Goal: Task Accomplishment & Management: Manage account settings

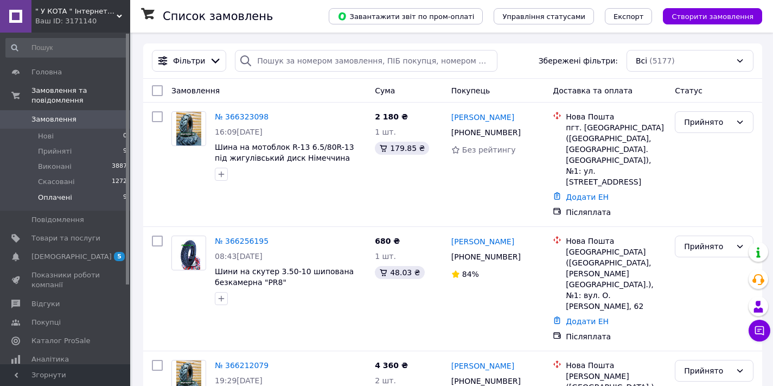
click at [50, 193] on span "Оплачені" at bounding box center [55, 198] width 34 height 10
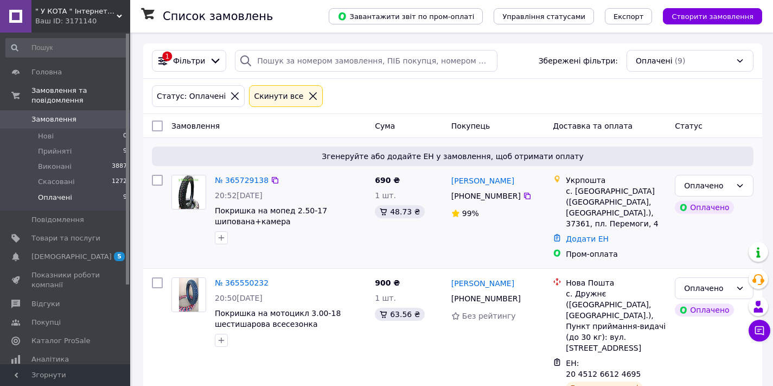
scroll to position [2, 0]
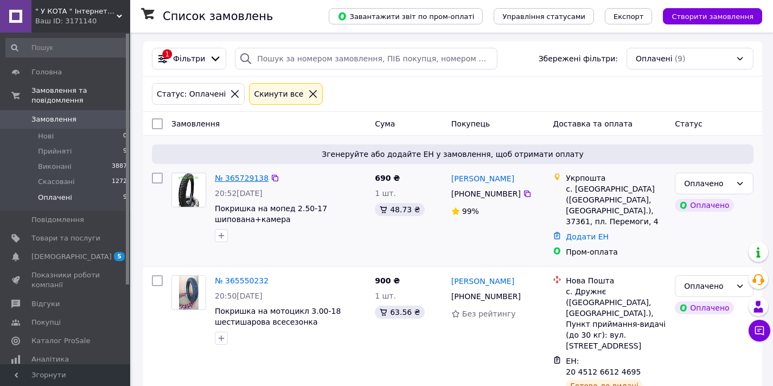
click at [238, 181] on link "№ 365729138" at bounding box center [242, 178] width 54 height 9
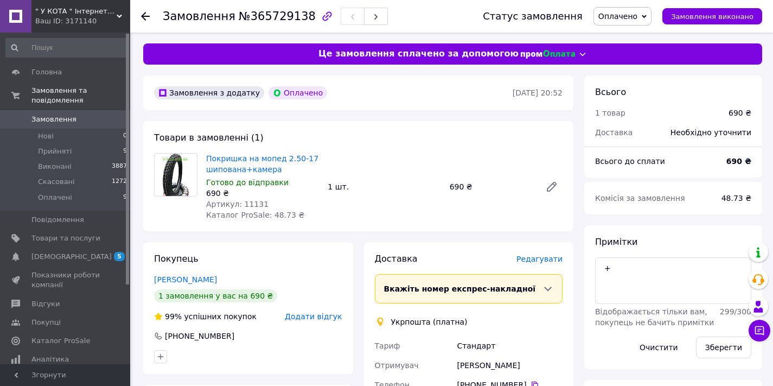
scroll to position [342, 0]
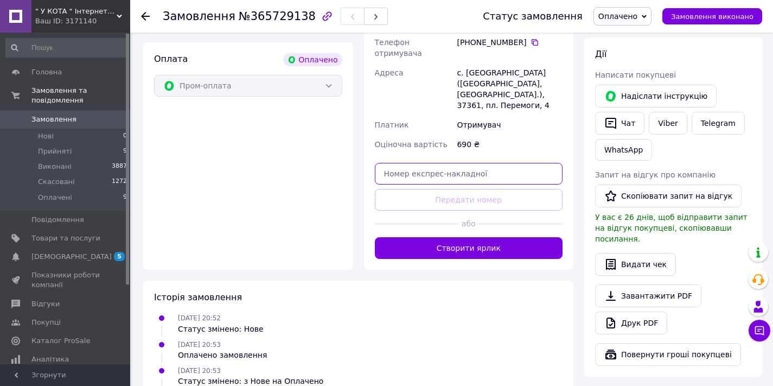
click at [455, 163] on input "text" at bounding box center [469, 174] width 188 height 22
paste input "0505383800638"
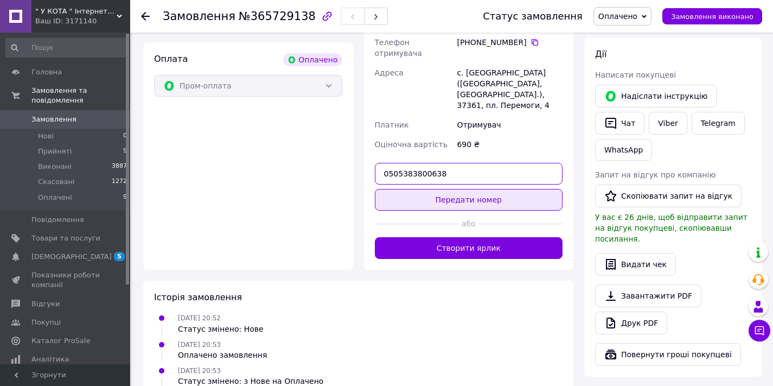
type input "0505383800638"
click at [465, 189] on button "Передати номер" at bounding box center [469, 200] width 188 height 22
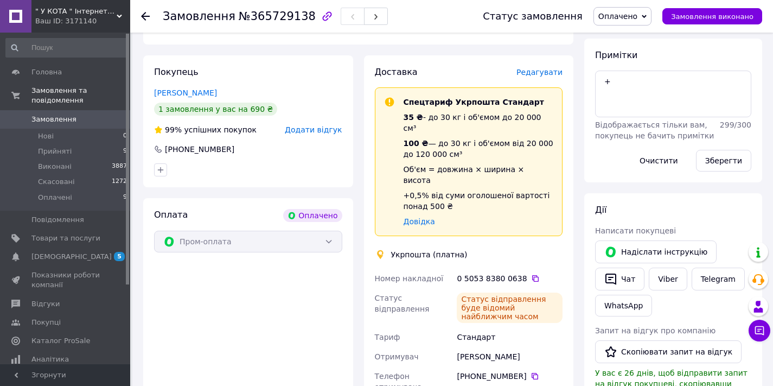
scroll to position [0, 0]
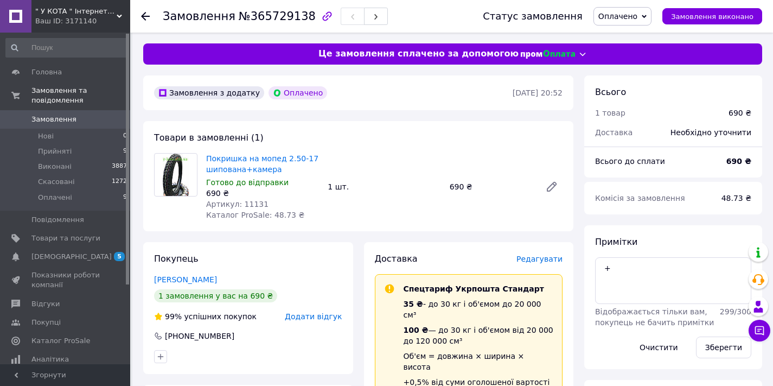
click at [144, 15] on icon at bounding box center [145, 16] width 9 height 9
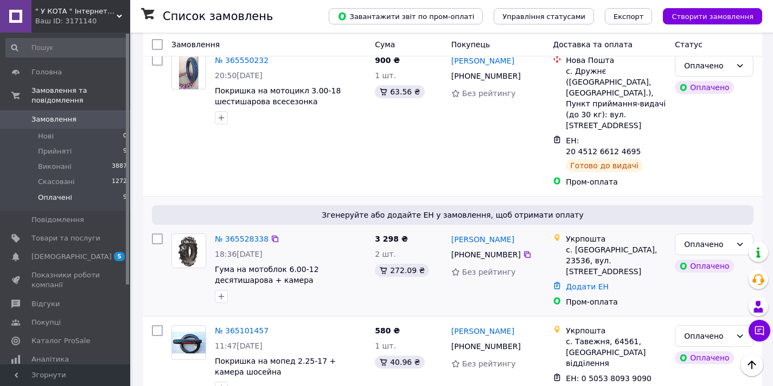
scroll to position [181, 0]
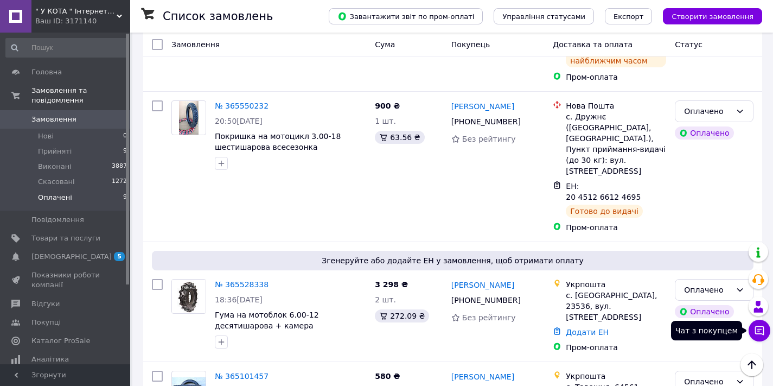
click at [760, 332] on icon at bounding box center [759, 330] width 11 height 11
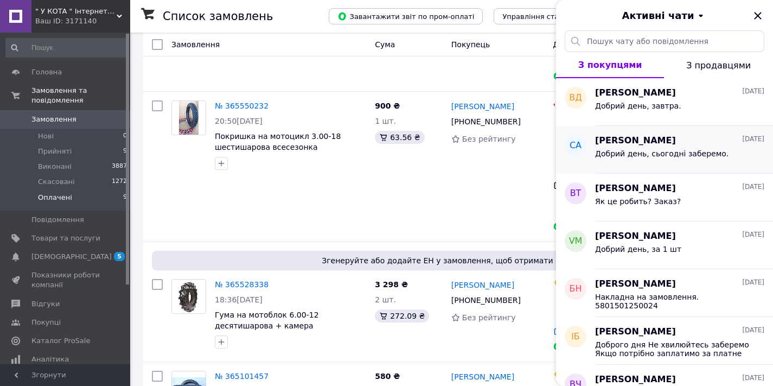
click at [626, 136] on span "Сергій Андрусик" at bounding box center [635, 141] width 81 height 12
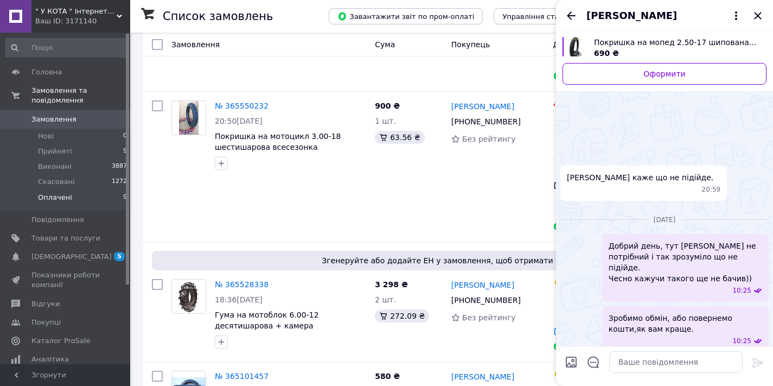
scroll to position [1456, 0]
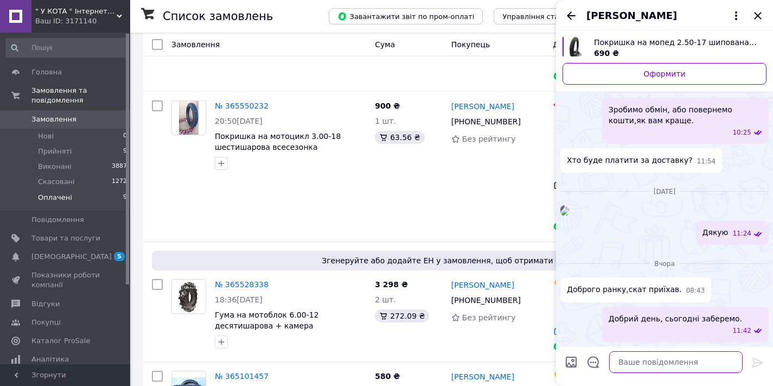
click at [660, 360] on textarea at bounding box center [676, 362] width 134 height 22
click at [759, 16] on icon "Закрити" at bounding box center [757, 15] width 7 height 7
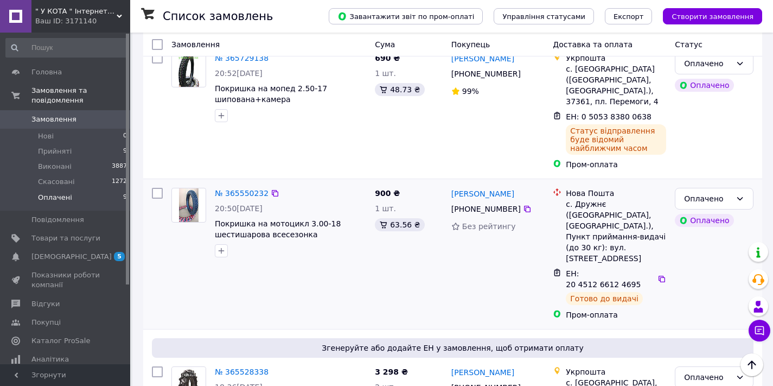
scroll to position [0, 0]
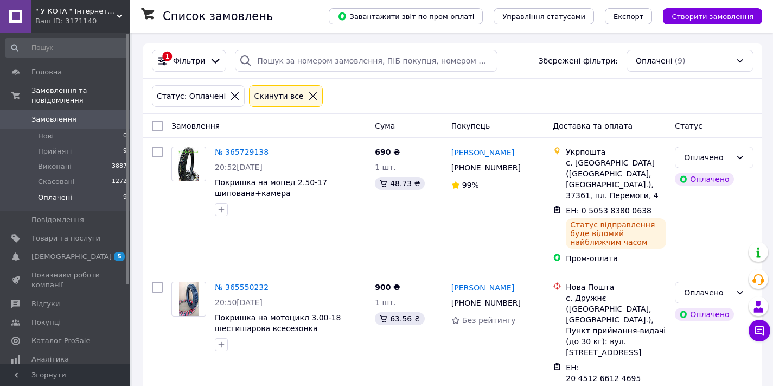
click at [41, 122] on span "Замовлення" at bounding box center [53, 120] width 45 height 10
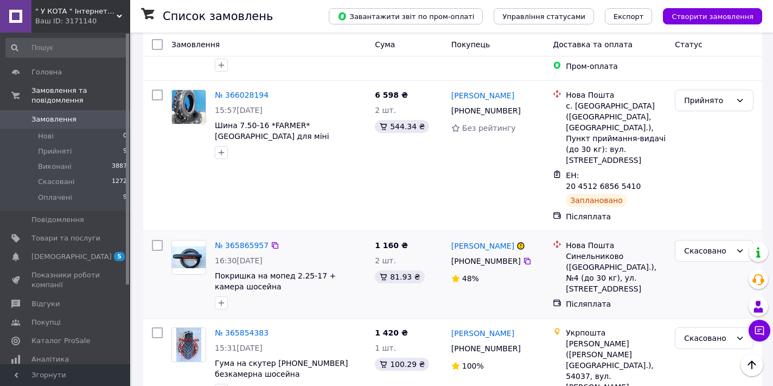
scroll to position [617, 0]
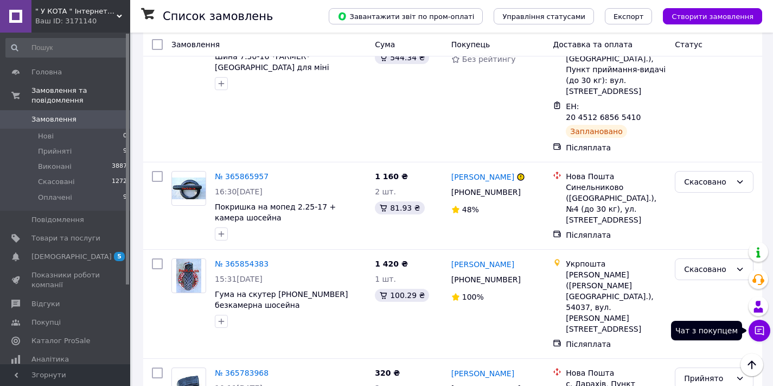
click at [763, 329] on icon at bounding box center [759, 330] width 11 height 11
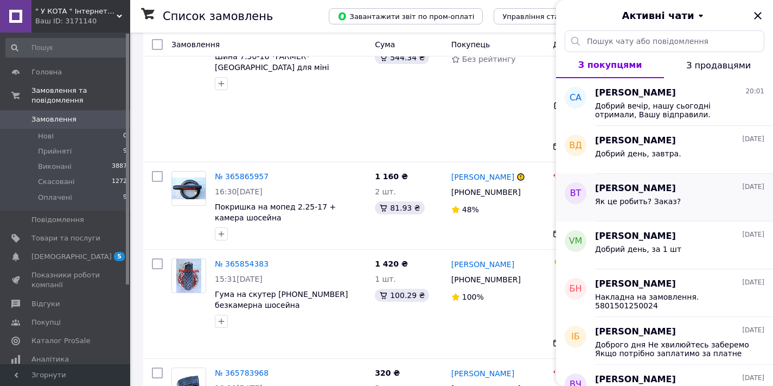
click at [693, 194] on div "Владимир Турков 10.10.2025" at bounding box center [679, 188] width 169 height 12
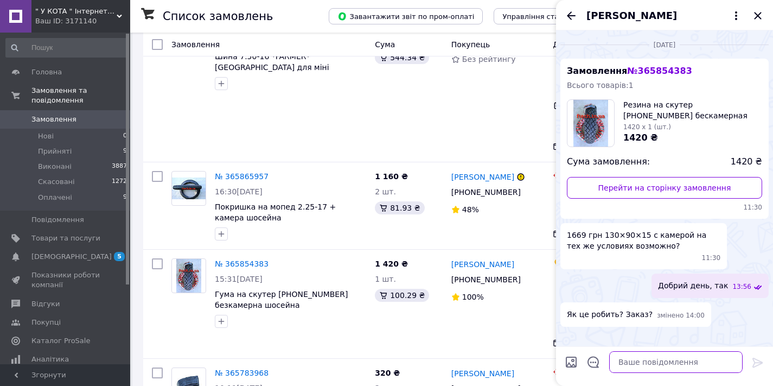
click at [643, 360] on textarea at bounding box center [676, 362] width 134 height 22
click at [633, 361] on textarea "Добрий вечір, накладна на резину з камерою: 130/90-15" at bounding box center [665, 356] width 155 height 33
click at [676, 366] on textarea "Добрий вечір, накладна на резину з камерою 130/90-15" at bounding box center [665, 356] width 155 height 33
paste textarea "0505383802266"
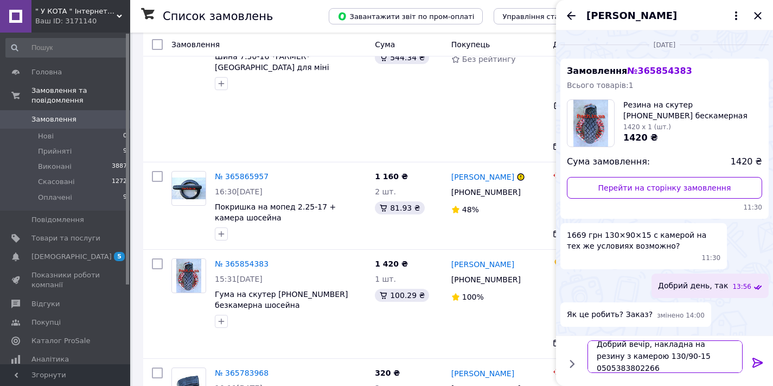
type textarea "Добрий вечір, накладна на резину з камерою 130/90-15 0505383802266"
click at [755, 363] on icon at bounding box center [758, 363] width 10 height 10
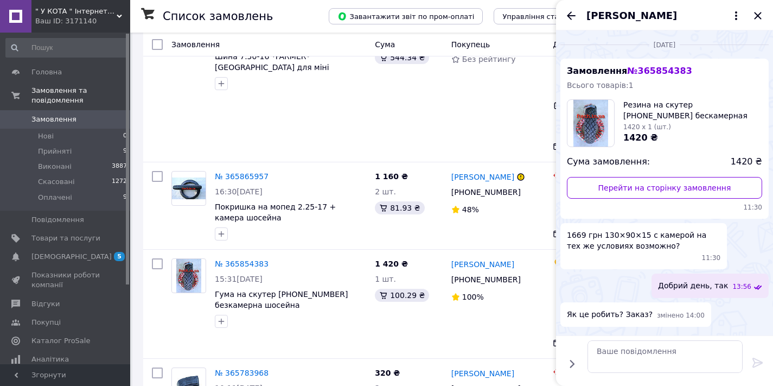
scroll to position [73, 0]
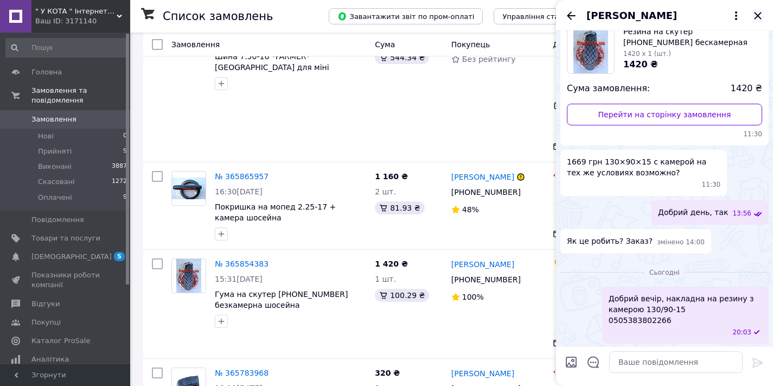
click at [761, 17] on icon "Закрити" at bounding box center [758, 15] width 13 height 13
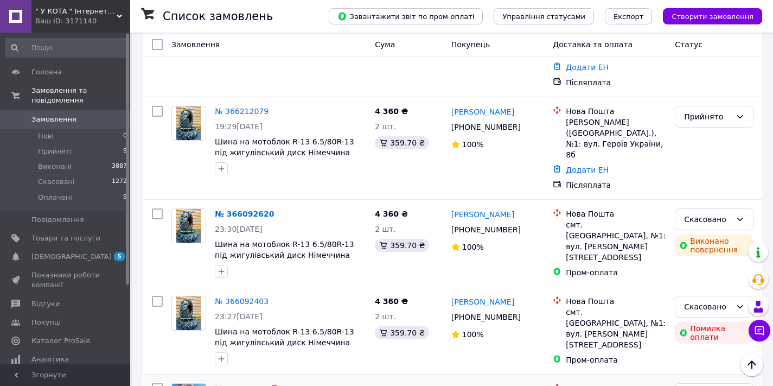
scroll to position [187, 0]
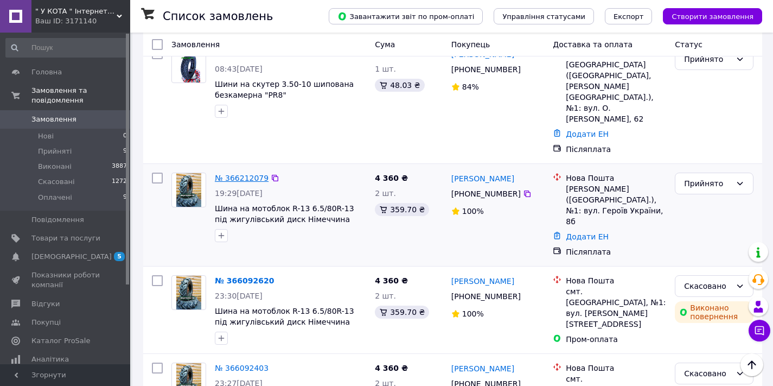
click at [258, 174] on link "№ 366212079" at bounding box center [242, 178] width 54 height 9
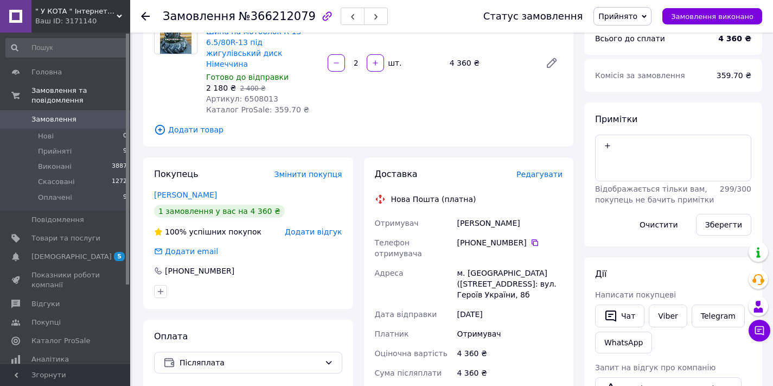
drag, startPoint x: 517, startPoint y: 211, endPoint x: 457, endPoint y: 211, distance: 60.2
click at [457, 213] on div "Козлова Тетяна" at bounding box center [510, 223] width 110 height 20
copy div "Козлова Тетяна"
click at [535, 238] on icon at bounding box center [535, 242] width 9 height 9
drag, startPoint x: 458, startPoint y: 250, endPoint x: 560, endPoint y: 266, distance: 102.7
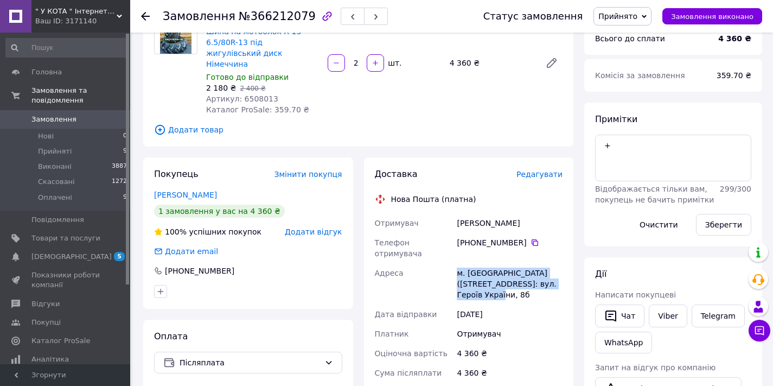
click at [560, 266] on div "м. Зіньків (Полтавська обл.), №1: вул. Героїв України, 8б" at bounding box center [510, 283] width 110 height 41
copy div "м. Зіньків (Полтавська обл.), №1: вул. Героїв України, 8б"
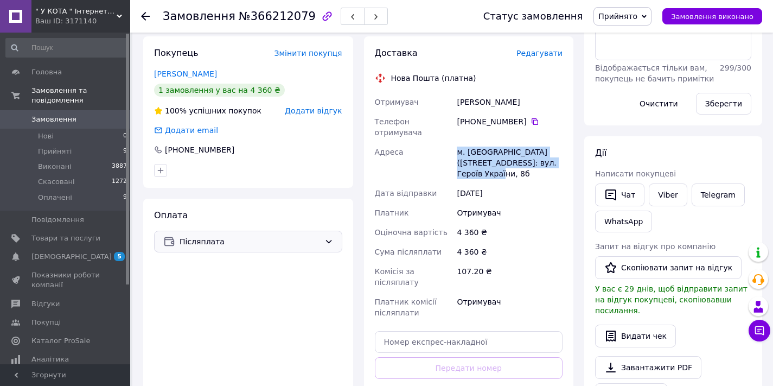
scroll to position [0, 0]
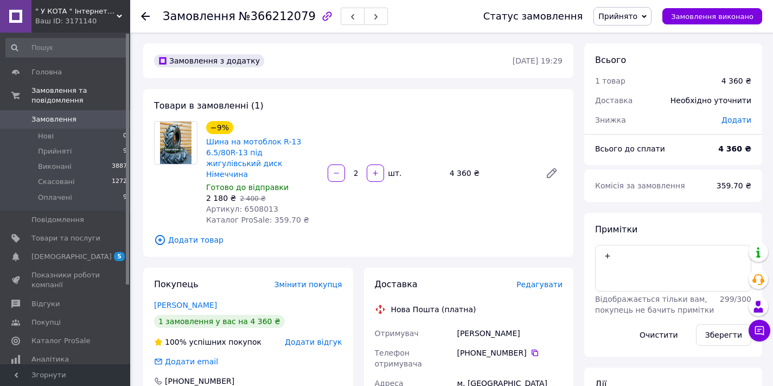
click at [145, 18] on icon at bounding box center [145, 16] width 9 height 9
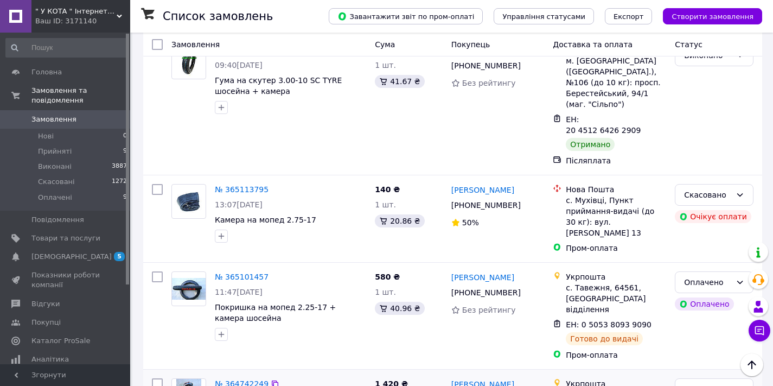
scroll to position [1828, 0]
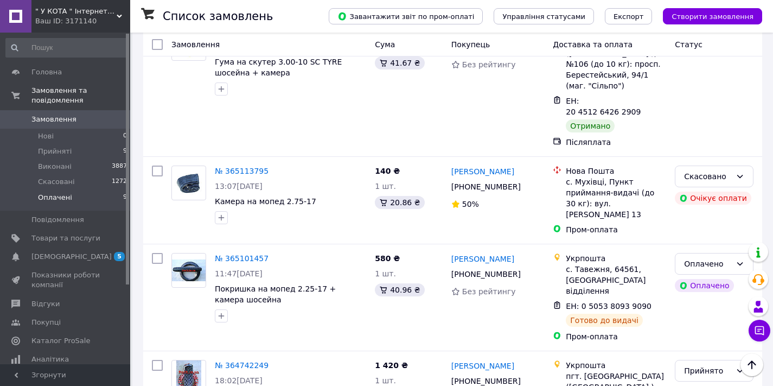
click at [54, 199] on span "Оплачені" at bounding box center [55, 198] width 34 height 10
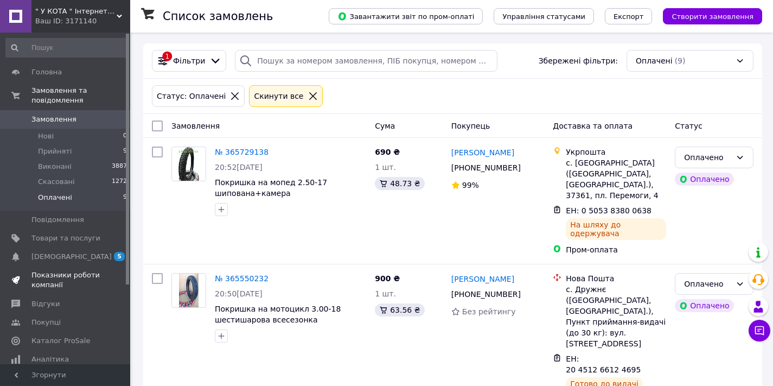
click at [58, 277] on span "Показники роботи компанії" at bounding box center [65, 280] width 69 height 20
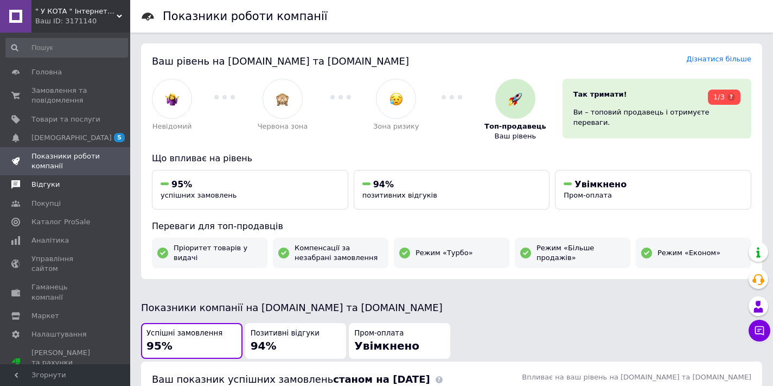
click at [49, 182] on span "Відгуки" at bounding box center [45, 185] width 28 height 10
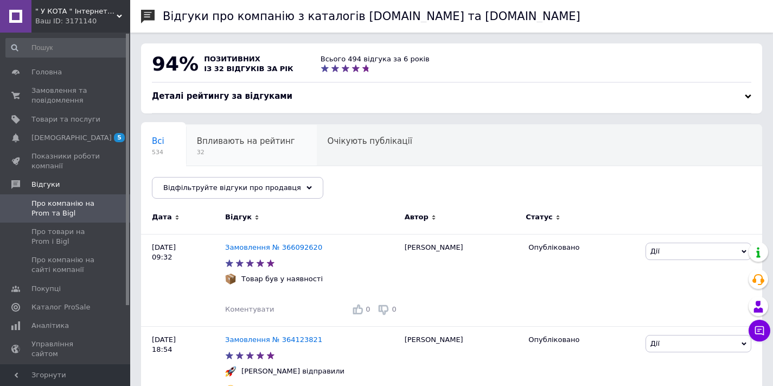
click at [239, 148] on div "Впливають на рейтинг 32" at bounding box center [251, 145] width 131 height 41
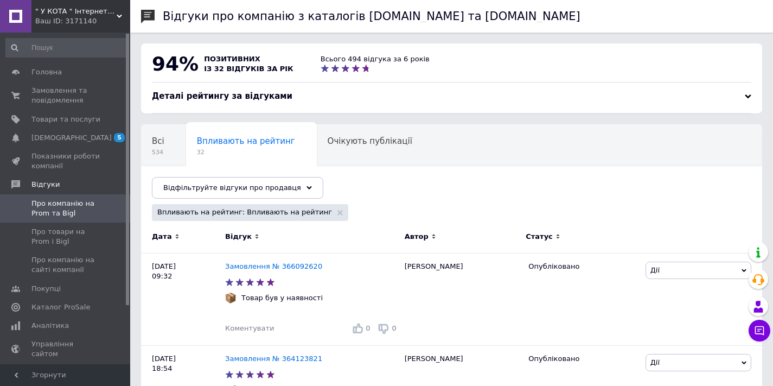
click at [287, 94] on div "Деталі рейтингу за відгуками" at bounding box center [452, 96] width 600 height 11
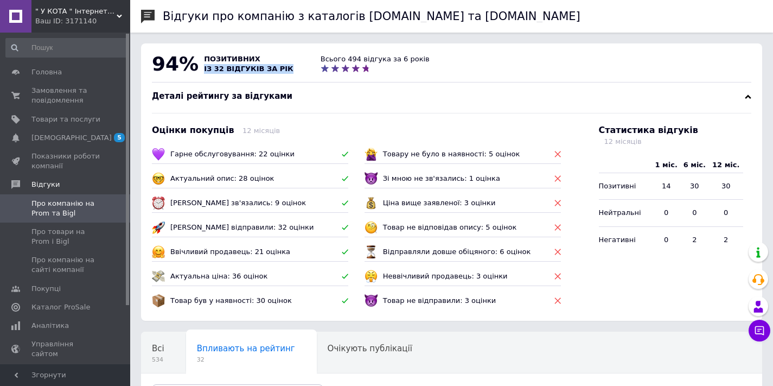
drag, startPoint x: 287, startPoint y: 69, endPoint x: 202, endPoint y: 68, distance: 84.7
click at [202, 68] on div "позитивних із 32 відгуків за рік" at bounding box center [248, 64] width 95 height 30
click at [289, 65] on div "позитивних із 32 відгуків за рік" at bounding box center [248, 64] width 95 height 30
click at [100, 11] on span "" У КОТА " Інтернет-магазин" at bounding box center [75, 12] width 81 height 10
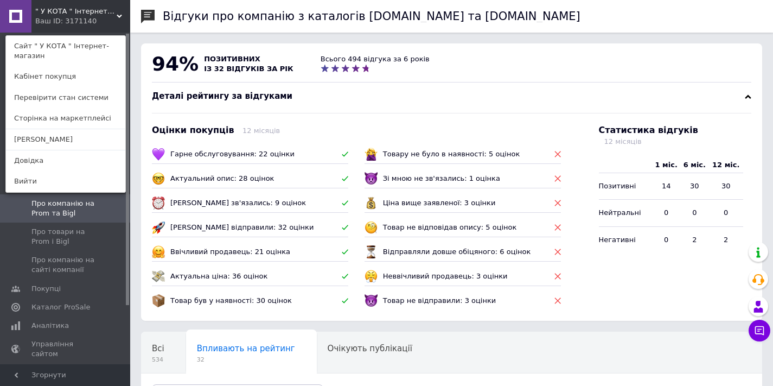
click at [97, 7] on div "" У КОТА " Інтернет-магазин Ваш ID: 3171140 Сайт " У КОТА " Інтернет-магазин Ка…" at bounding box center [65, 16] width 130 height 33
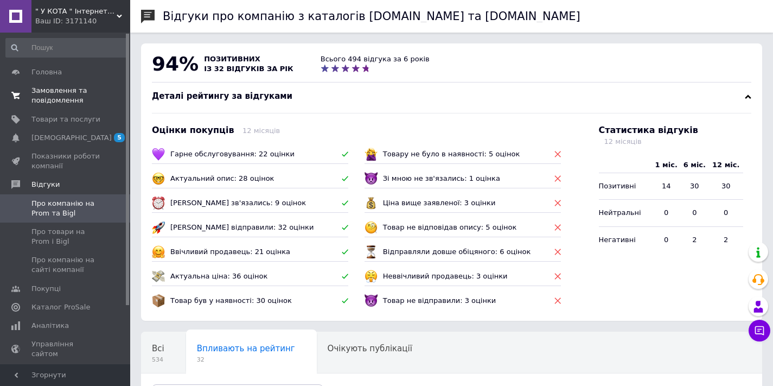
click at [59, 98] on span "Замовлення та повідомлення" at bounding box center [65, 96] width 69 height 20
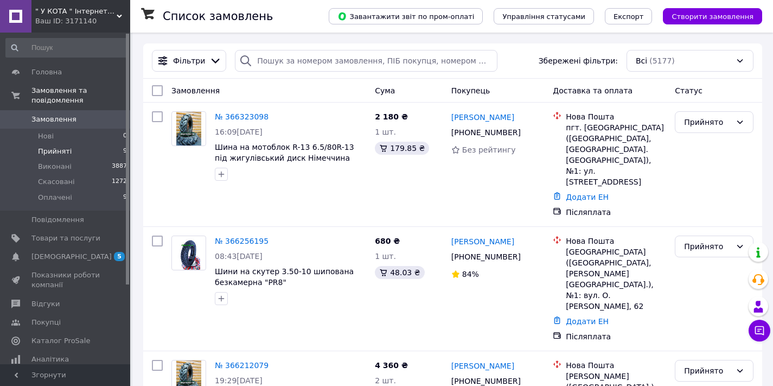
click at [60, 150] on span "Прийняті" at bounding box center [55, 152] width 34 height 10
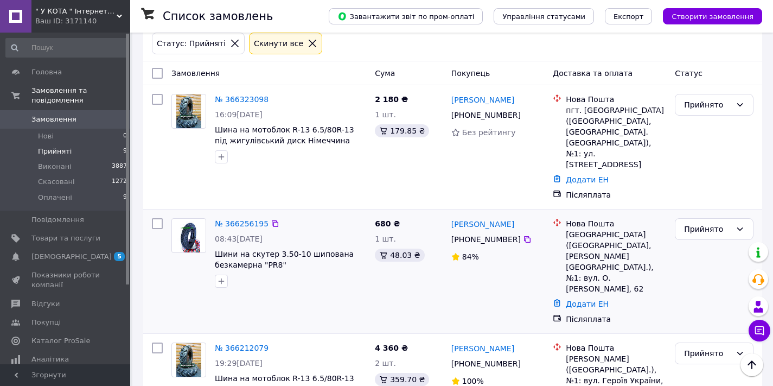
scroll to position [28, 0]
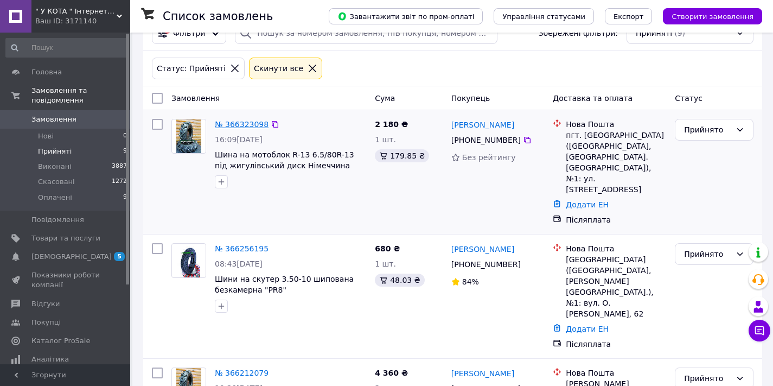
click at [236, 126] on link "№ 366323098" at bounding box center [242, 124] width 54 height 9
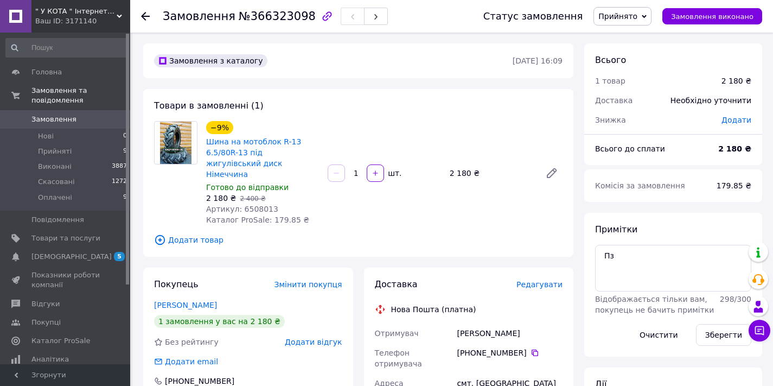
click at [143, 14] on icon at bounding box center [145, 16] width 9 height 9
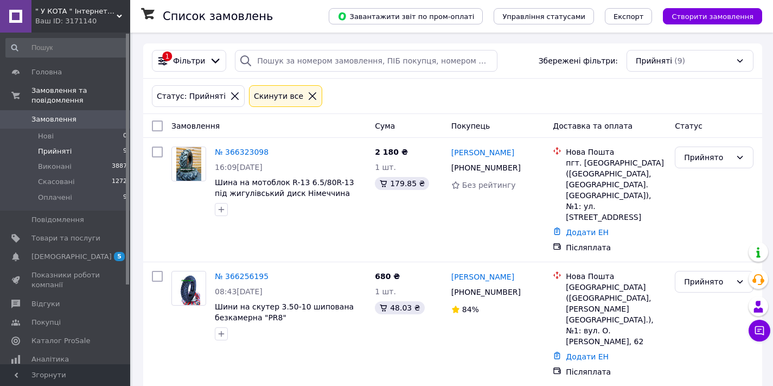
click at [66, 14] on span "" У КОТА " Інтернет-магазин" at bounding box center [75, 12] width 81 height 10
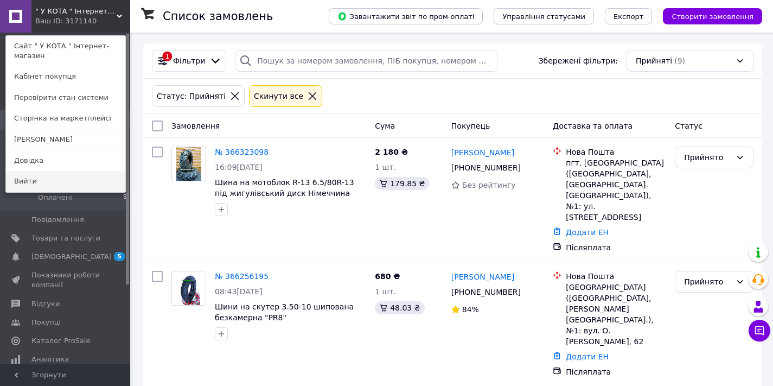
click at [34, 181] on link "Вийти" at bounding box center [65, 181] width 119 height 21
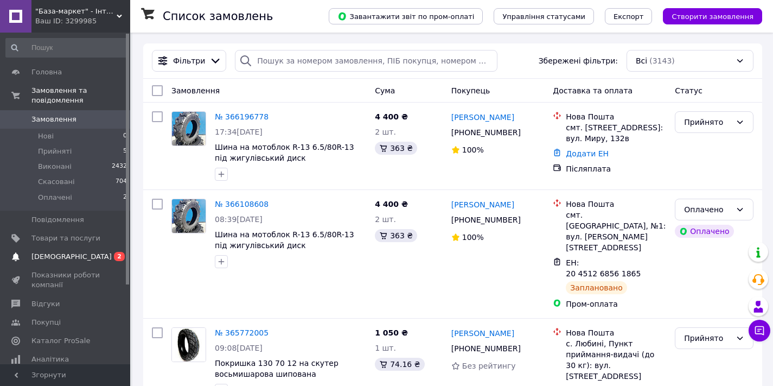
click at [62, 256] on span "[DEMOGRAPHIC_DATA]" at bounding box center [71, 257] width 80 height 10
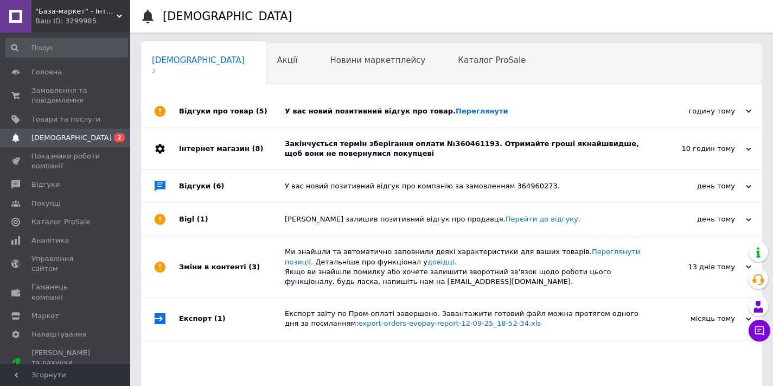
click at [466, 150] on div "Закінчується термін зберігання оплати №360461193. Отримайте гроші якнайшвидше, …" at bounding box center [464, 149] width 358 height 20
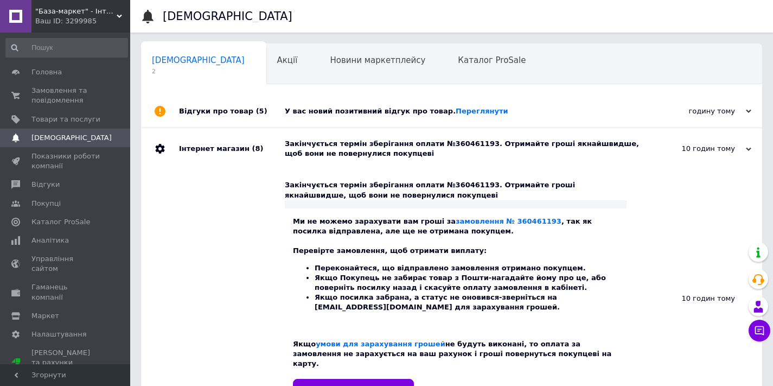
click at [466, 150] on div "Закінчується термін зберігання оплати №360461193. Отримайте гроші якнайшвидше, …" at bounding box center [464, 149] width 358 height 20
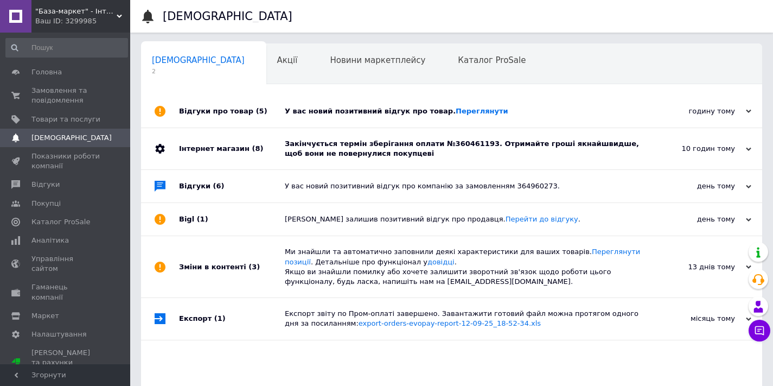
click at [393, 114] on div "У вас новий позитивний відгук про товар. [GEOGRAPHIC_DATA]" at bounding box center [464, 111] width 358 height 10
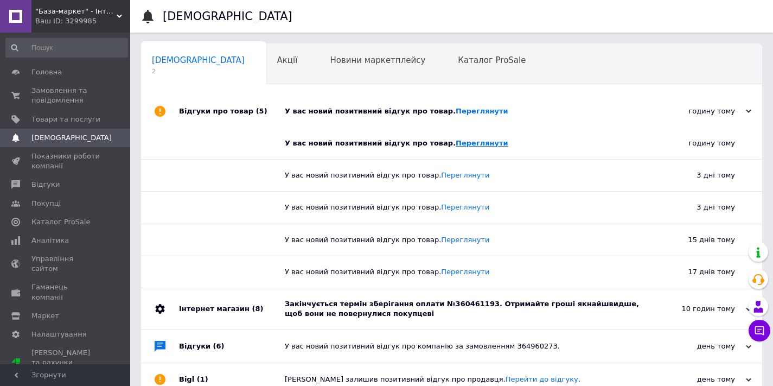
click at [469, 144] on link "Переглянути" at bounding box center [482, 143] width 53 height 8
click at [48, 186] on span "Відгуки" at bounding box center [45, 185] width 28 height 10
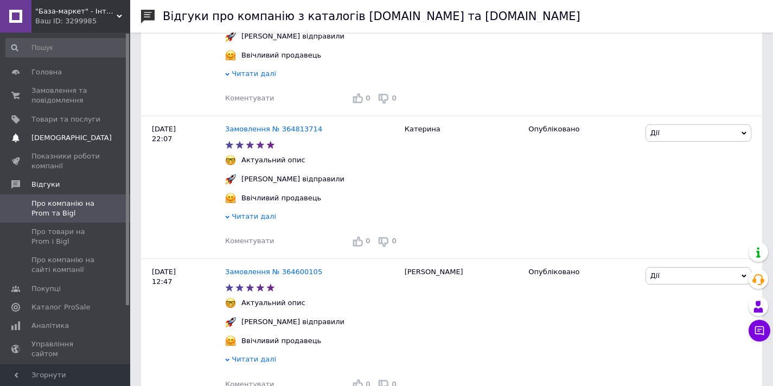
scroll to position [87, 0]
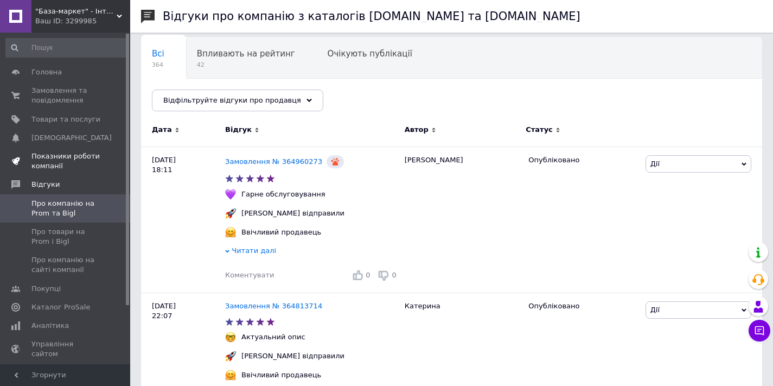
click at [48, 162] on span "Показники роботи компанії" at bounding box center [65, 161] width 69 height 20
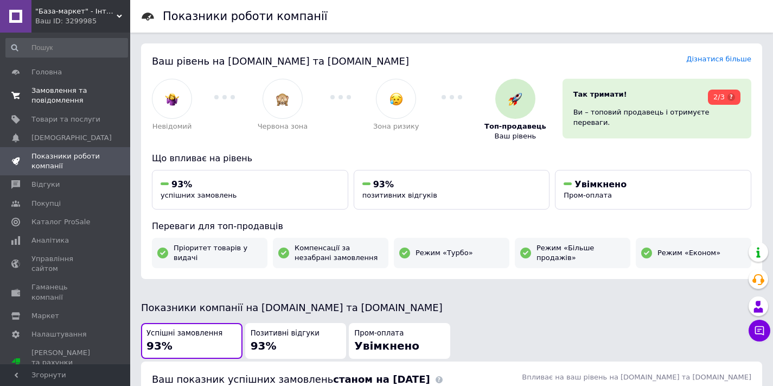
click at [53, 92] on span "Замовлення та повідомлення" at bounding box center [65, 96] width 69 height 20
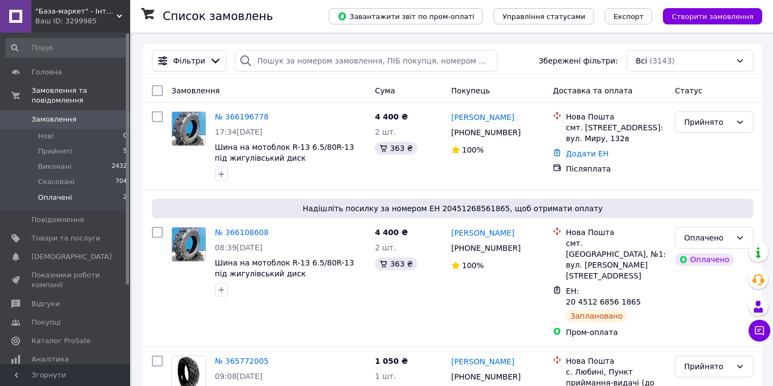
click at [51, 198] on span "Оплачені" at bounding box center [55, 198] width 34 height 10
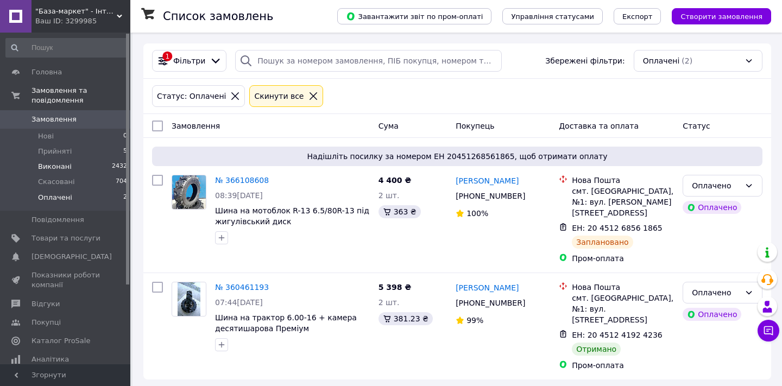
click at [54, 165] on span "Виконані" at bounding box center [55, 167] width 34 height 10
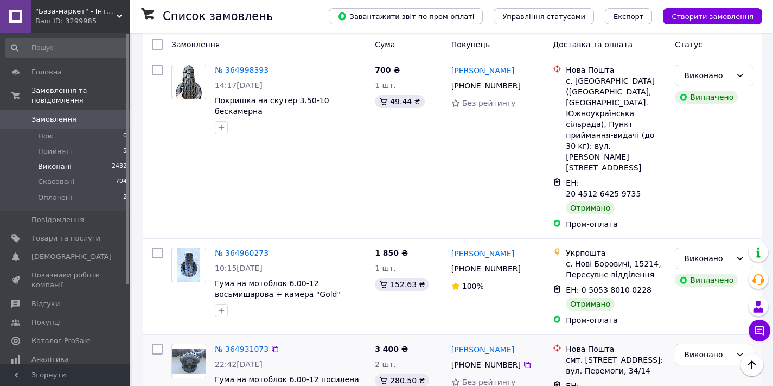
scroll to position [543, 0]
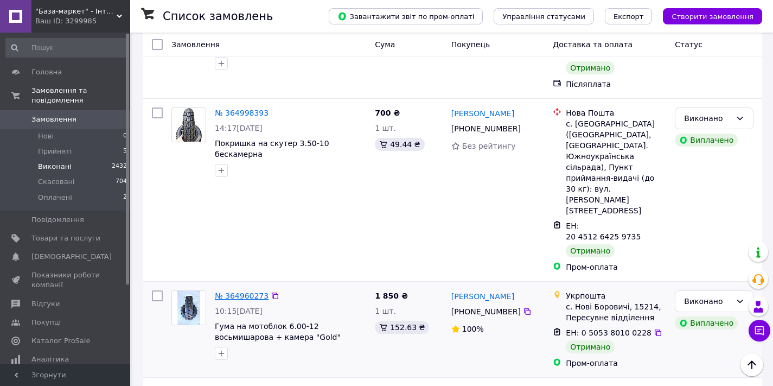
click at [234, 291] on link "№ 364960273" at bounding box center [242, 295] width 54 height 9
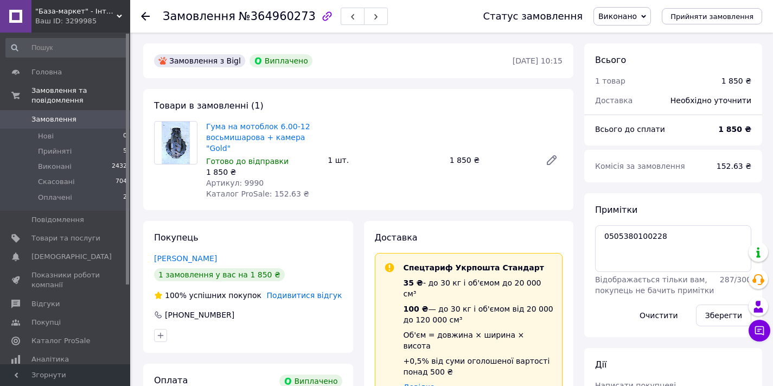
click at [142, 15] on icon at bounding box center [145, 16] width 9 height 9
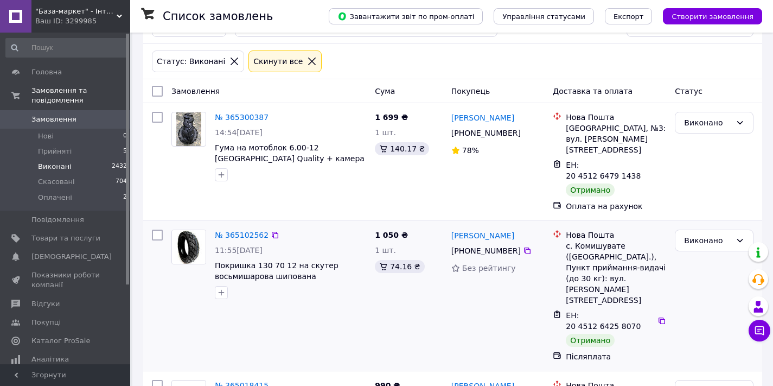
scroll to position [22, 0]
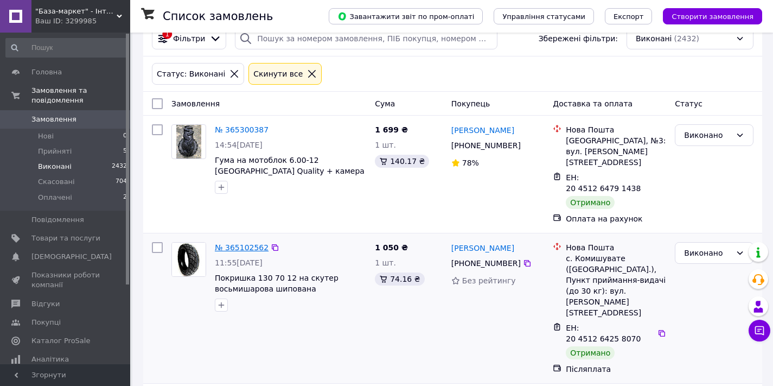
click at [239, 243] on link "№ 365102562" at bounding box center [242, 247] width 54 height 9
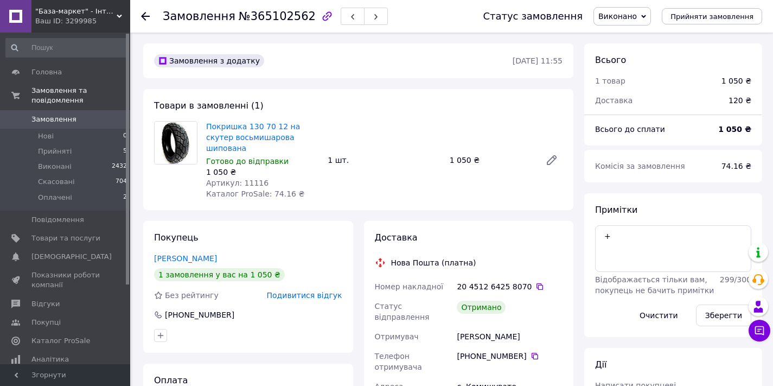
click at [147, 15] on icon at bounding box center [145, 16] width 9 height 9
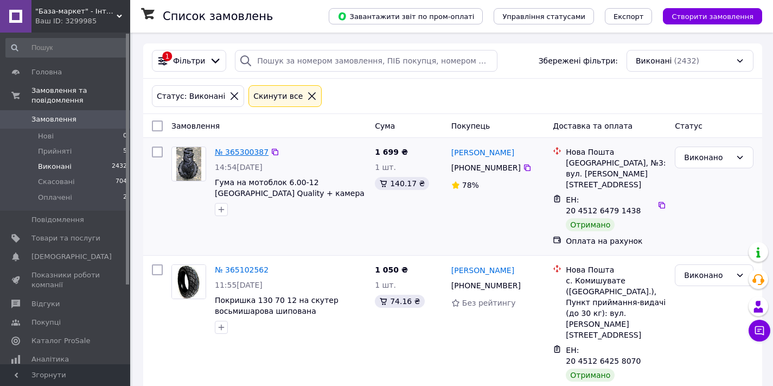
click at [243, 150] on link "№ 365300387" at bounding box center [242, 152] width 54 height 9
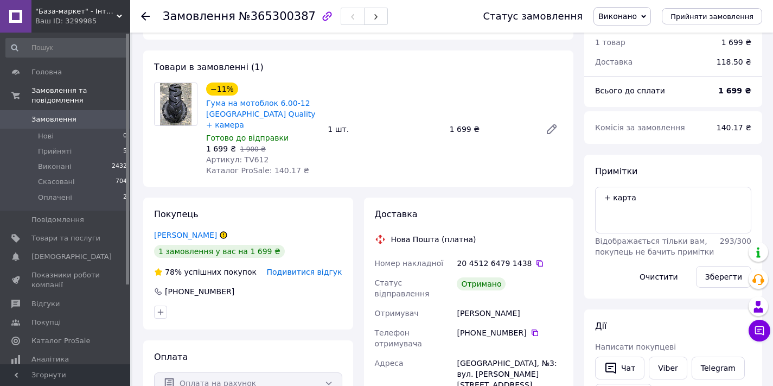
scroll to position [107, 0]
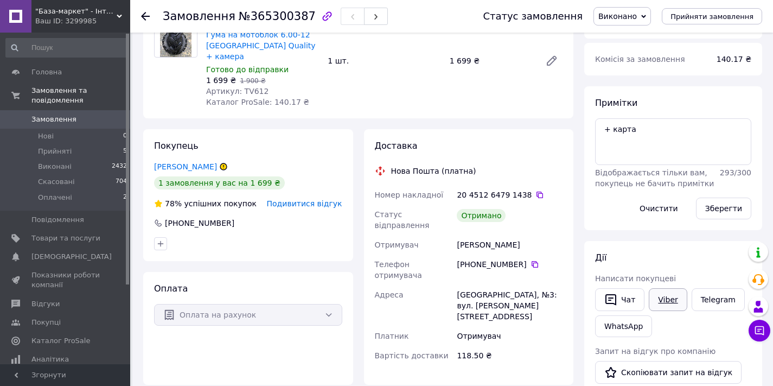
click at [669, 299] on link "Viber" at bounding box center [668, 299] width 38 height 23
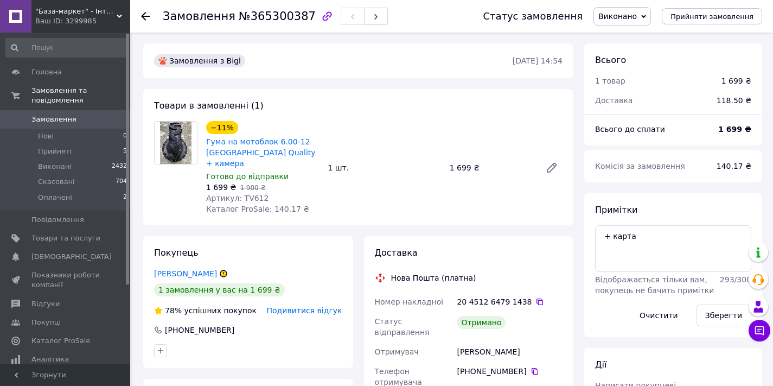
click at [146, 16] on use at bounding box center [145, 16] width 9 height 9
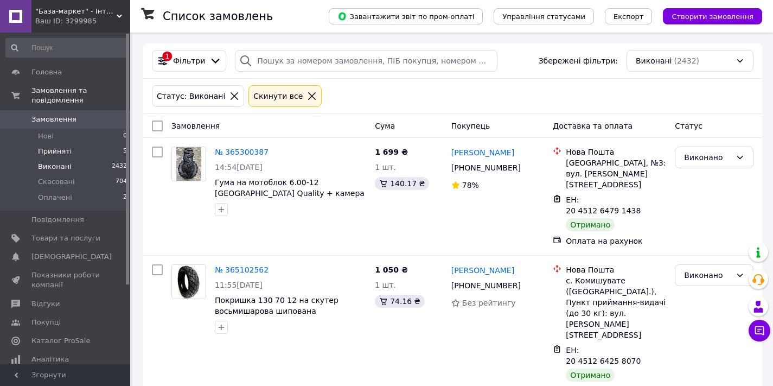
click at [44, 147] on span "Прийняті" at bounding box center [55, 152] width 34 height 10
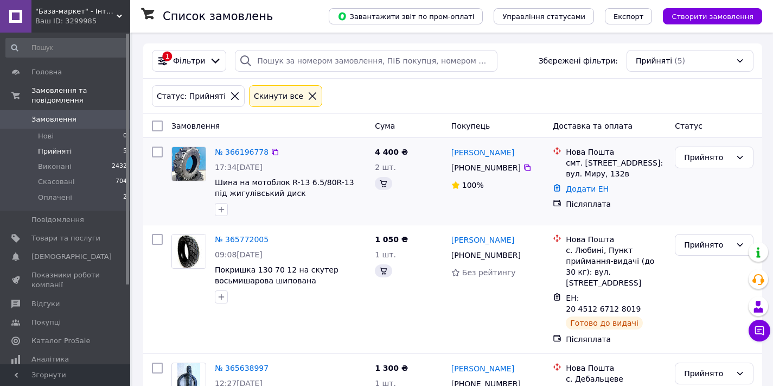
scroll to position [308, 0]
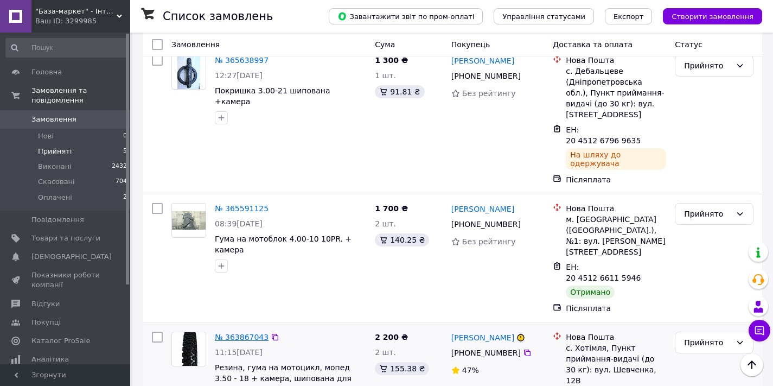
click at [244, 333] on link "№ 363867043" at bounding box center [242, 337] width 54 height 9
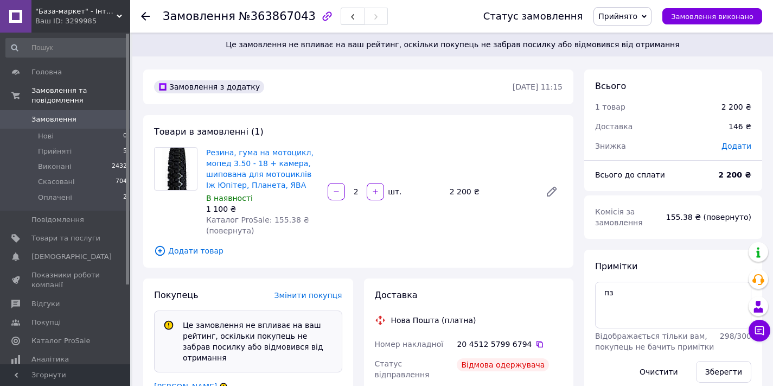
click at [652, 14] on span "Прийнято" at bounding box center [623, 16] width 58 height 18
click at [625, 56] on li "Скасовано" at bounding box center [622, 54] width 57 height 16
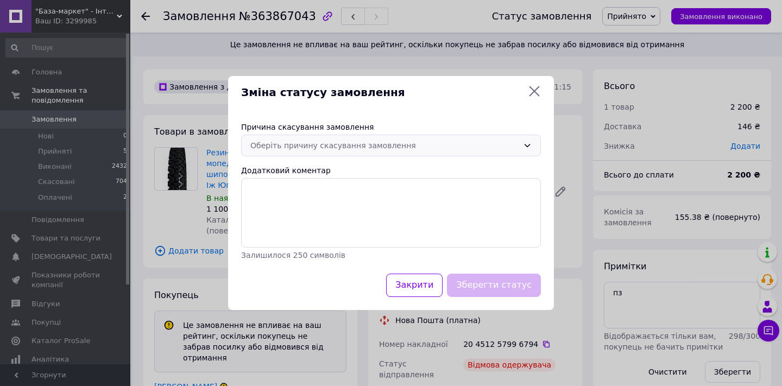
click at [352, 144] on div "Оберіть причину скасування замовлення" at bounding box center [384, 145] width 268 height 12
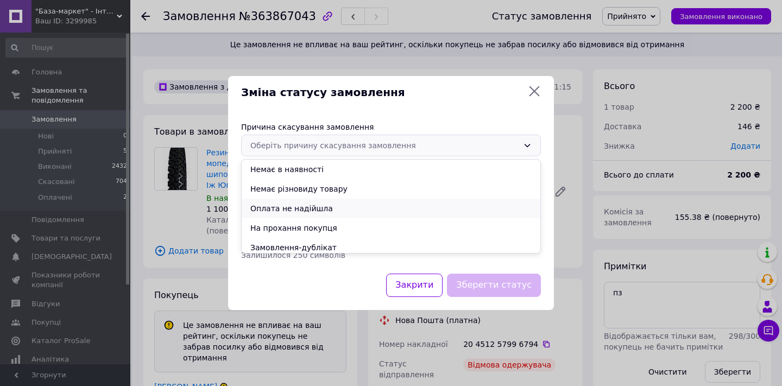
scroll to position [43, 0]
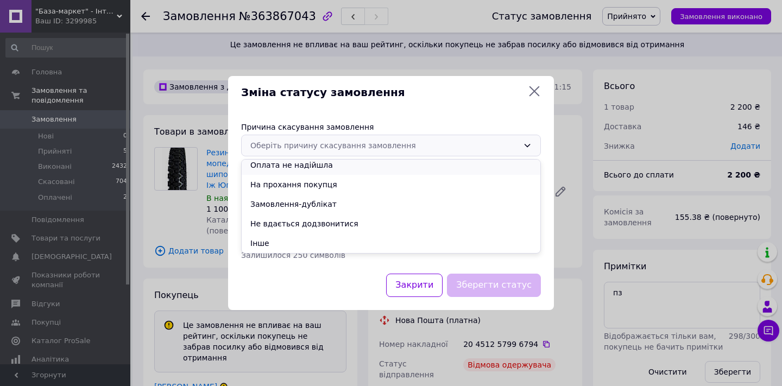
click at [302, 169] on li "Оплата не надійшла" at bounding box center [391, 165] width 299 height 20
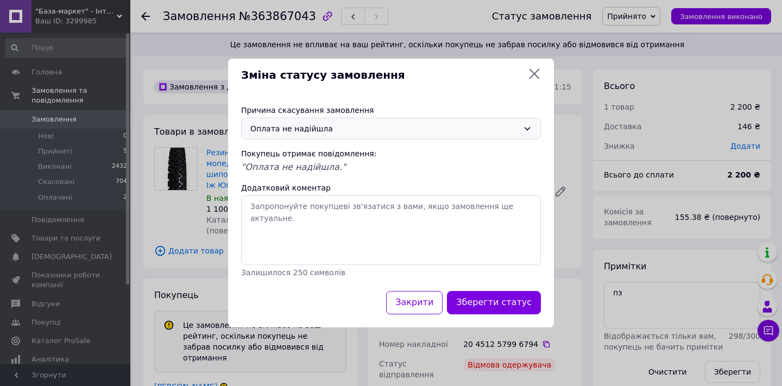
click at [334, 128] on div "Оплата не надійшла" at bounding box center [384, 129] width 268 height 12
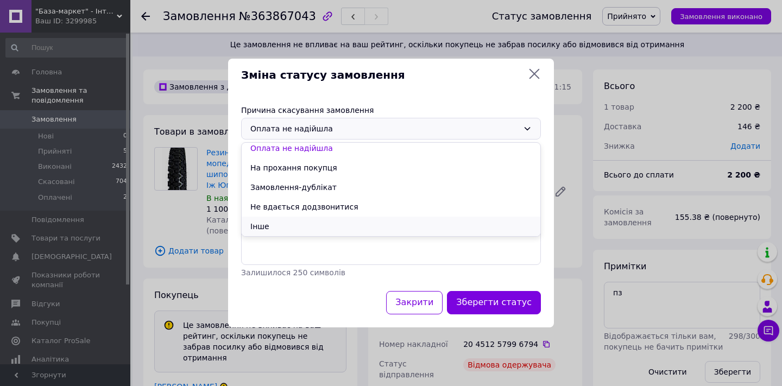
click at [269, 223] on li "Інше" at bounding box center [391, 227] width 299 height 20
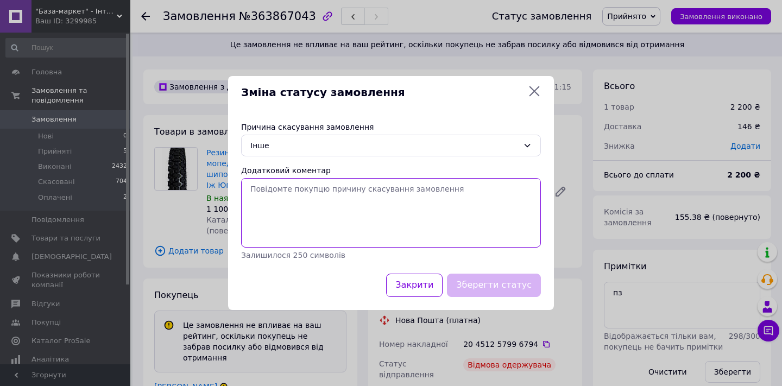
click at [353, 187] on textarea "Додатковий коментар" at bounding box center [391, 212] width 300 height 69
type textarea "D"
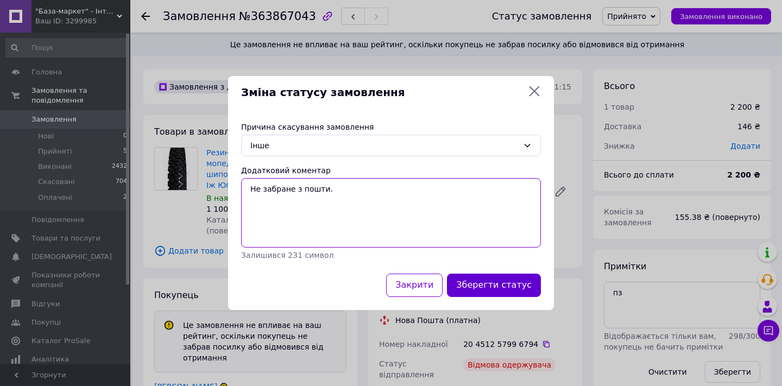
type textarea "Не забране з пошти."
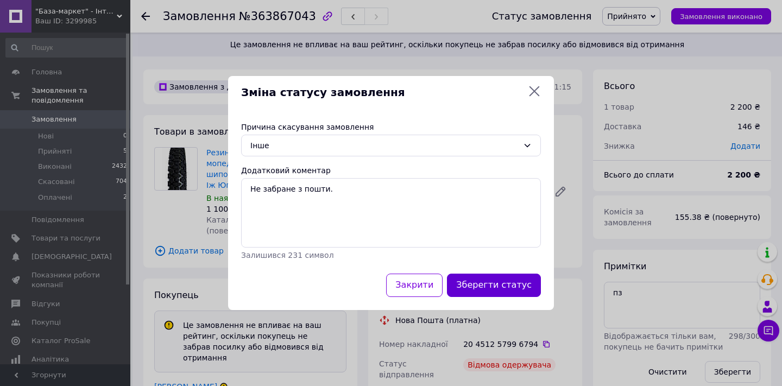
click at [496, 281] on button "Зберегти статус" at bounding box center [494, 285] width 94 height 23
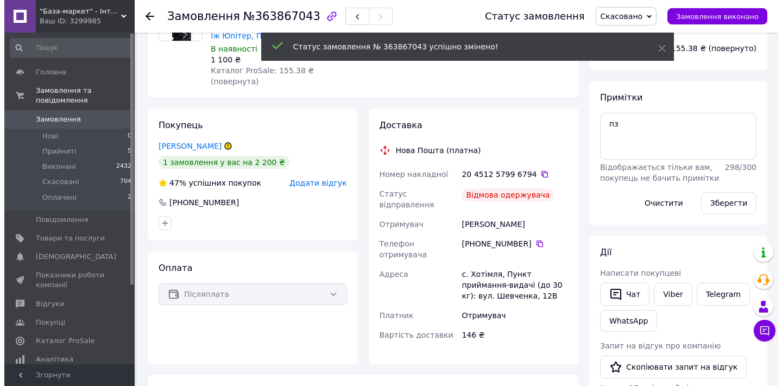
scroll to position [163, 0]
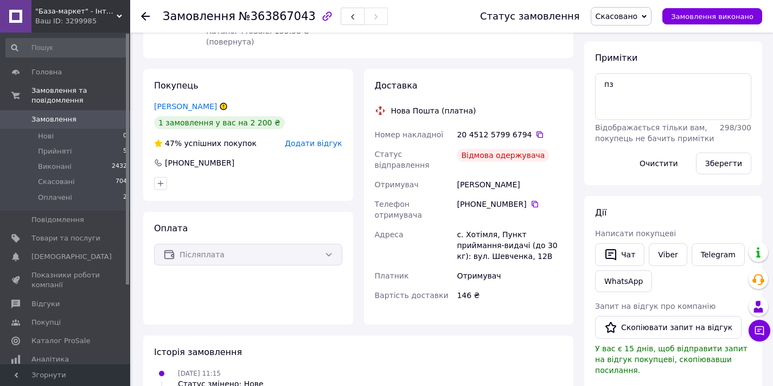
click at [314, 143] on span "Додати відгук" at bounding box center [313, 143] width 57 height 9
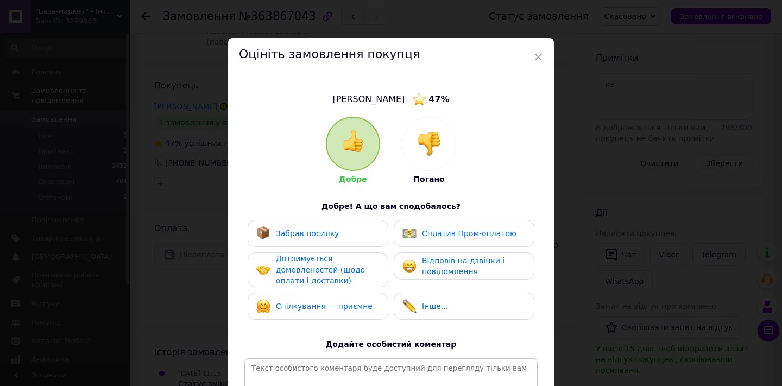
click at [427, 147] on img at bounding box center [429, 144] width 24 height 24
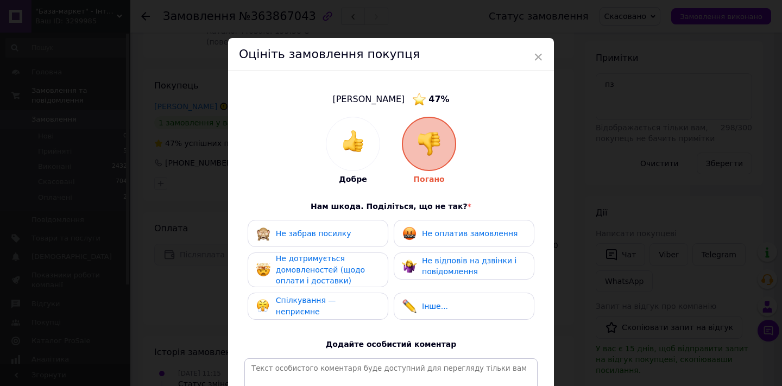
click at [310, 230] on span "Не забрав посилку" at bounding box center [313, 233] width 75 height 9
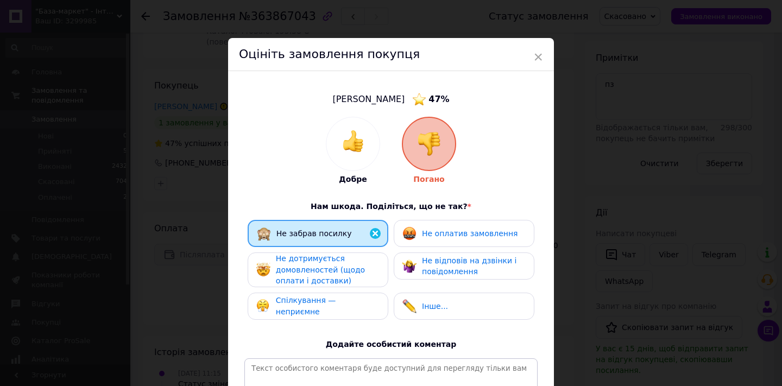
click at [310, 264] on span "Не дотримується домовленостей (щодо оплати і доставки)" at bounding box center [320, 269] width 89 height 31
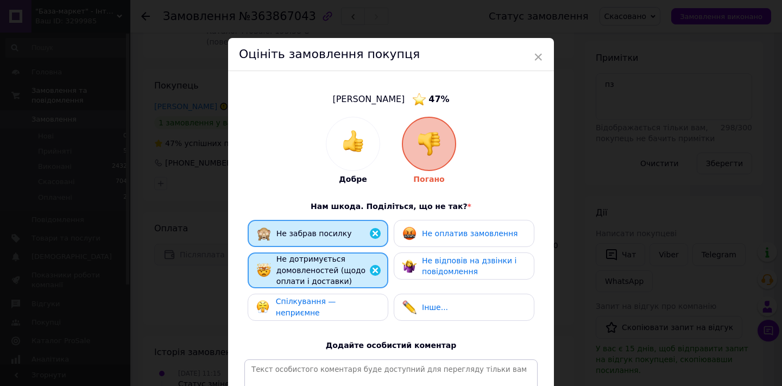
click at [458, 265] on div "Не відповів на дзвінки і повідомлення" at bounding box center [473, 266] width 103 height 22
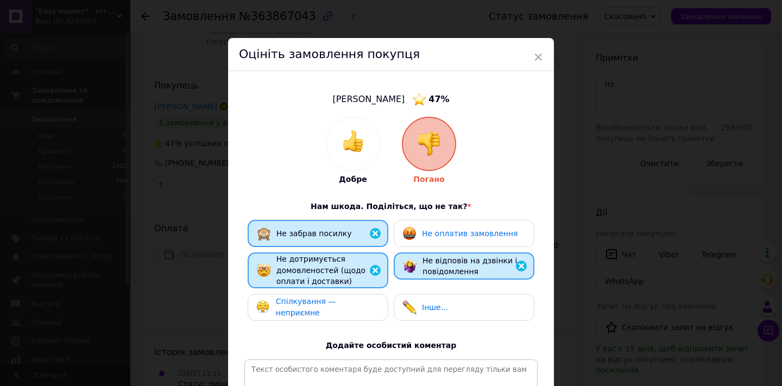
click at [456, 234] on span "Не оплатив замовлення" at bounding box center [470, 233] width 96 height 9
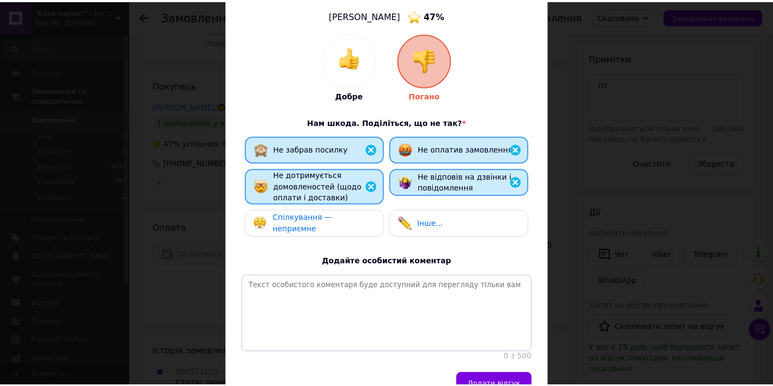
scroll to position [131, 0]
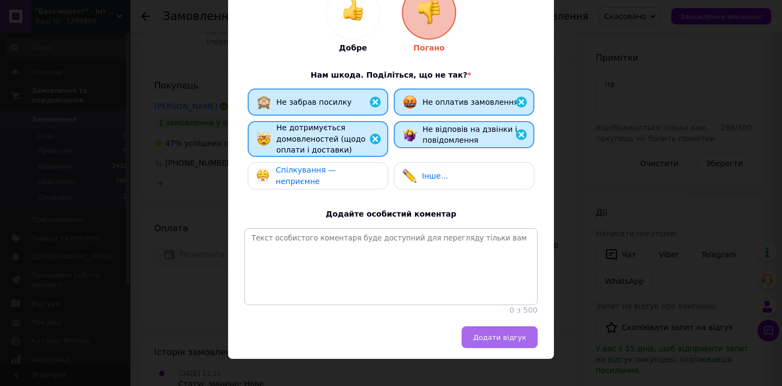
click at [509, 333] on span "Додати відгук" at bounding box center [499, 337] width 53 height 8
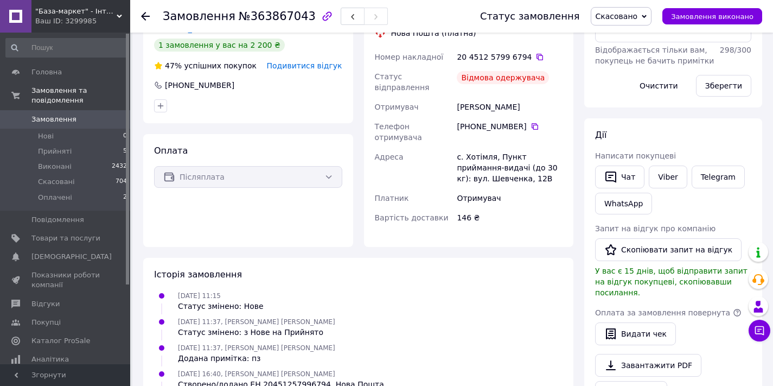
scroll to position [149, 0]
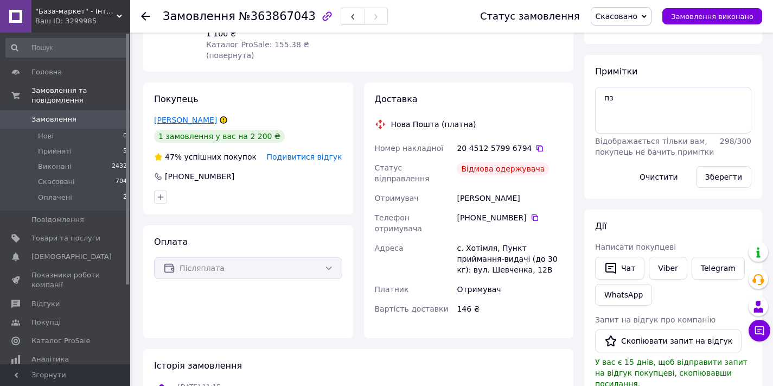
click at [194, 120] on link "Маніло Оксана" at bounding box center [185, 120] width 63 height 9
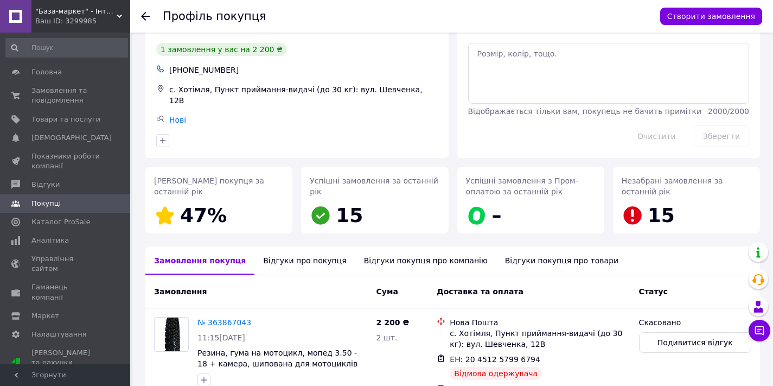
scroll to position [97, 0]
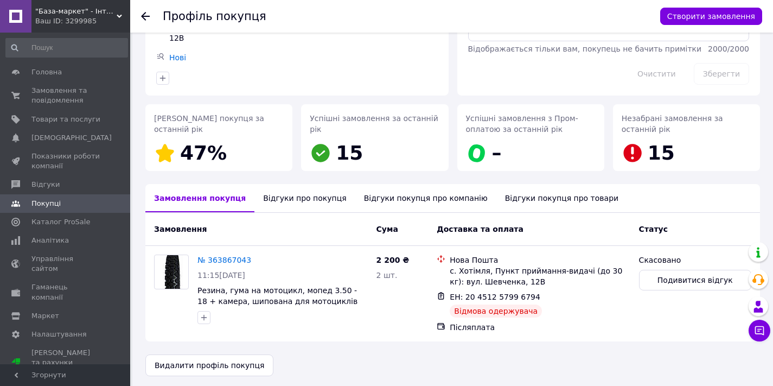
click at [285, 196] on div "Відгуки про покупця" at bounding box center [305, 198] width 100 height 28
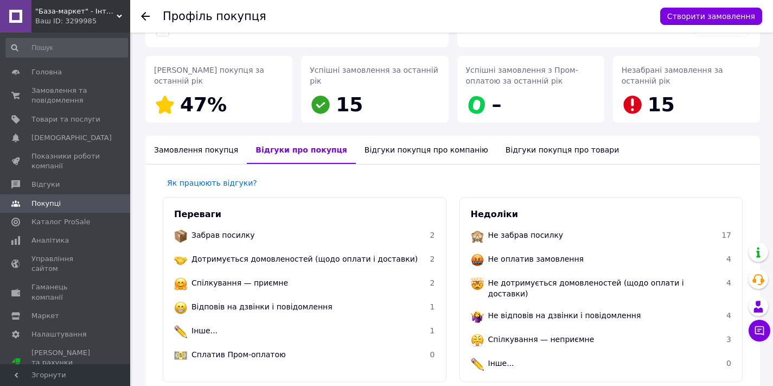
scroll to position [0, 0]
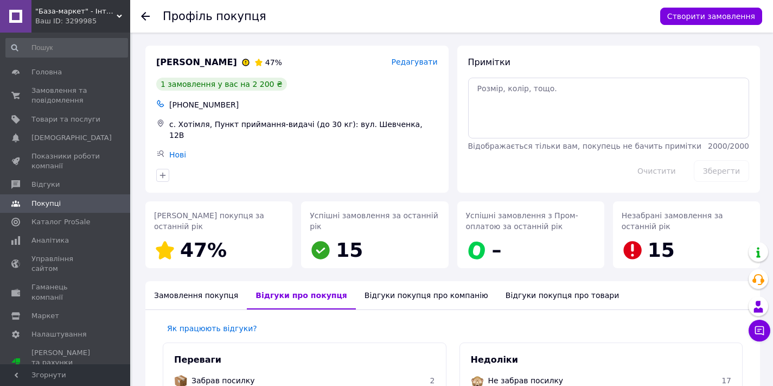
click at [143, 17] on use at bounding box center [145, 16] width 9 height 9
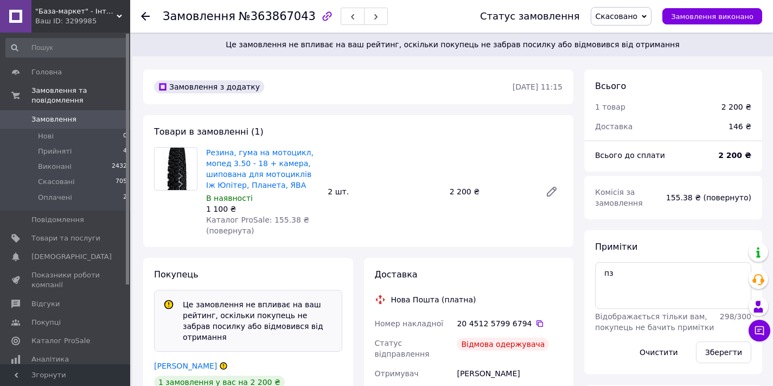
click at [144, 14] on use at bounding box center [145, 16] width 9 height 9
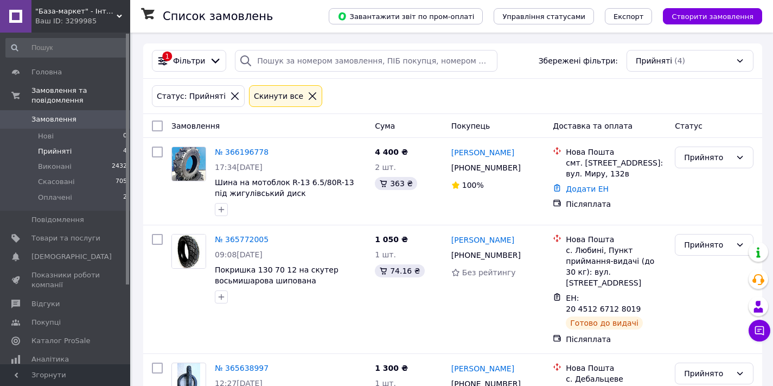
click at [80, 118] on span "Замовлення" at bounding box center [65, 120] width 69 height 10
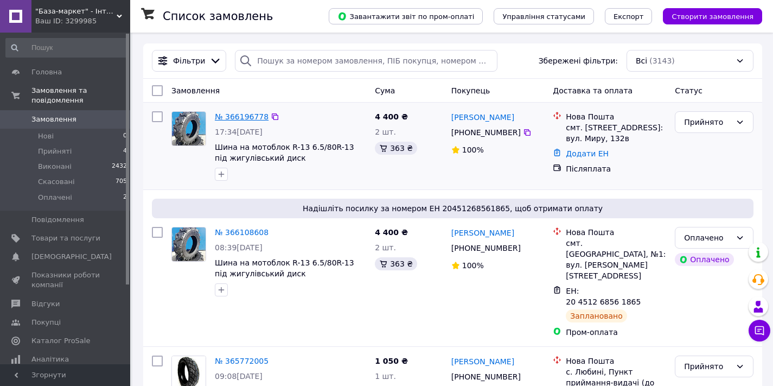
click at [231, 113] on link "№ 366196778" at bounding box center [242, 116] width 54 height 9
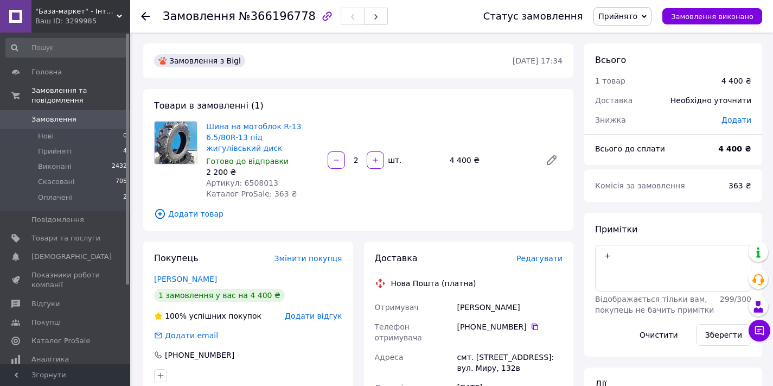
scroll to position [195, 0]
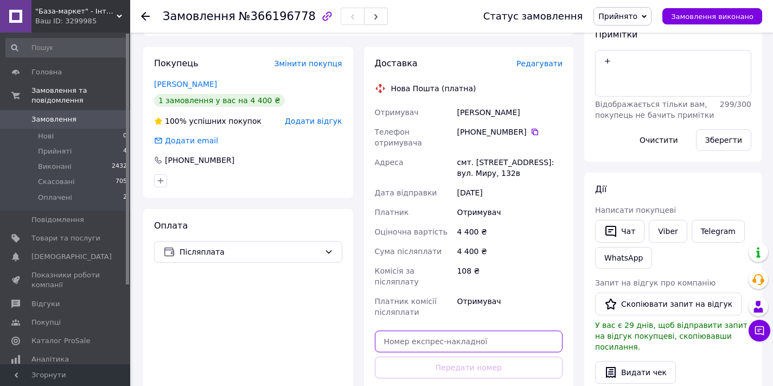
click at [461, 331] on input "text" at bounding box center [469, 342] width 188 height 22
paste input "20451269255794"
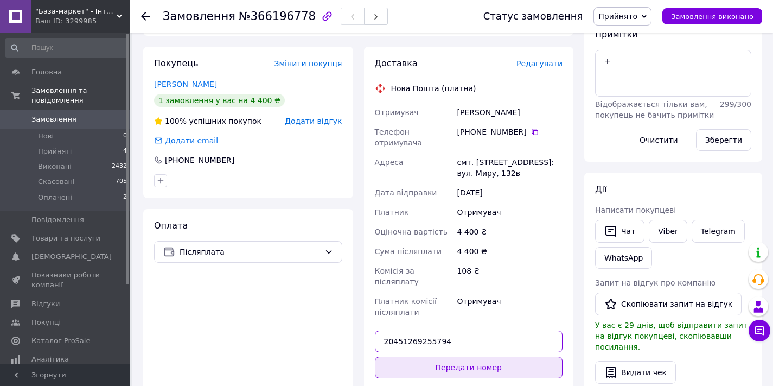
type input "20451269255794"
click at [466, 357] on button "Передати номер" at bounding box center [469, 368] width 188 height 22
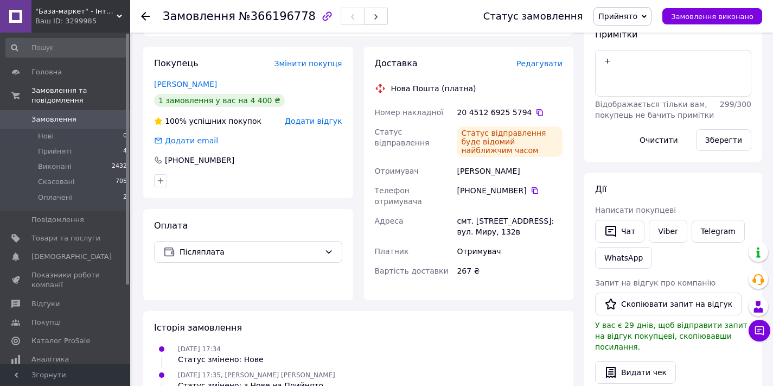
click at [147, 16] on use at bounding box center [145, 16] width 9 height 9
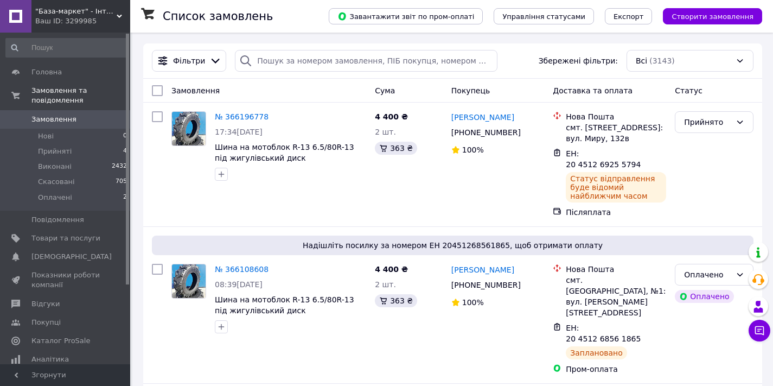
click at [71, 22] on div "Ваш ID: 3299985" at bounding box center [82, 21] width 95 height 10
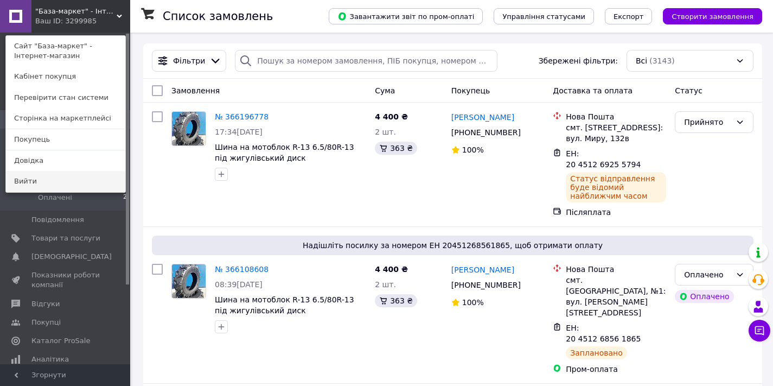
click at [61, 180] on link "Вийти" at bounding box center [65, 181] width 119 height 21
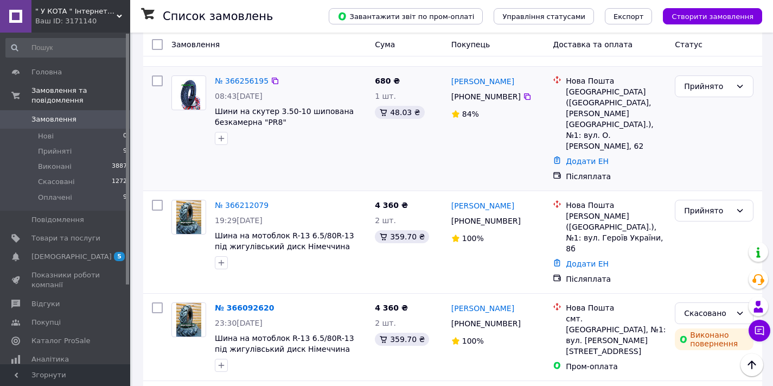
scroll to position [130, 0]
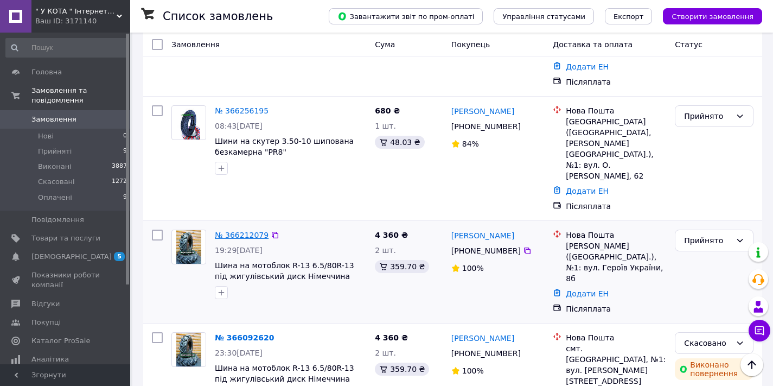
click at [230, 231] on link "№ 366212079" at bounding box center [242, 235] width 54 height 9
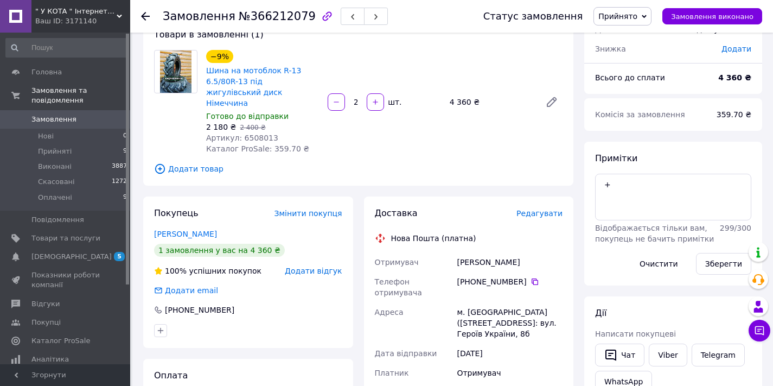
scroll to position [276, 0]
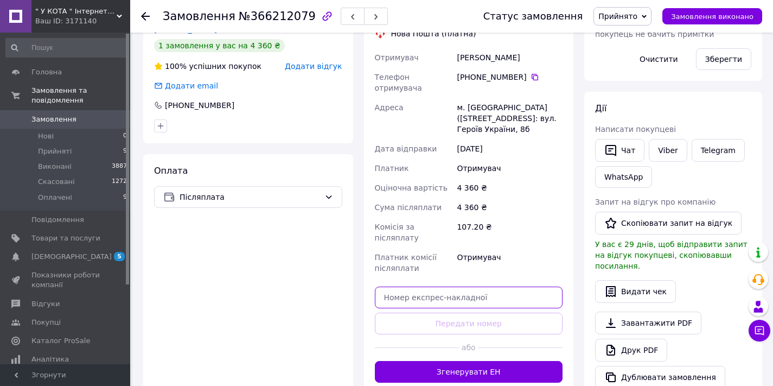
click at [436, 287] on input "text" at bounding box center [469, 298] width 188 height 22
paste input "20451269256067"
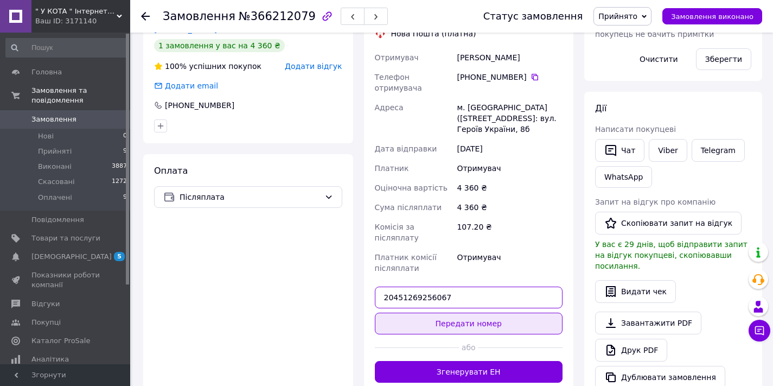
type input "20451269256067"
click at [463, 313] on button "Передати номер" at bounding box center [469, 324] width 188 height 22
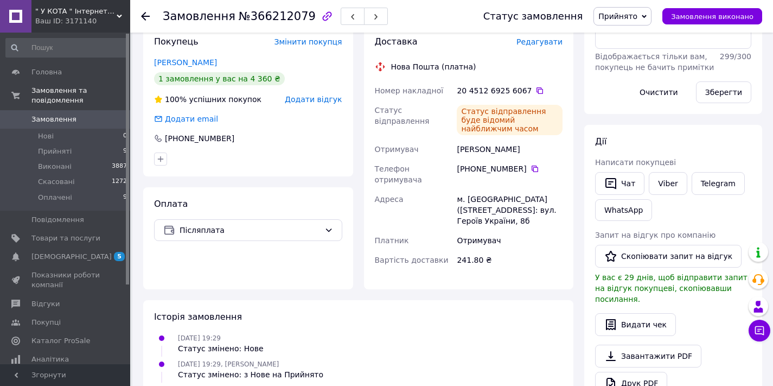
scroll to position [183, 0]
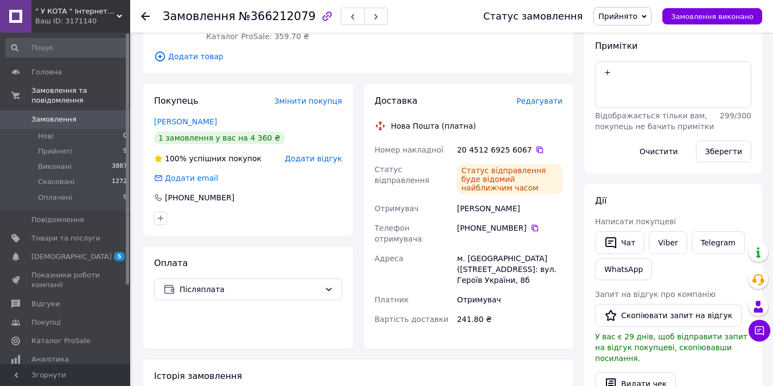
click at [144, 17] on use at bounding box center [145, 16] width 9 height 9
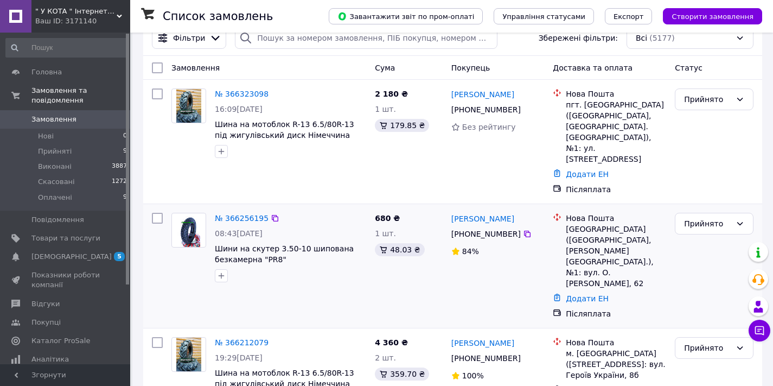
scroll to position [48, 0]
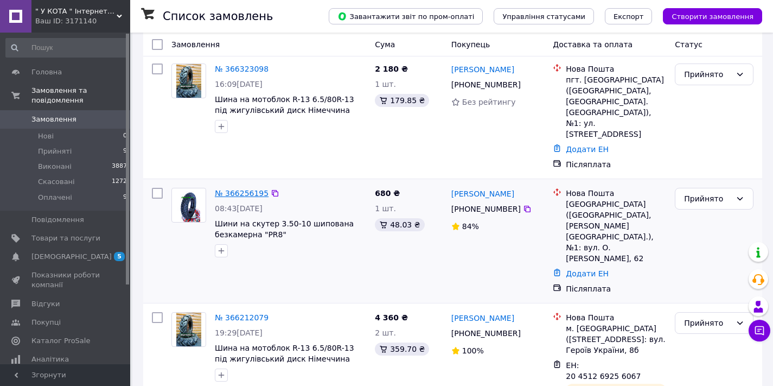
click at [245, 189] on link "№ 366256195" at bounding box center [242, 193] width 54 height 9
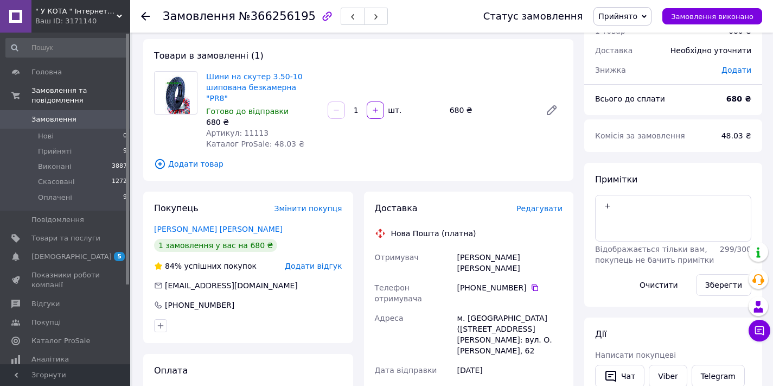
scroll to position [243, 0]
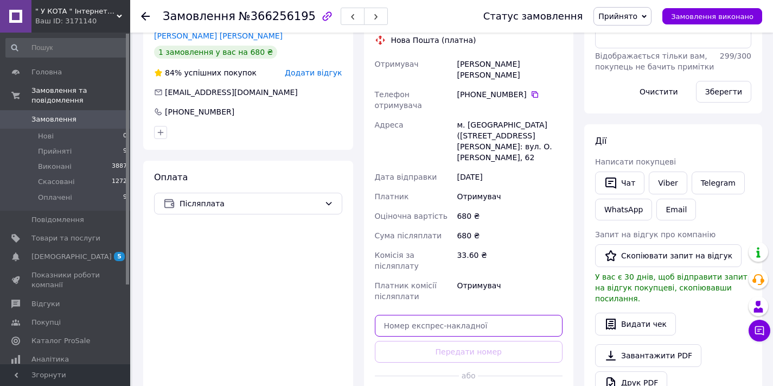
click at [460, 315] on input "text" at bounding box center [469, 326] width 188 height 22
paste input "20451269257418"
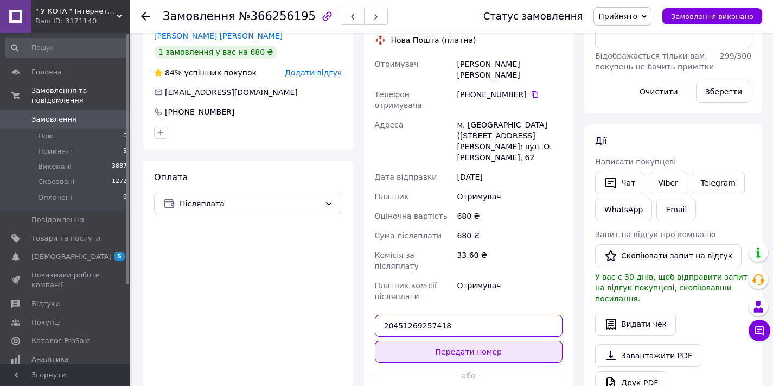
type input "20451269257418"
click at [463, 341] on button "Передати номер" at bounding box center [469, 352] width 188 height 22
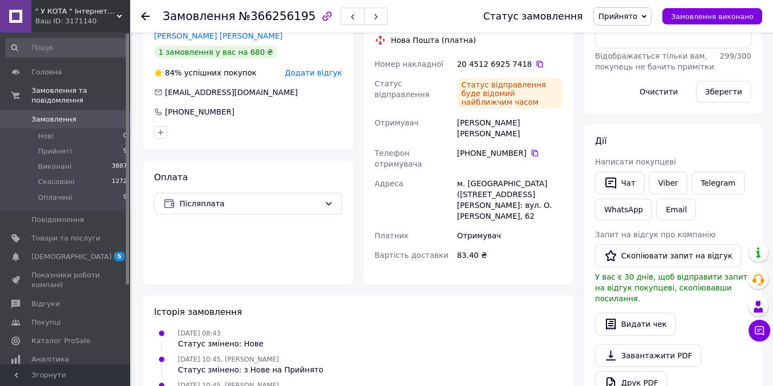
click at [147, 17] on icon at bounding box center [145, 16] width 9 height 9
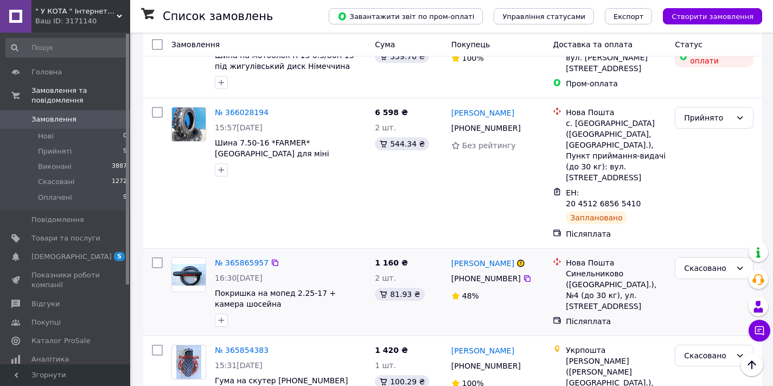
scroll to position [384, 0]
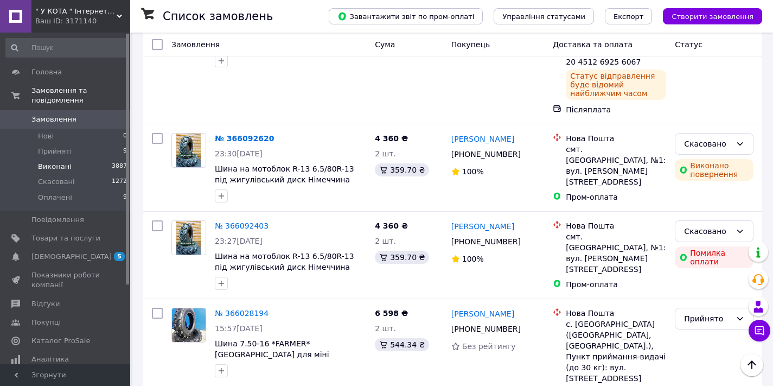
click at [58, 165] on span "Виконані" at bounding box center [55, 167] width 34 height 10
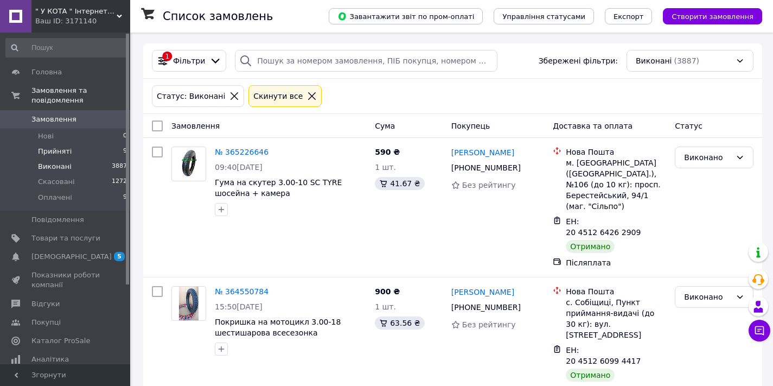
click at [50, 153] on span "Прийняті" at bounding box center [55, 152] width 34 height 10
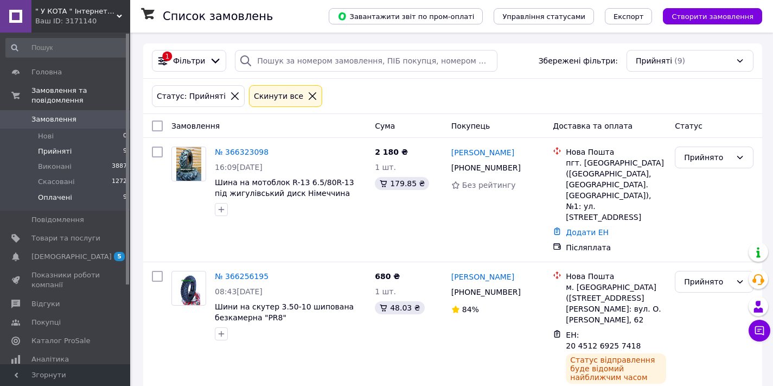
click at [49, 195] on span "Оплачені" at bounding box center [55, 198] width 34 height 10
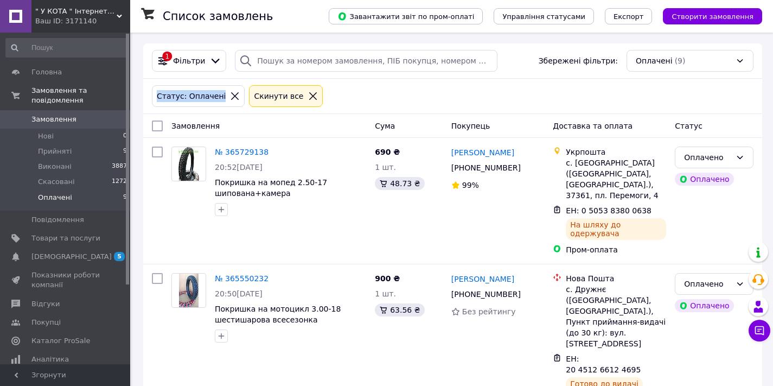
drag, startPoint x: 157, startPoint y: 95, endPoint x: 219, endPoint y: 95, distance: 61.9
click at [219, 95] on div "Статус: Оплачені" at bounding box center [191, 96] width 73 height 12
click at [376, 96] on div "Статус: Оплачені Cкинути все" at bounding box center [453, 96] width 606 height 26
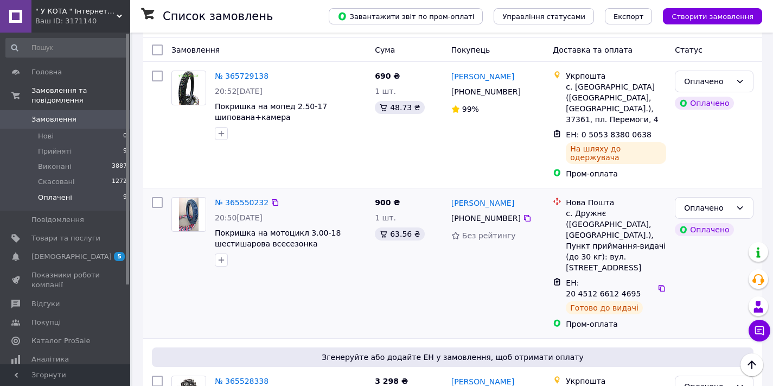
scroll to position [269, 0]
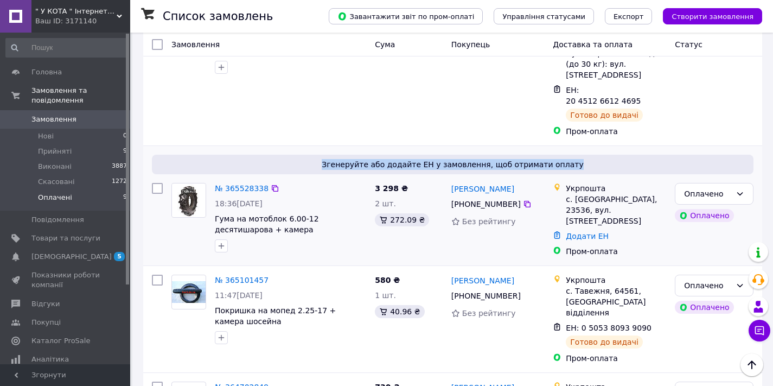
drag, startPoint x: 334, startPoint y: 142, endPoint x: 600, endPoint y: 148, distance: 266.5
click at [600, 159] on span "Згенеруйте або додайте ЕН у замовлення, щоб отримати оплату" at bounding box center [452, 164] width 593 height 11
click at [598, 159] on span "Згенеруйте або додайте ЕН у замовлення, щоб отримати оплату" at bounding box center [452, 164] width 593 height 11
drag, startPoint x: 582, startPoint y: 142, endPoint x: 329, endPoint y: 138, distance: 253.5
click at [329, 159] on span "Згенеруйте або додайте ЕН у замовлення, щоб отримати оплату" at bounding box center [452, 164] width 593 height 11
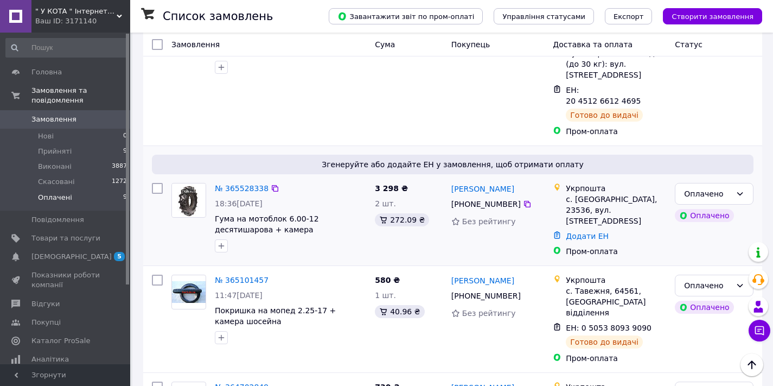
click at [335, 182] on div "№ 365528338" at bounding box center [291, 188] width 154 height 13
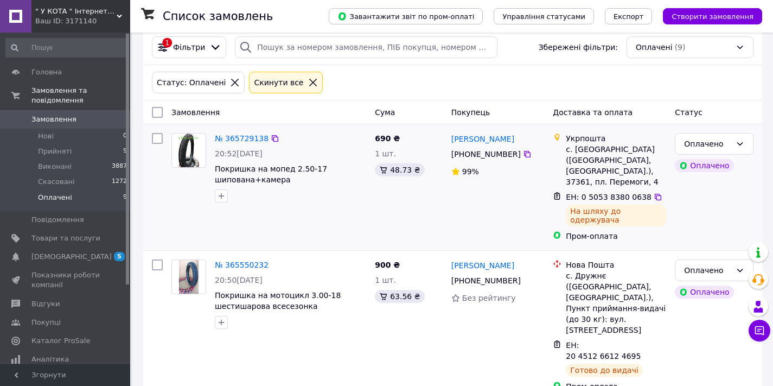
scroll to position [0, 0]
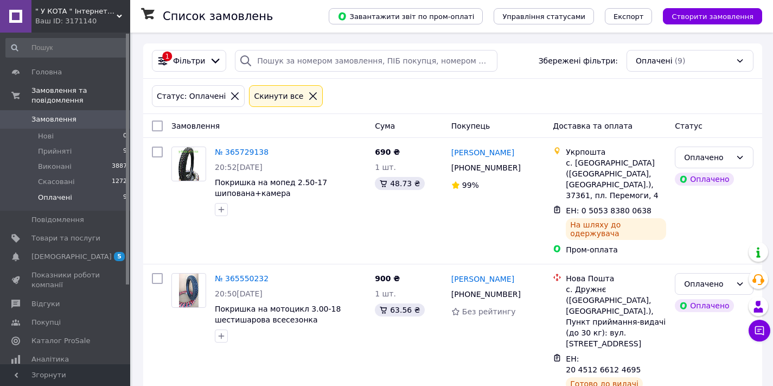
click at [43, 120] on span "Замовлення" at bounding box center [53, 120] width 45 height 10
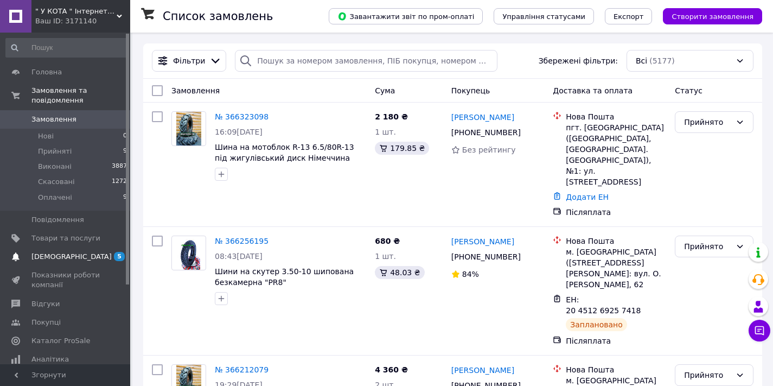
click at [45, 252] on span "[DEMOGRAPHIC_DATA]" at bounding box center [71, 257] width 80 height 10
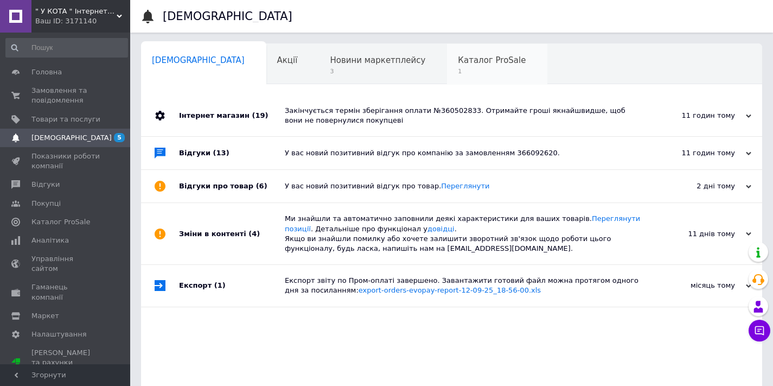
click at [458, 63] on span "Каталог ProSale" at bounding box center [492, 60] width 68 height 10
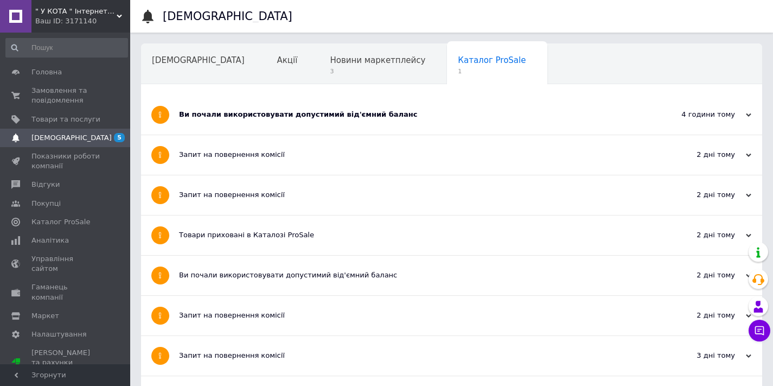
click at [294, 115] on div "Ви почали використовувати допустимий від'ємний баланс" at bounding box center [411, 115] width 464 height 10
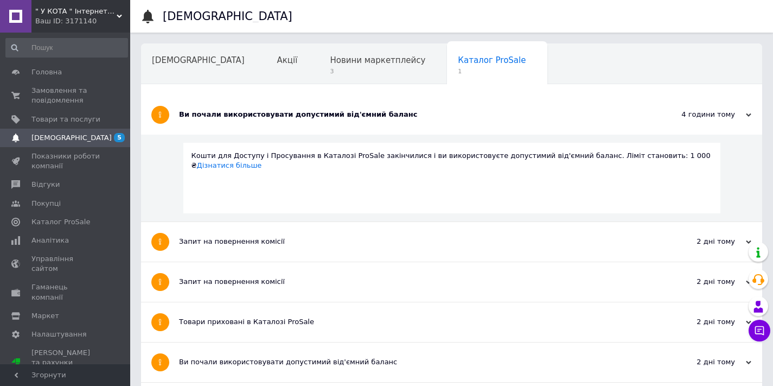
click at [294, 115] on div "Ви почали використовувати допустимий від'ємний баланс" at bounding box center [411, 115] width 464 height 10
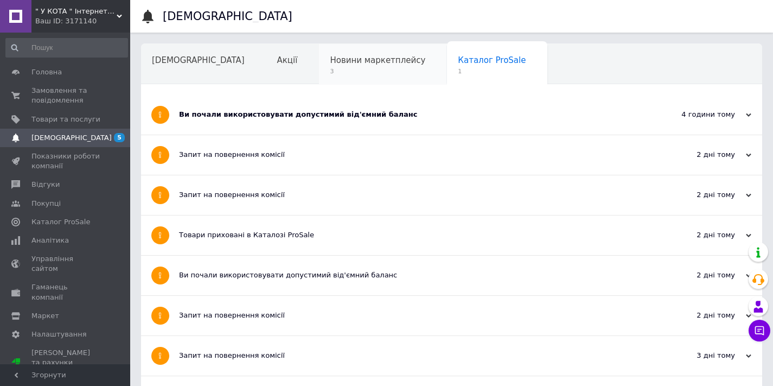
click at [330, 60] on span "Новини маркетплейсу" at bounding box center [378, 60] width 96 height 10
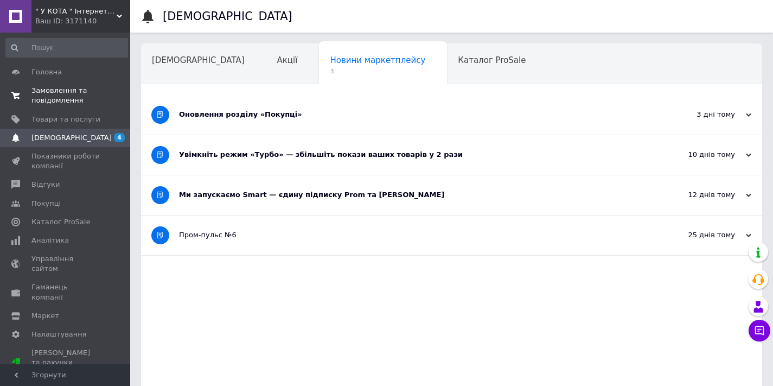
click at [68, 91] on span "Замовлення та повідомлення" at bounding box center [65, 96] width 69 height 20
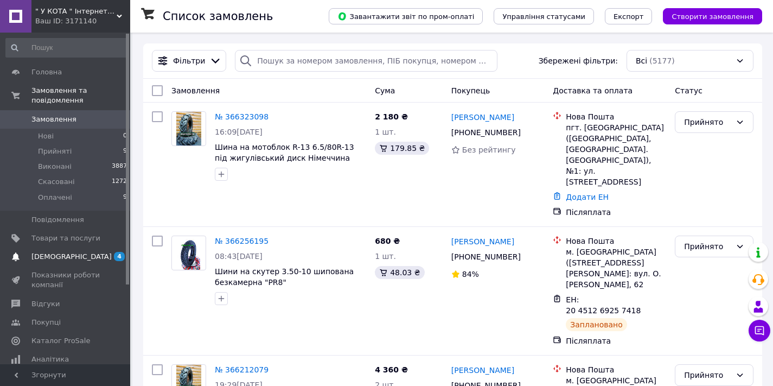
click at [55, 253] on span "[DEMOGRAPHIC_DATA]" at bounding box center [71, 257] width 80 height 10
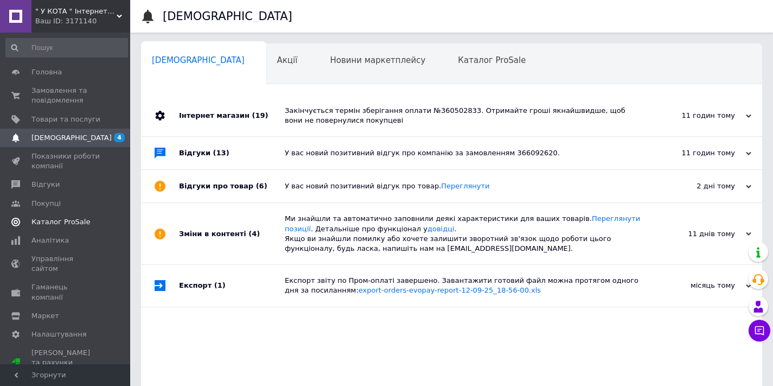
click at [52, 221] on span "Каталог ProSale" at bounding box center [60, 222] width 59 height 10
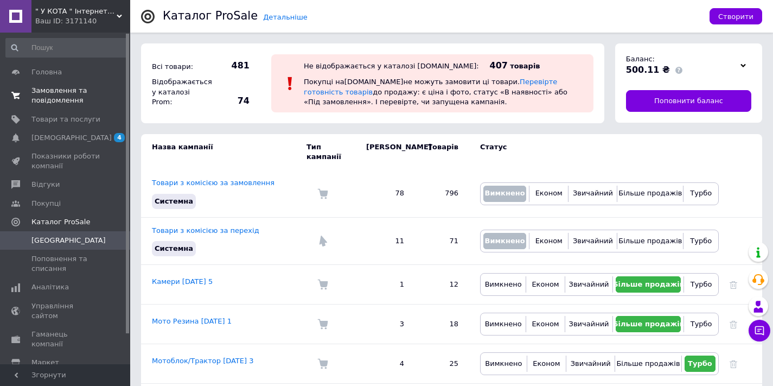
click at [76, 103] on span "Замовлення та повідомлення" at bounding box center [65, 96] width 69 height 20
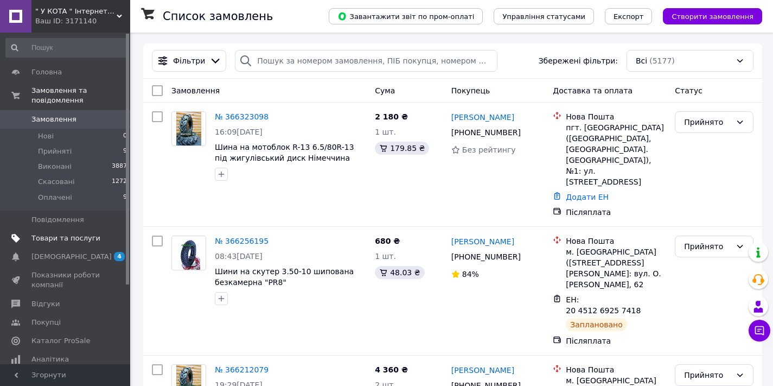
click at [40, 238] on span "Товари та послуги" at bounding box center [65, 238] width 69 height 10
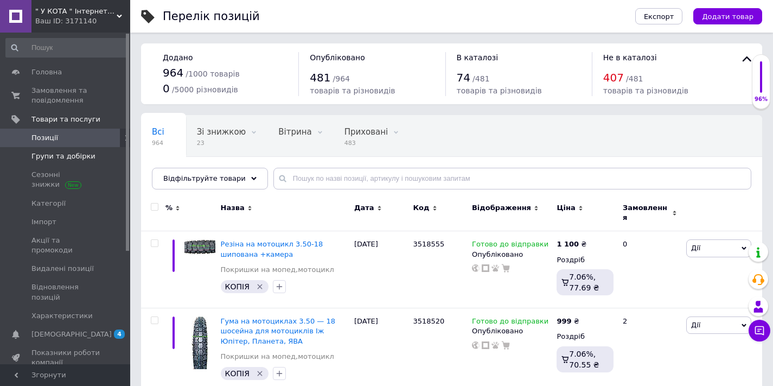
click at [87, 154] on span "Групи та добірки" at bounding box center [63, 156] width 64 height 10
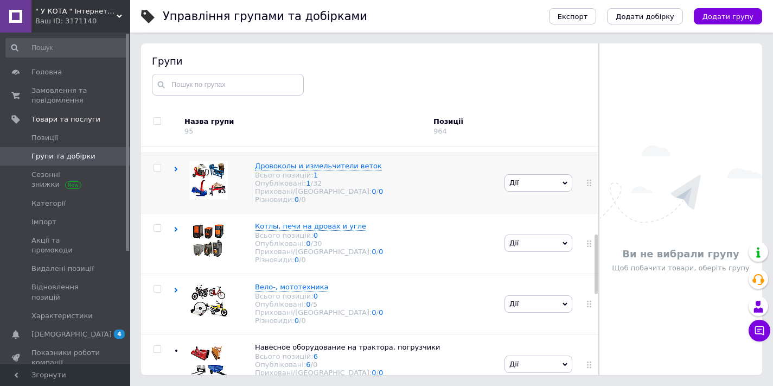
scroll to position [331, 0]
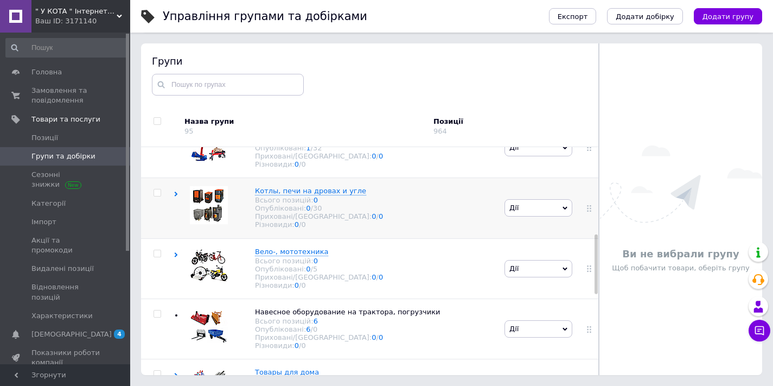
click at [177, 196] on use at bounding box center [176, 194] width 3 height 5
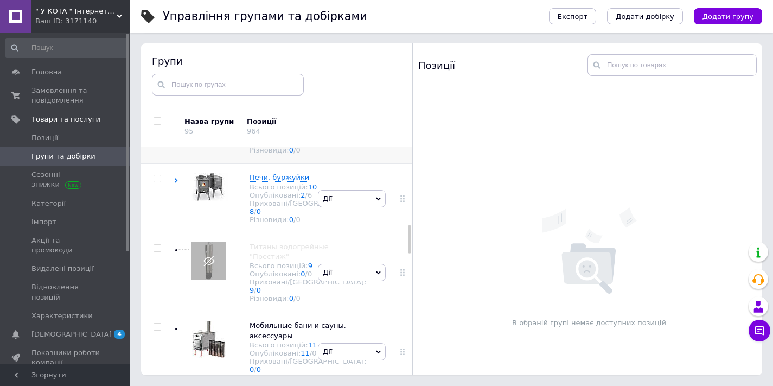
scroll to position [632, 0]
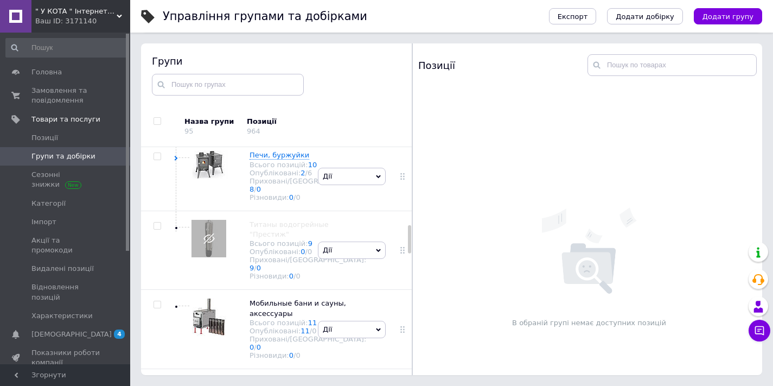
click at [157, 61] on input "checkbox" at bounding box center [157, 57] width 7 height 7
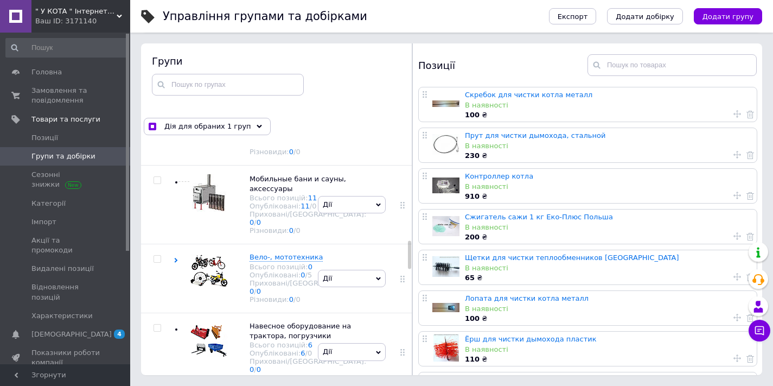
scroll to position [759, 0]
click at [176, 34] on use at bounding box center [176, 31] width 3 height 5
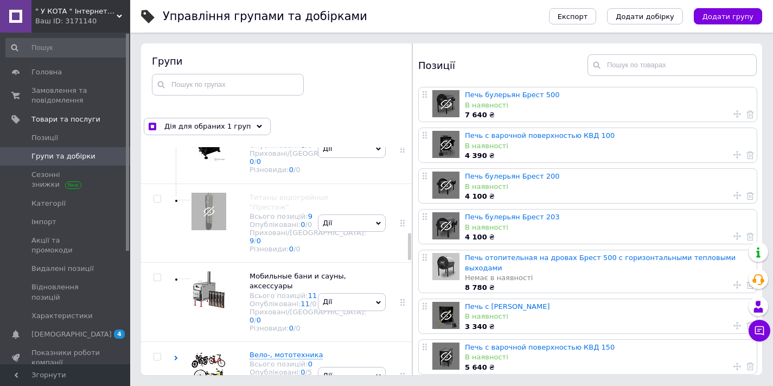
scroll to position [776, 0]
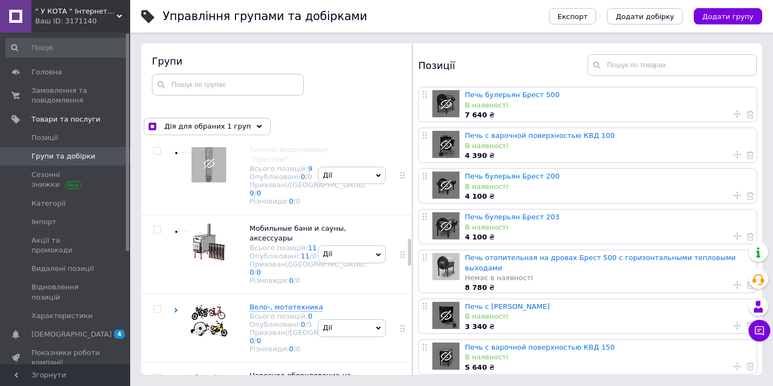
click at [176, 16] on use at bounding box center [176, 14] width 5 height 3
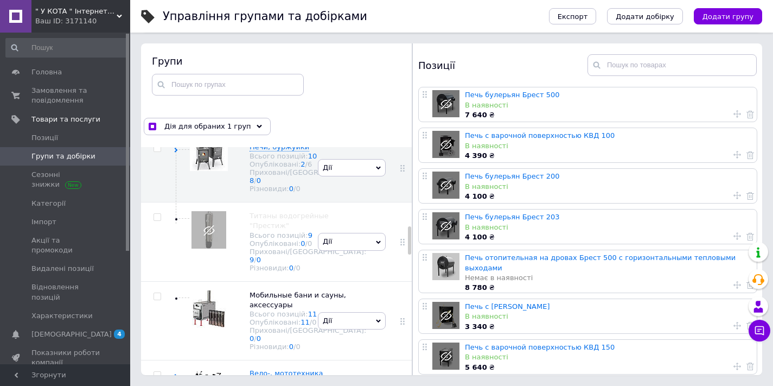
scroll to position [632, 0]
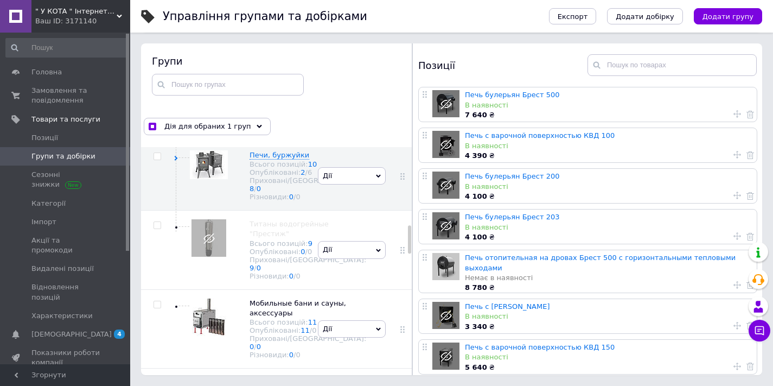
click at [155, 61] on input "checkbox" at bounding box center [157, 57] width 7 height 7
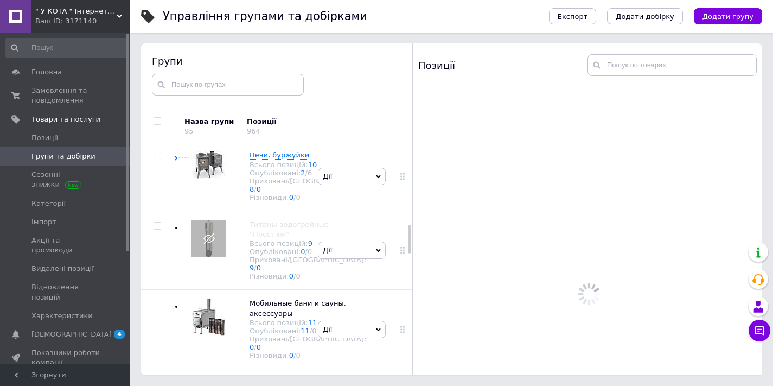
click at [157, 61] on input "checkbox" at bounding box center [157, 57] width 7 height 7
checkbox input "true"
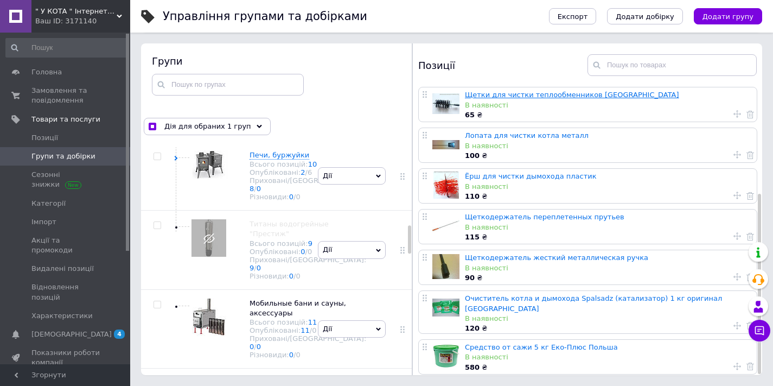
scroll to position [170, 0]
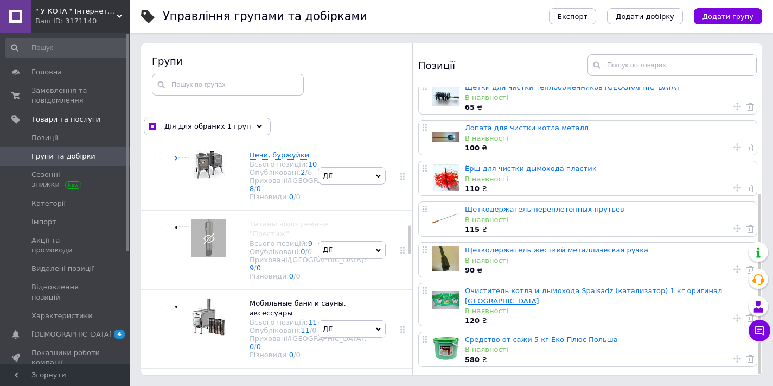
click at [517, 289] on link "Очиститель котла и дымохода Spalsadz (катализатор) 1 кг оригинал Польша" at bounding box center [593, 296] width 257 height 18
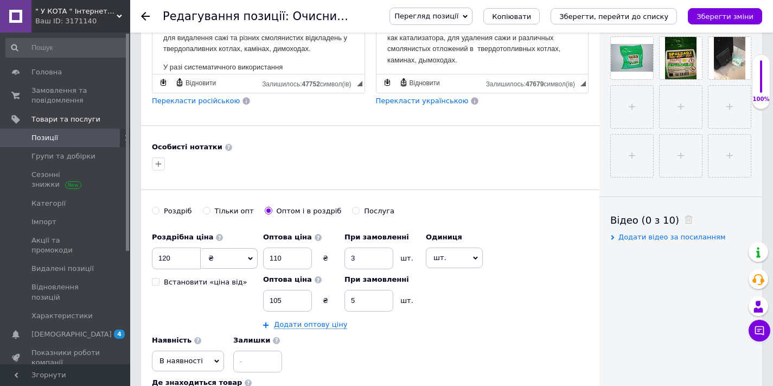
scroll to position [439, 0]
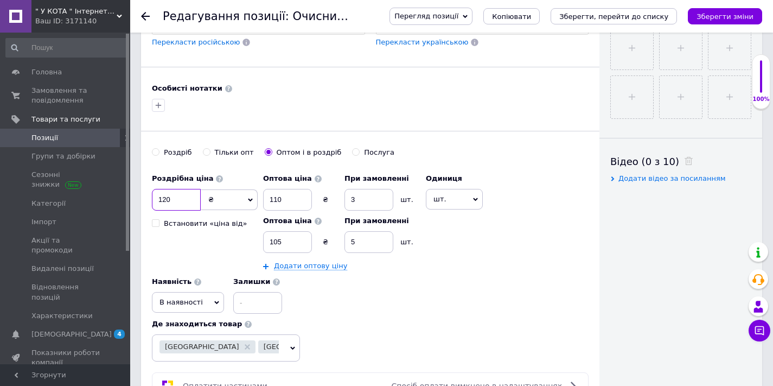
click at [177, 197] on input "120" at bounding box center [176, 200] width 49 height 22
type input "170"
click at [291, 199] on input "110" at bounding box center [287, 200] width 49 height 22
click at [291, 200] on input "110" at bounding box center [287, 200] width 49 height 22
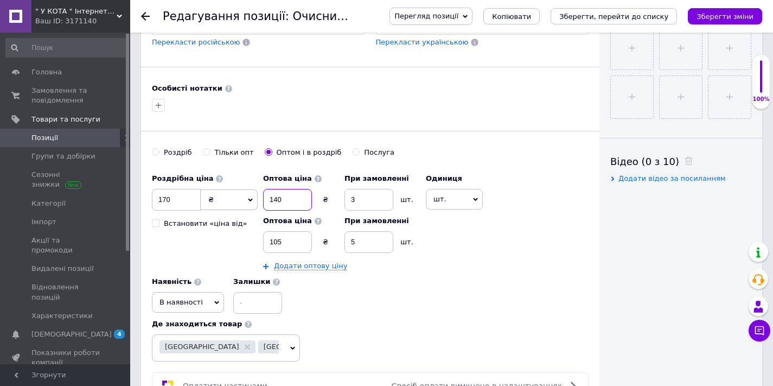
type input "140"
click at [287, 239] on input "105" at bounding box center [287, 242] width 49 height 22
type input "130"
click at [479, 249] on div "Роздрібна ціна 170 ₴ $ EUR CHF GBP ¥ PLN ₸ MDL HUF KGS CNY TRY KRW lei Встанови…" at bounding box center [370, 240] width 437 height 145
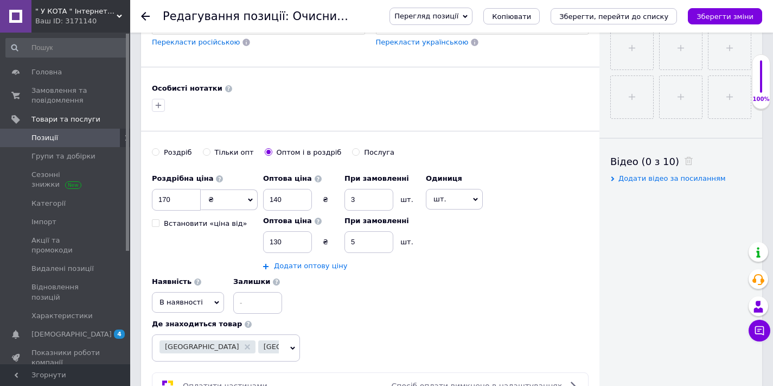
click at [308, 263] on link "Додати оптову ціну" at bounding box center [310, 266] width 73 height 9
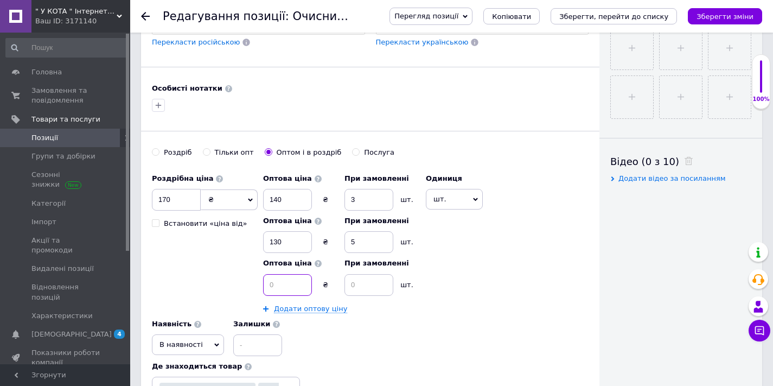
click at [293, 284] on input at bounding box center [287, 285] width 49 height 22
type input "120"
click at [371, 285] on input at bounding box center [369, 285] width 49 height 22
type input "10"
click at [475, 313] on div "Роздрібна ціна 170 ₴ $ EUR CHF GBP ¥ PLN ₸ MDL HUF KGS CNY TRY KRW lei Встанови…" at bounding box center [370, 262] width 437 height 188
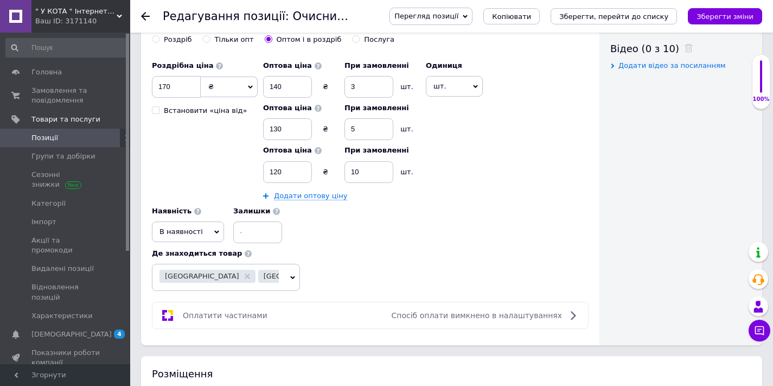
scroll to position [611, 0]
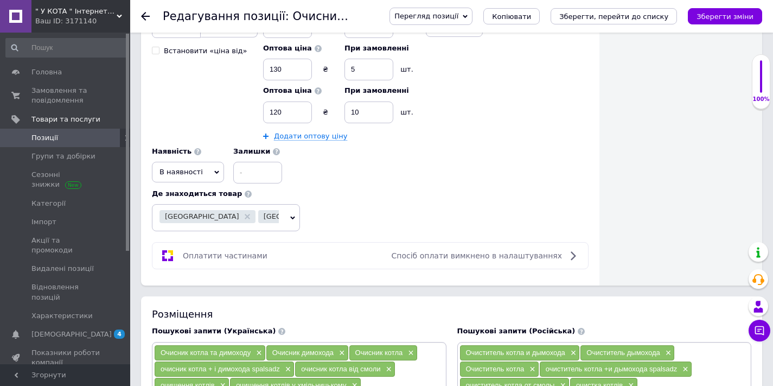
click at [199, 168] on span "В наявності" at bounding box center [181, 172] width 43 height 8
click at [185, 231] on li "Готово до відправки" at bounding box center [188, 239] width 71 height 25
click at [291, 215] on icon at bounding box center [292, 217] width 5 height 5
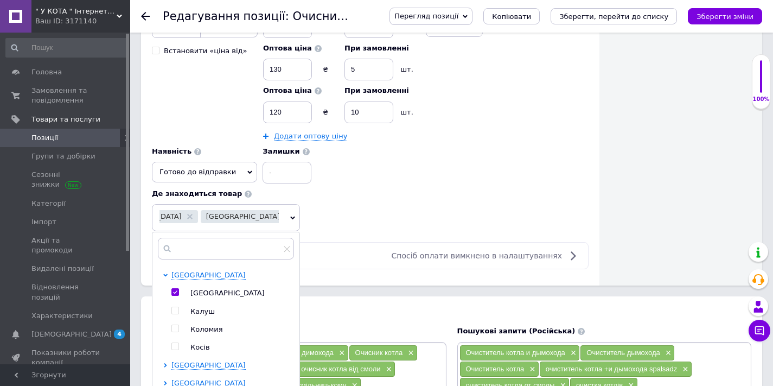
scroll to position [0, 0]
click at [245, 214] on use at bounding box center [247, 216] width 5 height 5
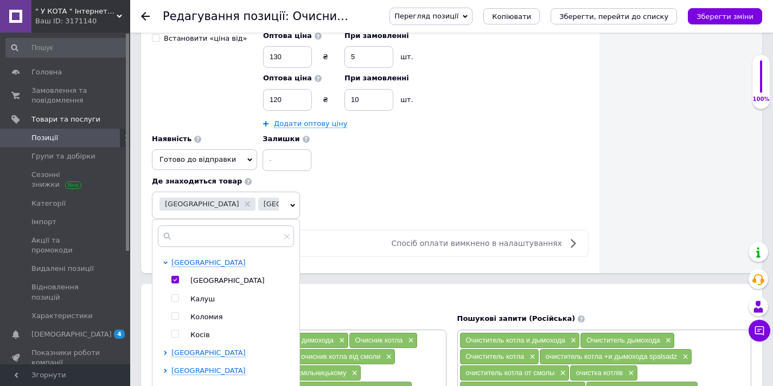
scroll to position [644, 0]
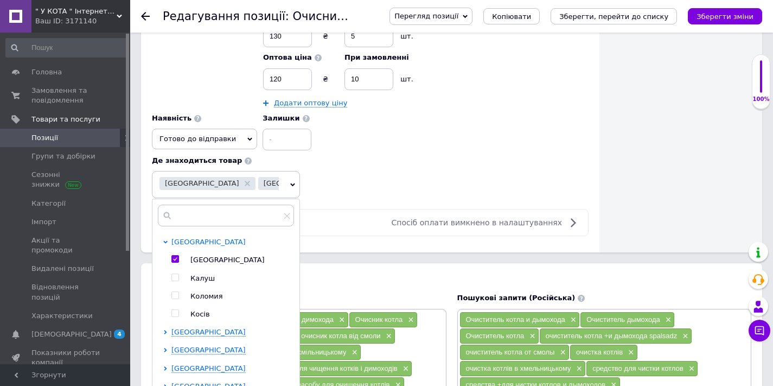
click at [177, 240] on span "[GEOGRAPHIC_DATA]" at bounding box center [209, 242] width 74 height 8
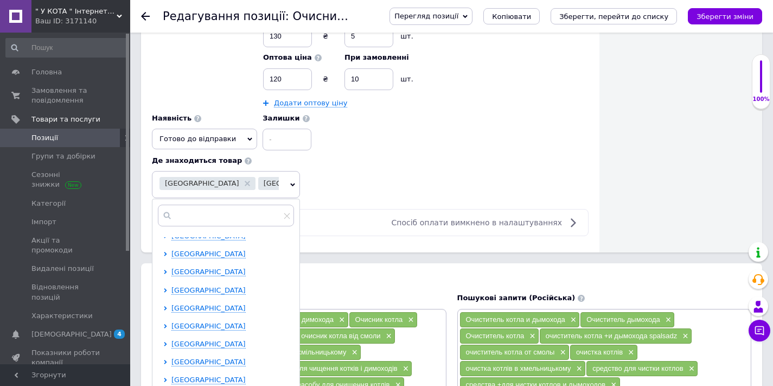
scroll to position [265, 0]
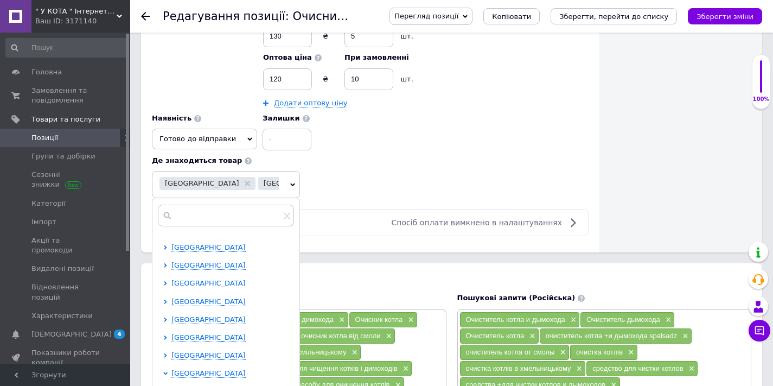
click at [188, 279] on span "[GEOGRAPHIC_DATA]" at bounding box center [209, 283] width 74 height 8
click at [175, 315] on input "checkbox" at bounding box center [175, 318] width 7 height 7
checkbox input "true"
click at [327, 181] on div "Роздрібна ціна 170 ₴ $ EUR CHF GBP ¥ PLN ₸ MDL HUF KGS CNY TRY KRW lei Встанови…" at bounding box center [370, 81] width 437 height 236
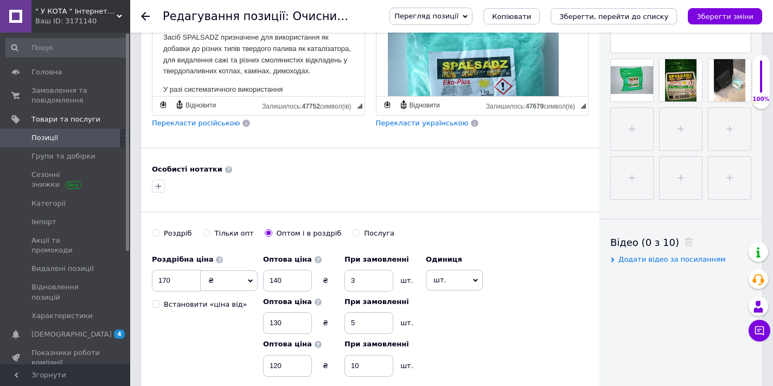
scroll to position [444, 0]
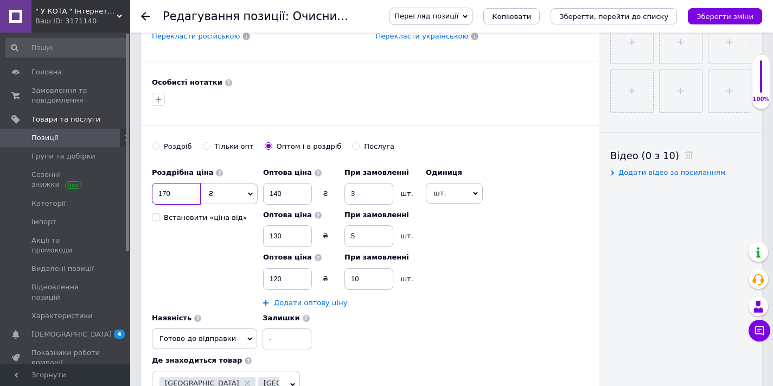
click at [173, 191] on input "170" at bounding box center [176, 194] width 49 height 22
type input "200"
click at [482, 239] on div "Роздрібна ціна 200 ₴ $ EUR CHF GBP ¥ PLN ₸ MDL HUF KGS CNY TRY KRW lei Встанови…" at bounding box center [370, 256] width 437 height 188
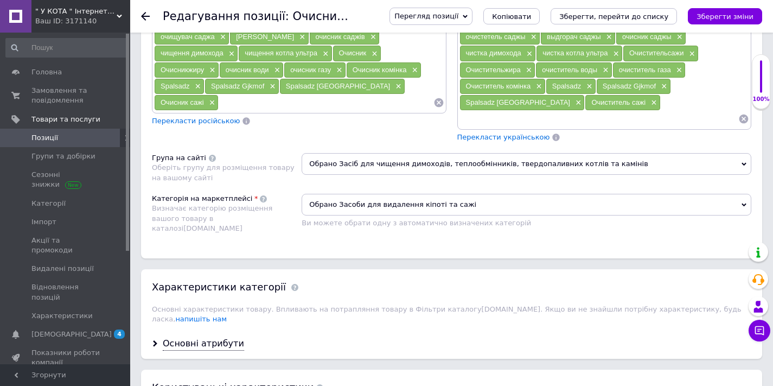
scroll to position [1587, 0]
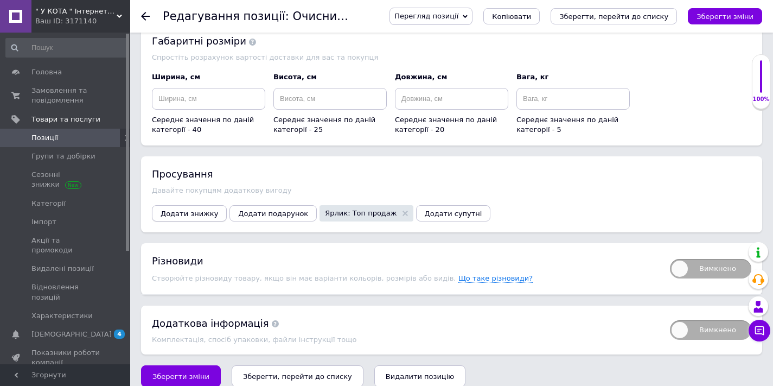
click at [206, 209] on span "Додати знижку" at bounding box center [190, 213] width 58 height 8
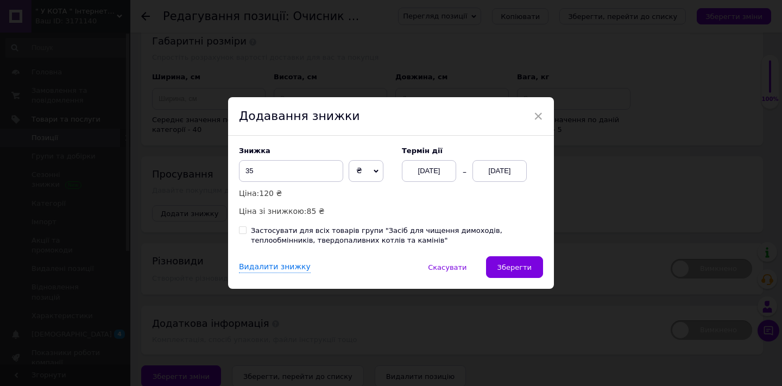
click at [355, 169] on span "₴" at bounding box center [365, 171] width 35 height 22
click at [268, 169] on input "35" at bounding box center [291, 171] width 104 height 22
click at [536, 117] on span "×" at bounding box center [538, 116] width 10 height 18
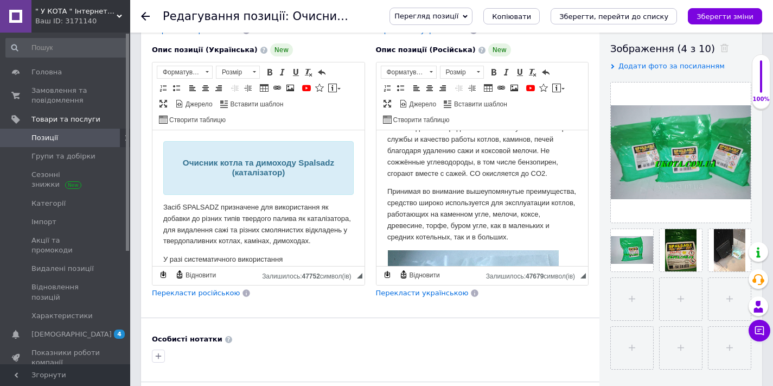
scroll to position [0, 0]
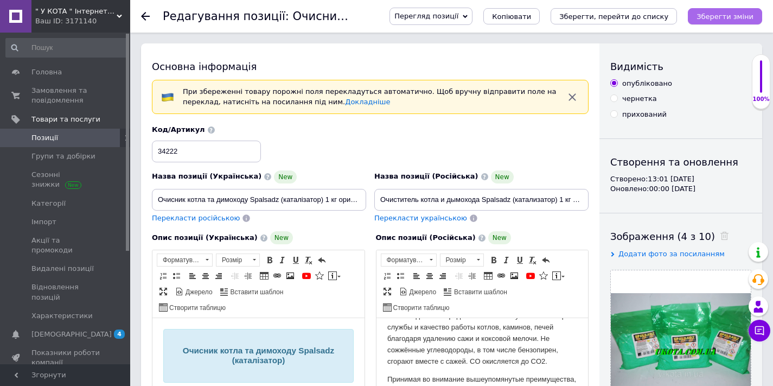
click at [717, 17] on icon "Зберегти зміни" at bounding box center [725, 16] width 57 height 8
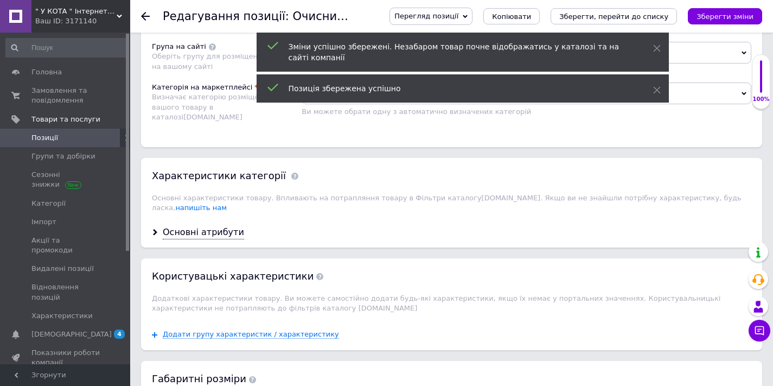
scroll to position [1587, 0]
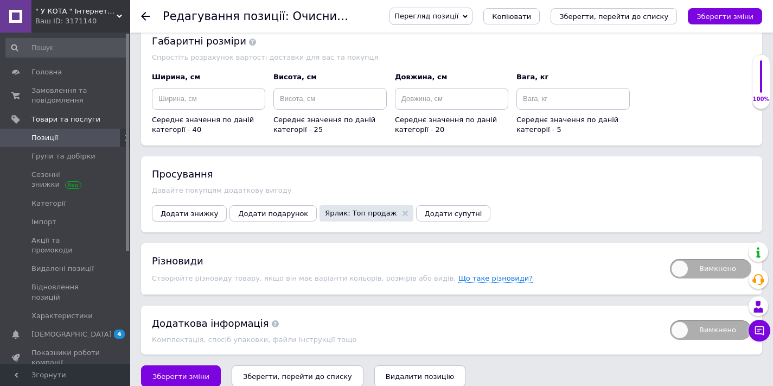
click at [193, 209] on span "Додати знижку" at bounding box center [190, 213] width 58 height 8
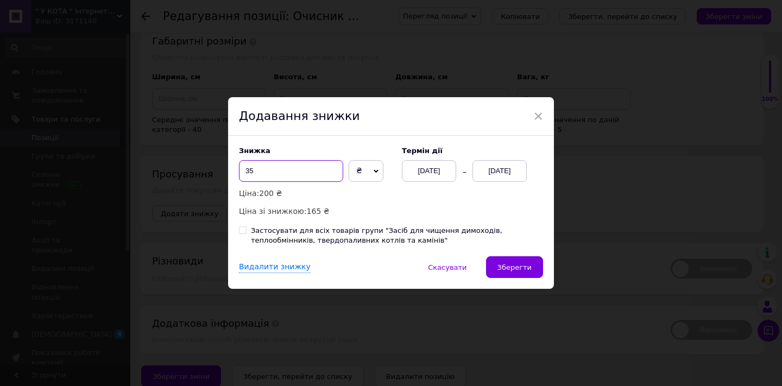
click at [263, 175] on input "35" at bounding box center [291, 171] width 104 height 22
type input "31"
click at [499, 169] on div "[DATE]" at bounding box center [499, 171] width 54 height 22
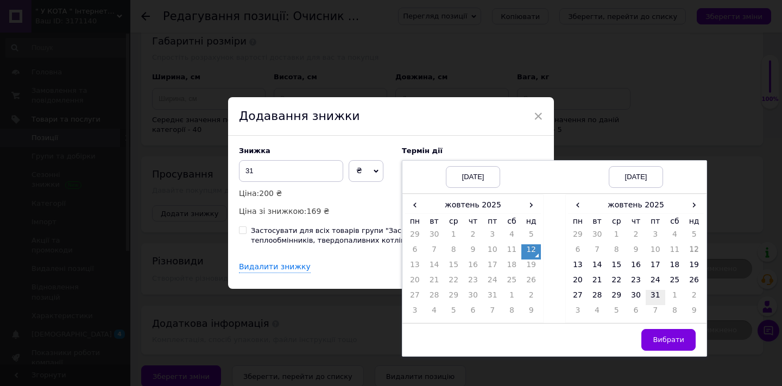
click at [650, 296] on td "31" at bounding box center [655, 297] width 20 height 15
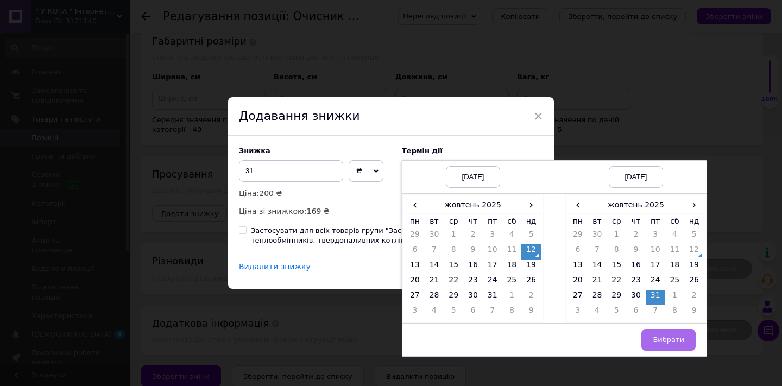
click at [672, 338] on span "Вибрати" at bounding box center [667, 339] width 31 height 8
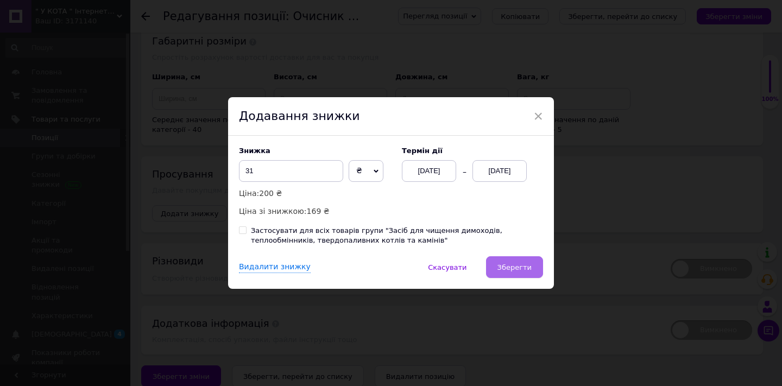
click at [510, 264] on span "Зберегти" at bounding box center [514, 267] width 34 height 8
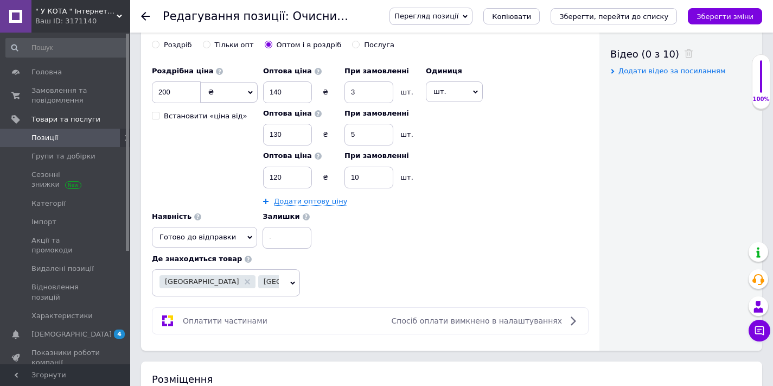
scroll to position [0, 0]
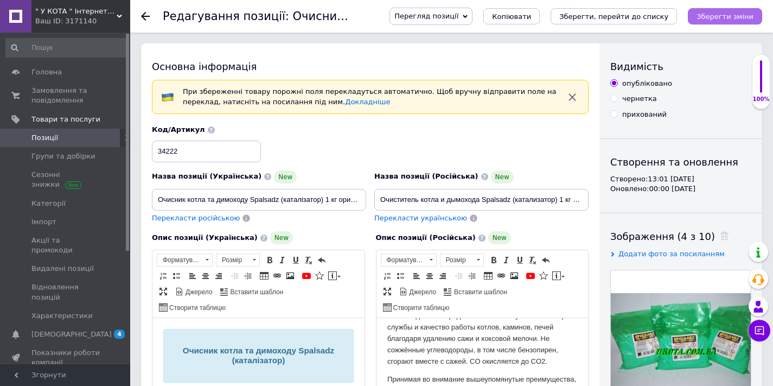
click at [710, 15] on icon "Зберегти зміни" at bounding box center [725, 16] width 57 height 8
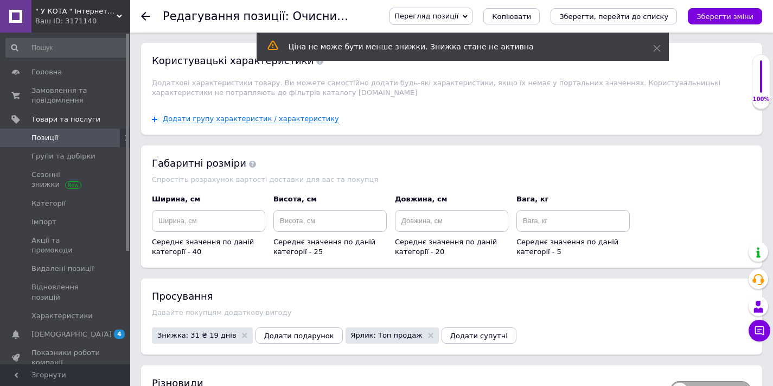
scroll to position [1587, 0]
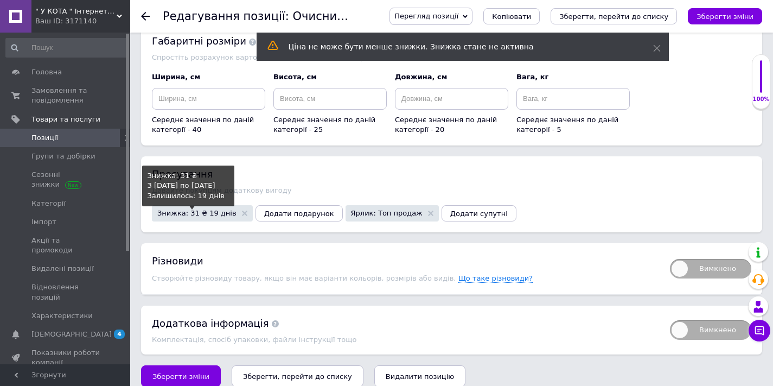
click at [196, 209] on span "Знижка: 31 ₴ 19 днів" at bounding box center [196, 212] width 79 height 7
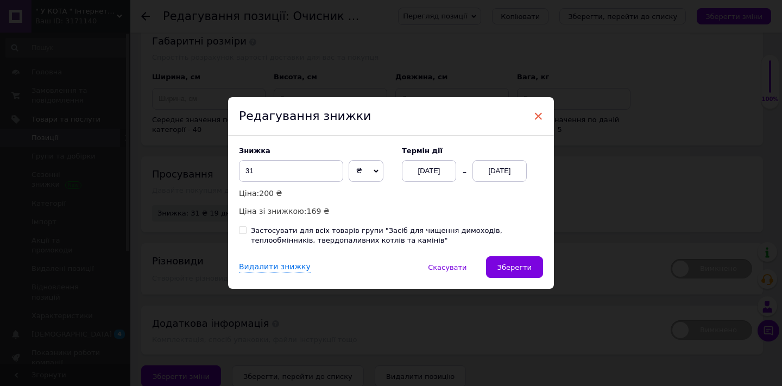
click at [540, 114] on span "×" at bounding box center [538, 116] width 10 height 18
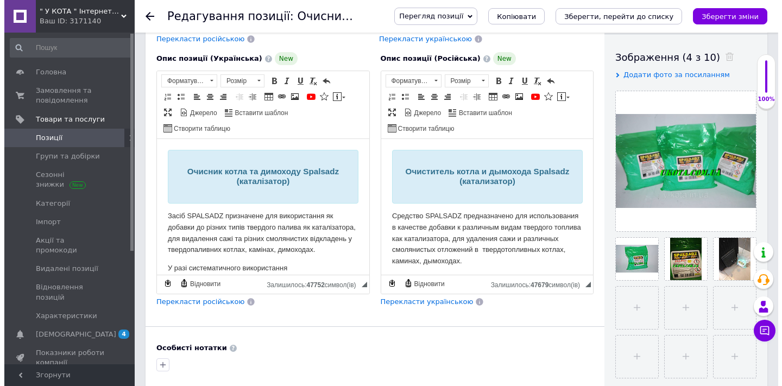
scroll to position [0, 0]
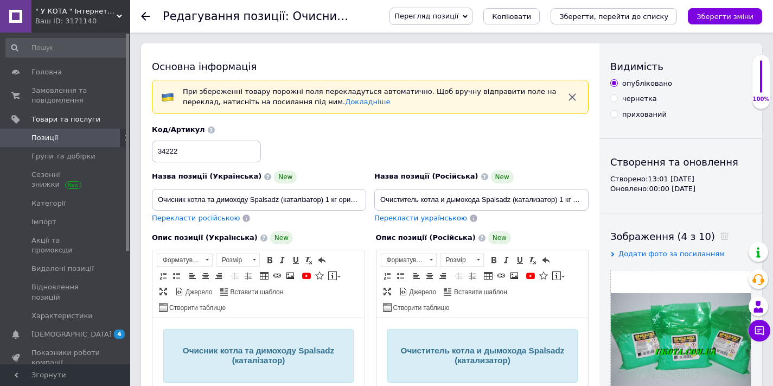
click at [36, 138] on span "Позиції" at bounding box center [44, 138] width 27 height 10
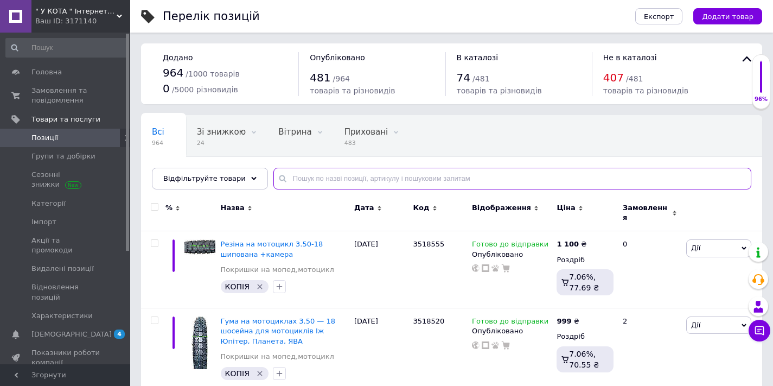
click at [364, 182] on input "text" at bounding box center [513, 179] width 478 height 22
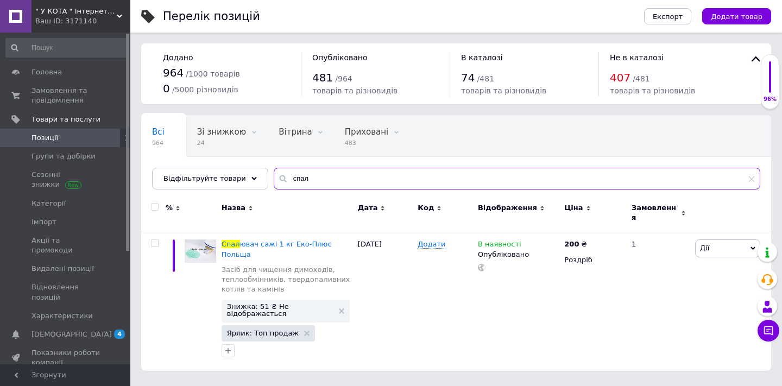
click at [303, 181] on input "спал" at bounding box center [517, 179] width 486 height 22
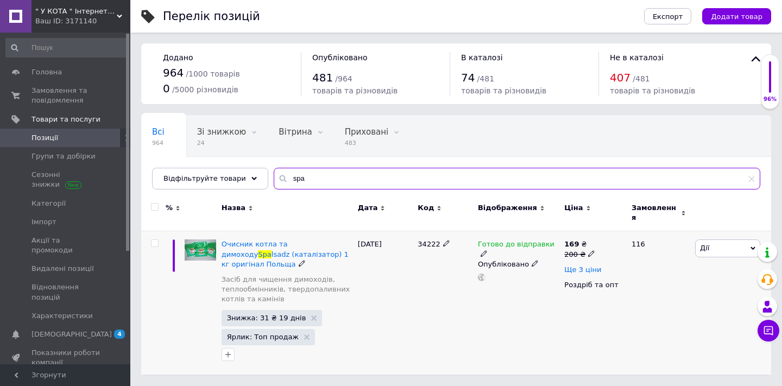
type input "spa"
click at [575, 265] on span "Ще 3 ціни" at bounding box center [582, 269] width 37 height 9
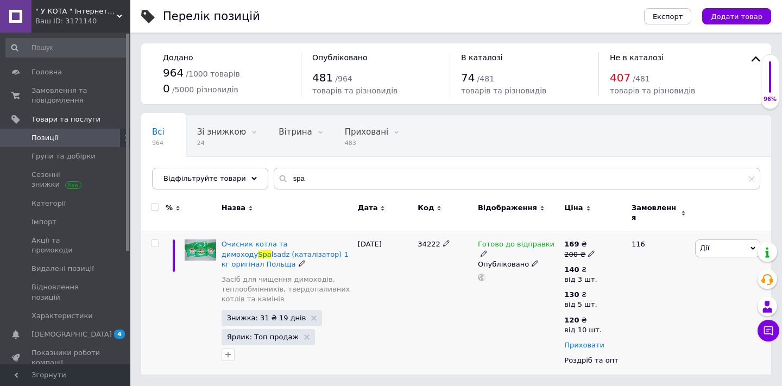
click at [584, 341] on span "Приховати" at bounding box center [584, 345] width 40 height 9
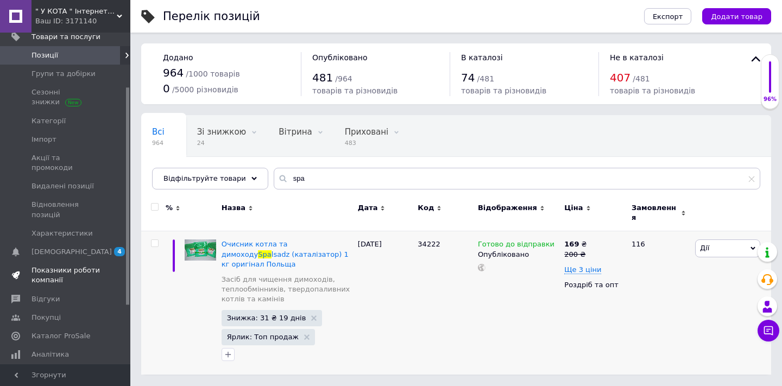
scroll to position [109, 0]
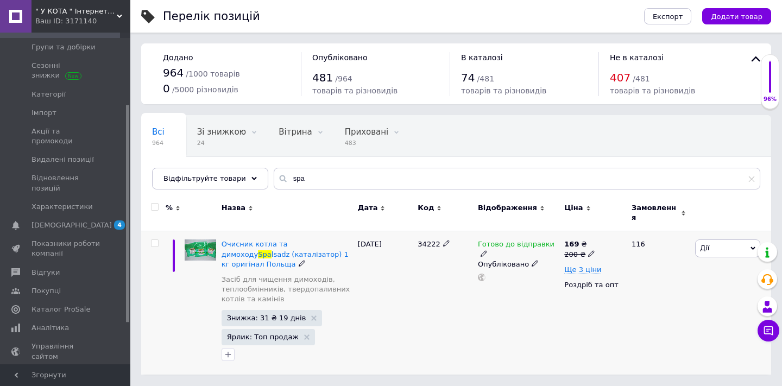
click at [447, 240] on icon at bounding box center [446, 243] width 7 height 7
drag, startPoint x: 437, startPoint y: 236, endPoint x: 427, endPoint y: 236, distance: 9.8
click at [427, 236] on input "34222" at bounding box center [440, 244] width 53 height 16
type input "3418"
click at [448, 278] on div "3418" at bounding box center [445, 302] width 60 height 143
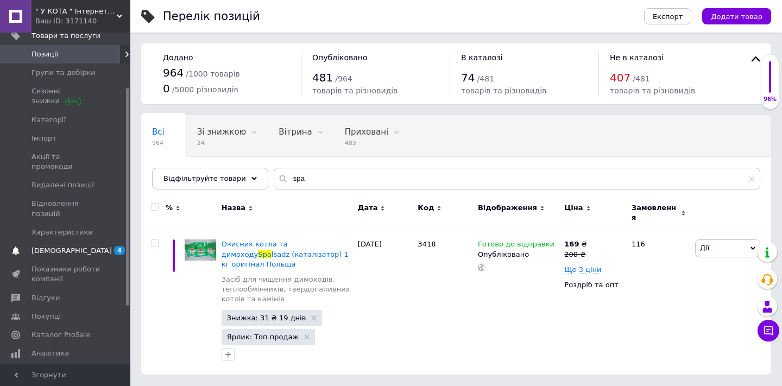
scroll to position [0, 0]
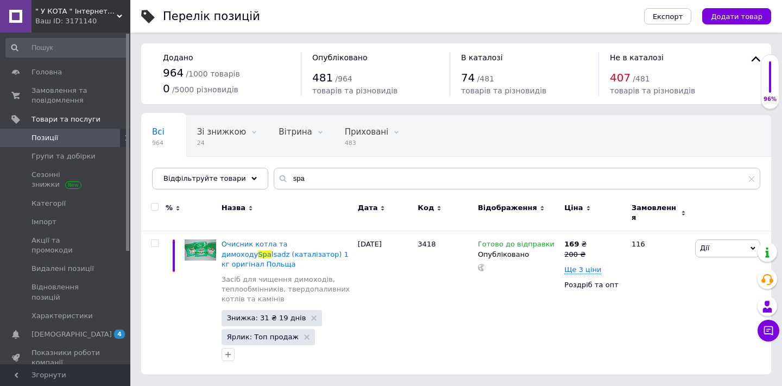
click at [60, 26] on div "Ваш ID: 3171140" at bounding box center [82, 21] width 95 height 10
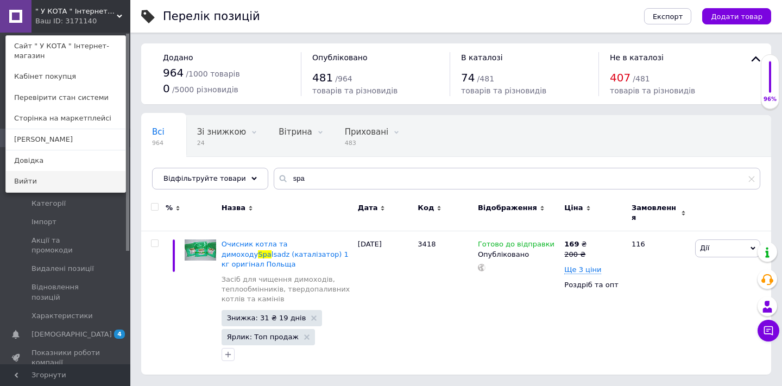
click at [52, 179] on link "Вийти" at bounding box center [65, 181] width 119 height 21
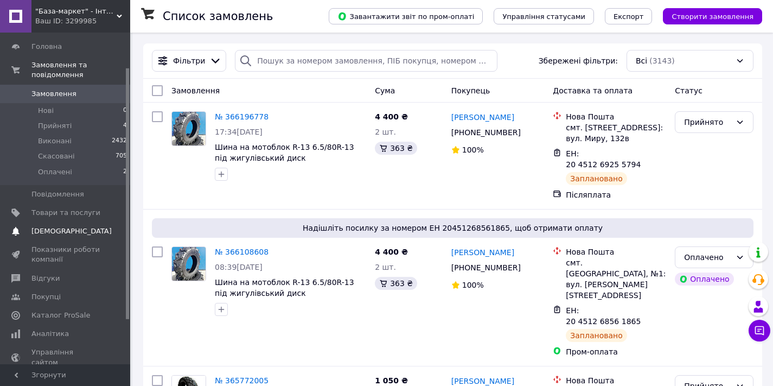
scroll to position [46, 0]
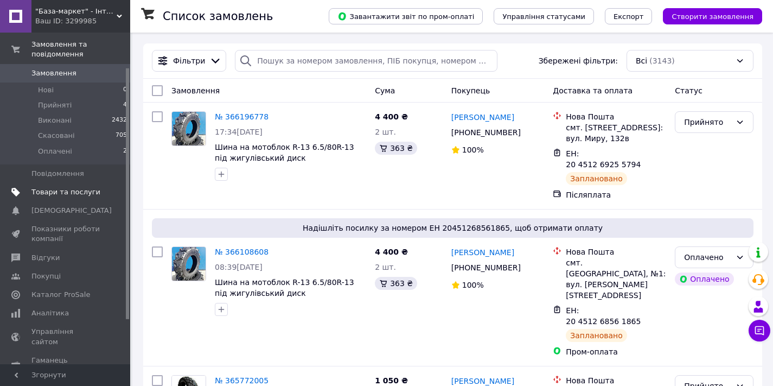
click at [66, 190] on span "Товари та послуги" at bounding box center [65, 192] width 69 height 10
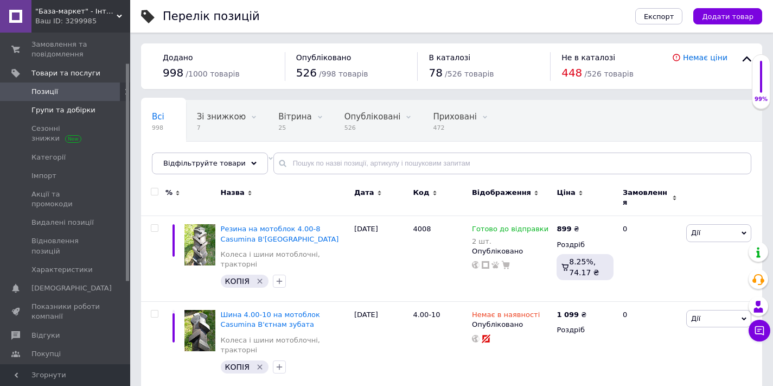
click at [58, 106] on span "Групи та добірки" at bounding box center [63, 110] width 64 height 10
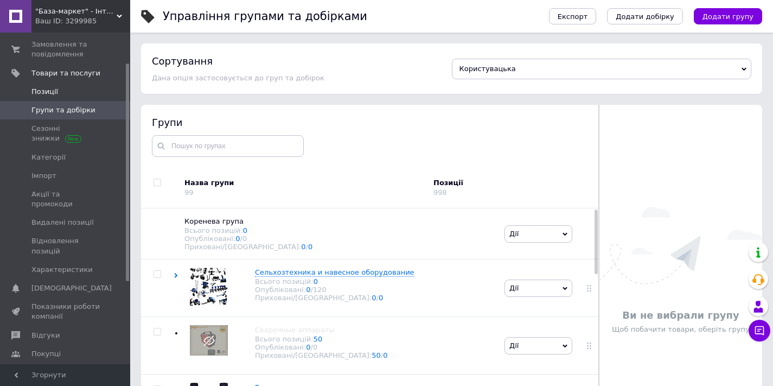
click at [51, 87] on span "Позиції" at bounding box center [44, 92] width 27 height 10
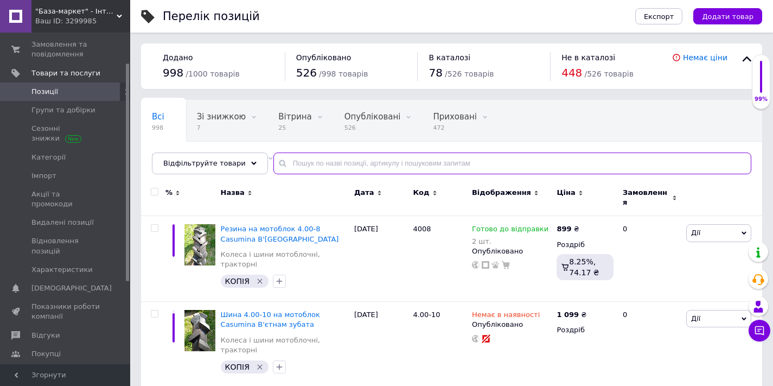
click at [341, 164] on input "text" at bounding box center [513, 164] width 478 height 22
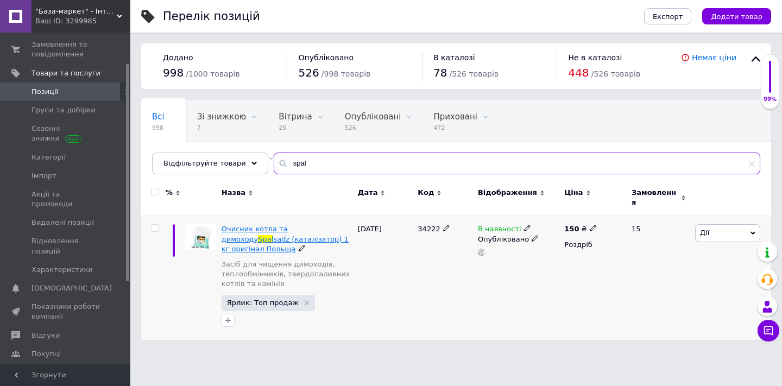
type input "spal"
click at [288, 225] on span "Очисник котла та димоходу" at bounding box center [254, 234] width 66 height 18
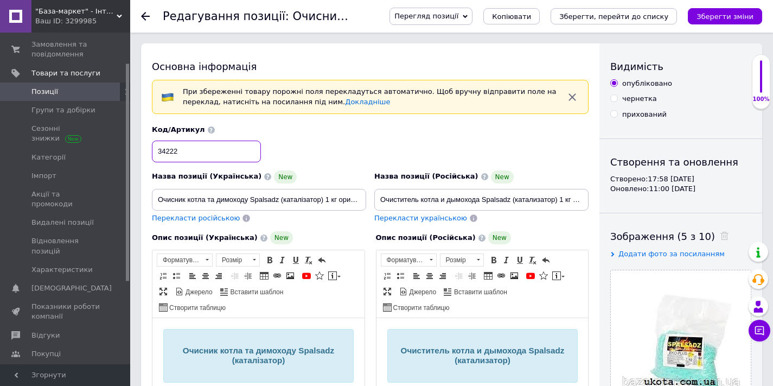
click at [185, 149] on input "34222" at bounding box center [206, 152] width 109 height 22
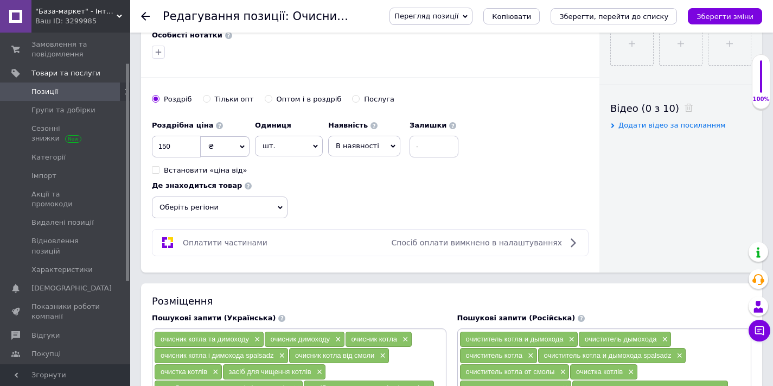
scroll to position [471, 0]
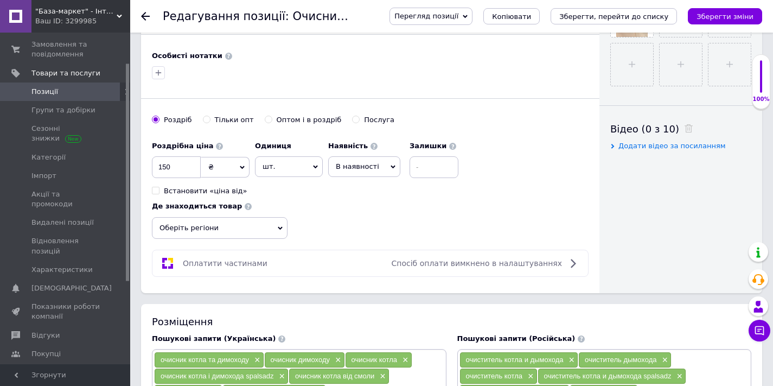
type input "3481"
click at [187, 166] on input "150" at bounding box center [176, 167] width 49 height 22
type input "200"
click at [327, 196] on div "Роздрібна ціна 200 ₴ $ EUR CHF GBP ¥ PLN ₸ MDL HUF KGS CNY TRY KRW lei Встанови…" at bounding box center [370, 187] width 437 height 103
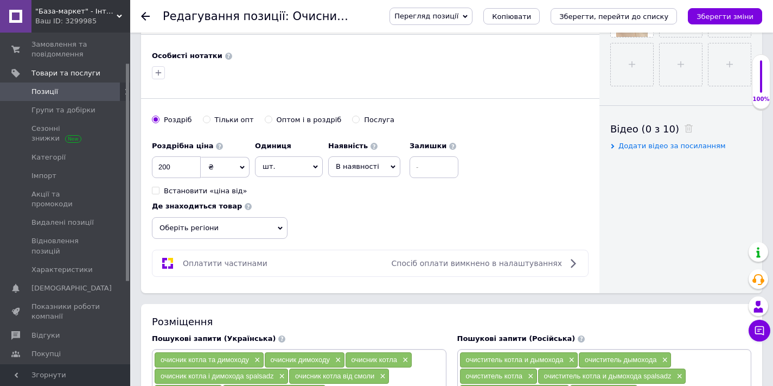
click at [348, 166] on span "В наявності" at bounding box center [357, 166] width 43 height 8
click at [352, 237] on li "Готово до відправки" at bounding box center [364, 234] width 71 height 25
click at [265, 118] on input "Оптом і в роздріб" at bounding box center [268, 119] width 7 height 7
radio input "true"
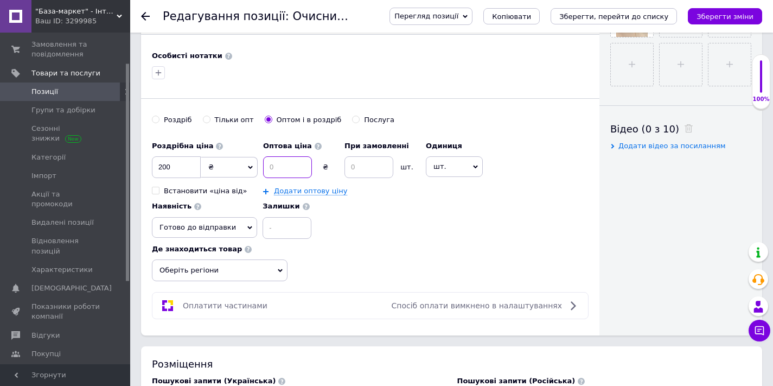
click at [276, 164] on input at bounding box center [287, 167] width 49 height 22
type input "140"
click at [364, 164] on input at bounding box center [369, 167] width 49 height 22
type input "3"
click at [316, 189] on link "Додати оптову ціну" at bounding box center [310, 191] width 73 height 9
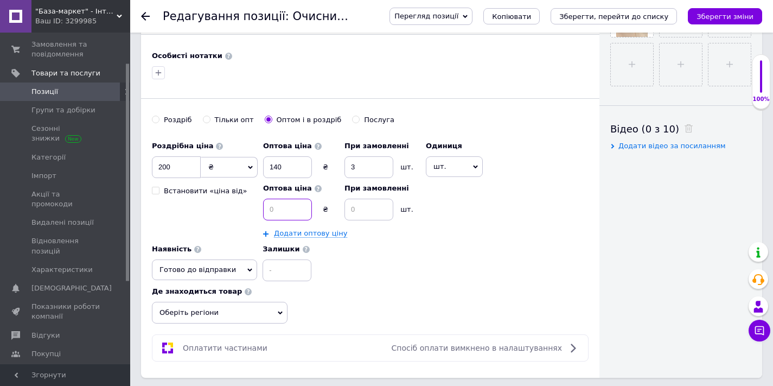
click at [293, 213] on input at bounding box center [287, 210] width 49 height 22
type input "130"
click at [372, 213] on input at bounding box center [369, 210] width 49 height 22
type input "5"
click at [290, 231] on link "Додати оптову ціну" at bounding box center [310, 233] width 73 height 9
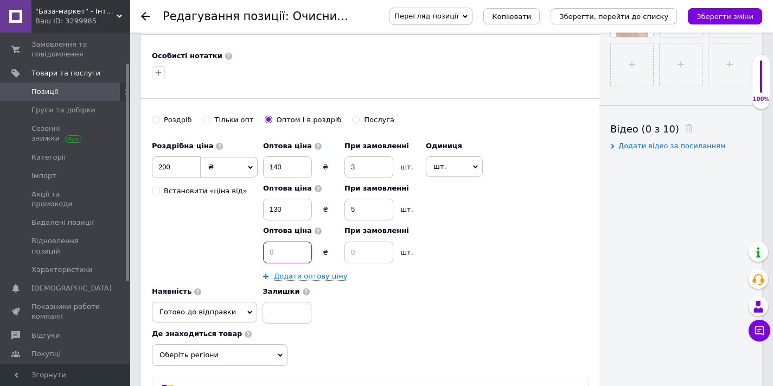
click at [281, 246] on input at bounding box center [287, 253] width 49 height 22
type input "120"
click at [379, 252] on input at bounding box center [369, 253] width 49 height 22
type input "10"
click at [462, 262] on div "Роздрібна ціна 200 ₴ $ EUR CHF GBP ¥ PLN ₸ MDL HUF KGS CNY TRY KRW lei Встанови…" at bounding box center [370, 230] width 437 height 188
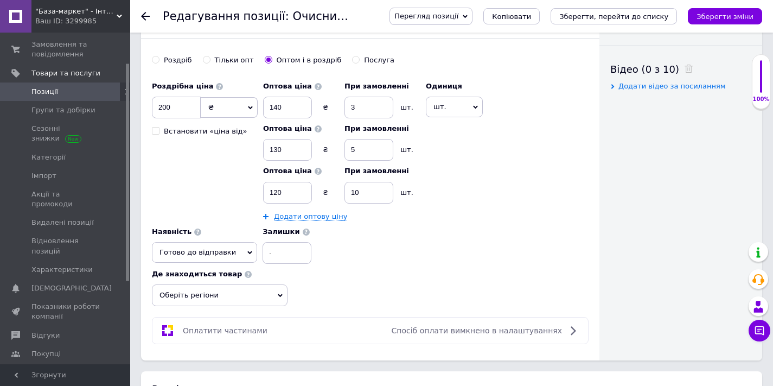
scroll to position [633, 0]
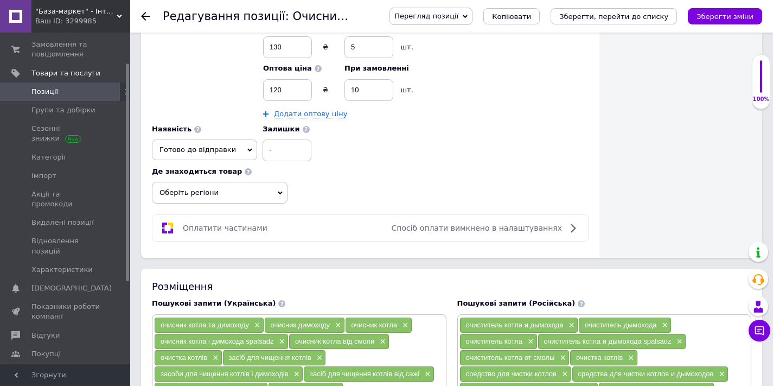
click at [223, 194] on span "Оберіть регіони" at bounding box center [220, 193] width 136 height 22
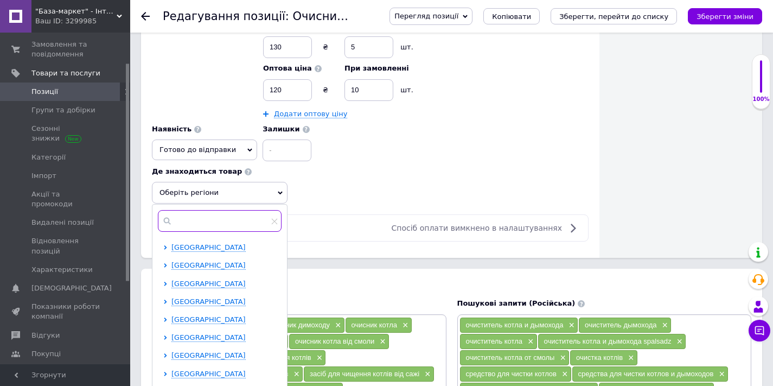
click at [201, 218] on input "text" at bounding box center [220, 221] width 124 height 22
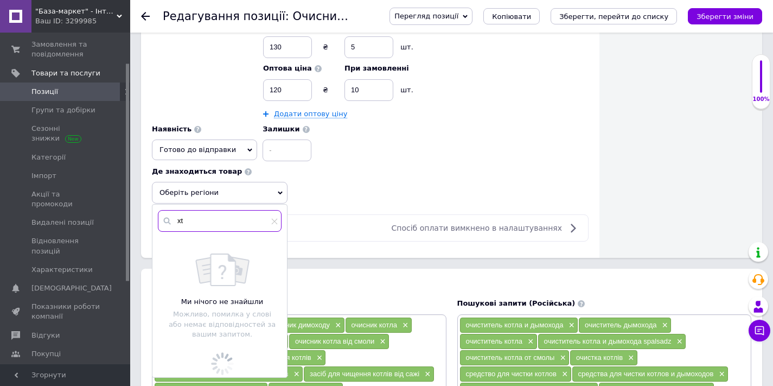
type input "x"
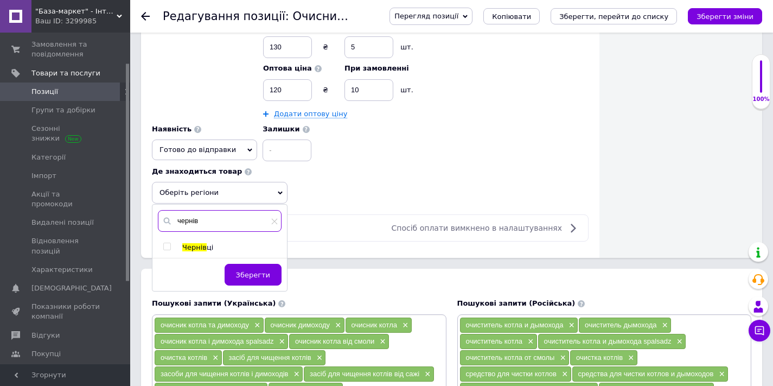
type input "чернів"
click at [168, 243] on input "checkbox" at bounding box center [166, 246] width 7 height 7
checkbox input "true"
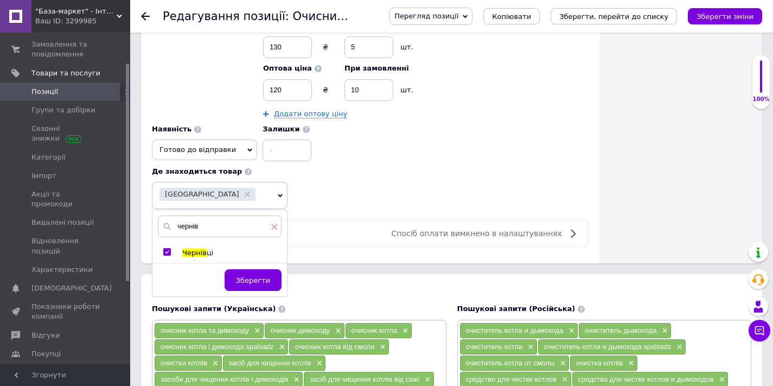
click at [274, 226] on icon at bounding box center [275, 227] width 6 height 6
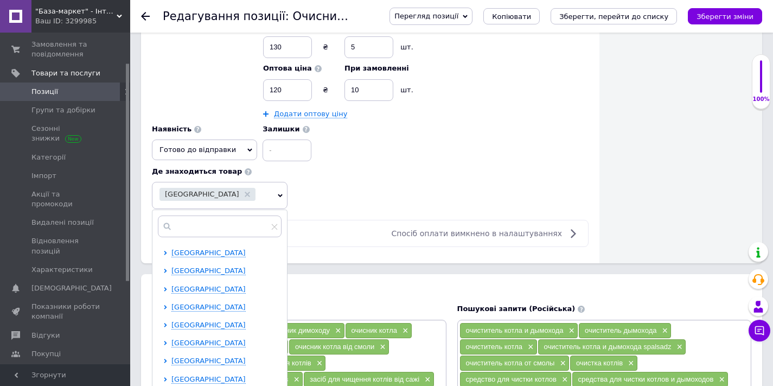
click at [334, 227] on div "Оплатити частинами Спосіб оплати вимкнено в налаштуваннях" at bounding box center [370, 233] width 427 height 13
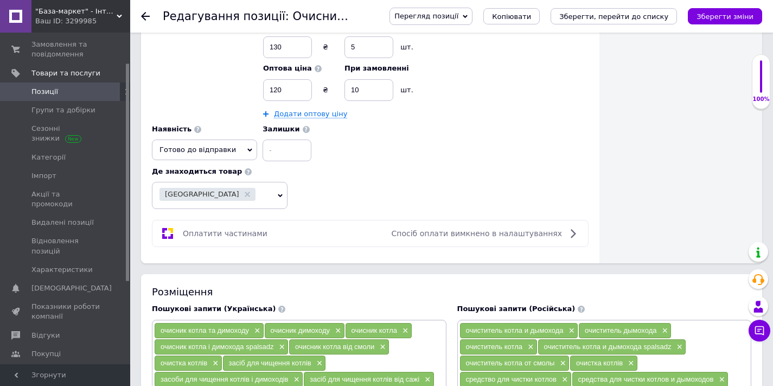
click at [254, 196] on div "Чернівці" at bounding box center [213, 195] width 107 height 15
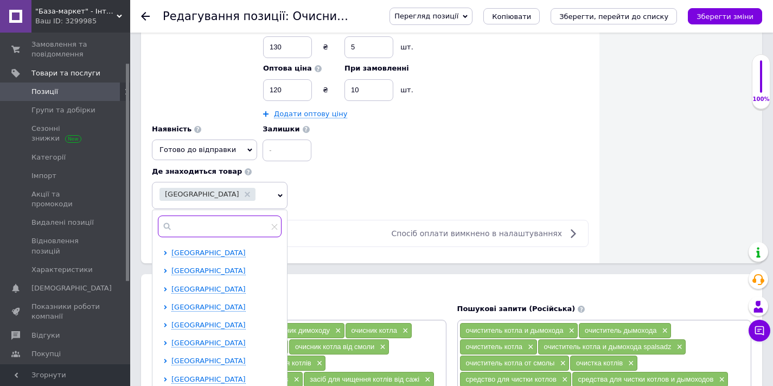
click at [220, 222] on input "text" at bounding box center [220, 226] width 124 height 22
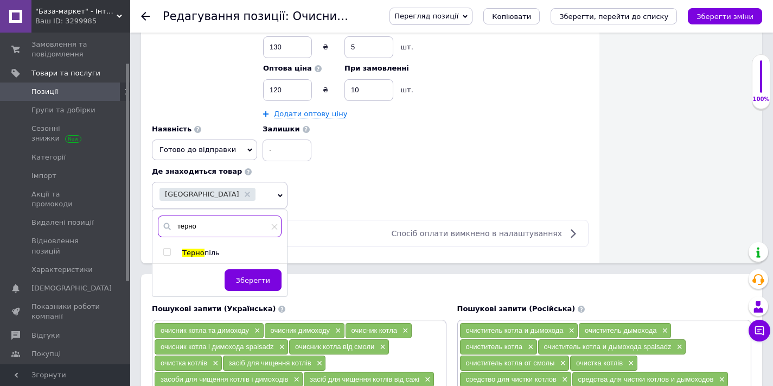
type input "терно"
click at [169, 250] on input "checkbox" at bounding box center [166, 252] width 7 height 7
checkbox input "true"
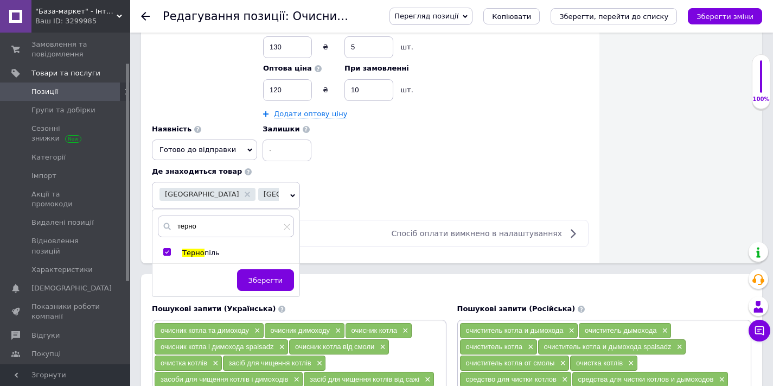
click at [290, 193] on icon at bounding box center [292, 195] width 5 height 5
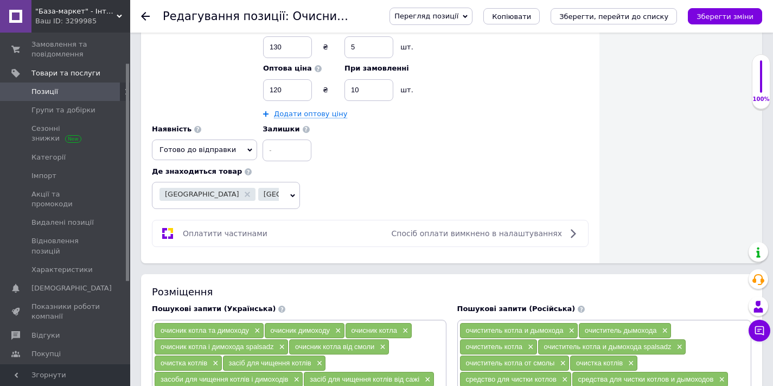
click at [290, 193] on icon at bounding box center [292, 195] width 5 height 5
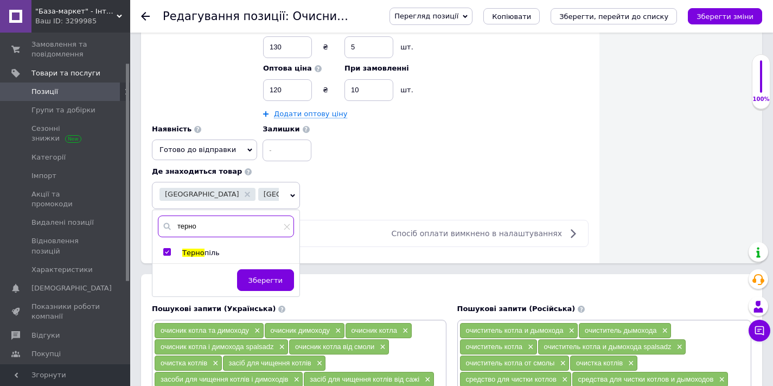
click at [224, 224] on input "терно" at bounding box center [226, 226] width 136 height 22
type input "льв"
click at [164, 249] on input "checkbox" at bounding box center [166, 252] width 7 height 7
checkbox input "true"
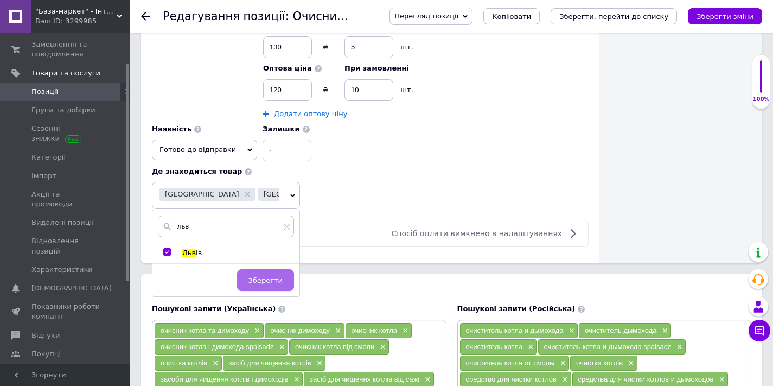
click at [274, 276] on span "Зберегти" at bounding box center [266, 280] width 34 height 8
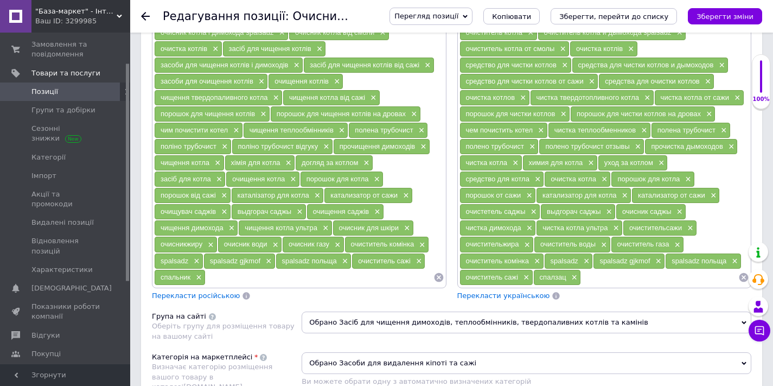
scroll to position [591, 0]
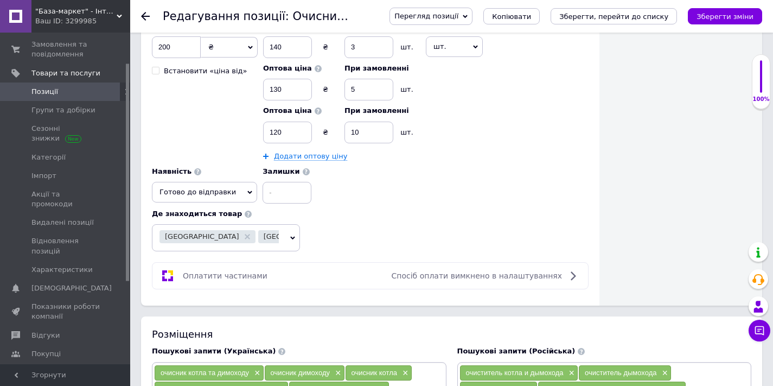
click at [736, 8] on div "Перегляд позиції Зберегти та переглянути на сайті Зберегти та переглянути на ма…" at bounding box center [571, 16] width 384 height 17
click at [721, 23] on button "Зберегти зміни" at bounding box center [725, 16] width 74 height 16
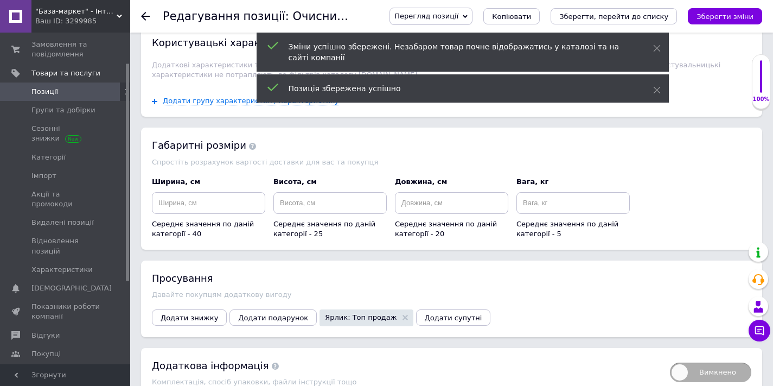
scroll to position [1504, 0]
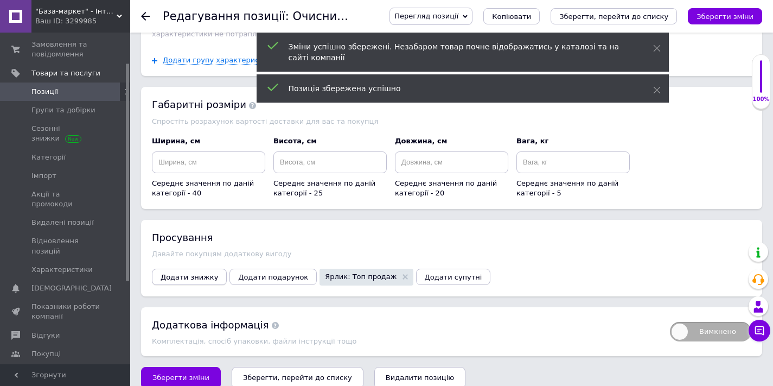
click at [202, 273] on span "Додати знижку" at bounding box center [190, 277] width 58 height 8
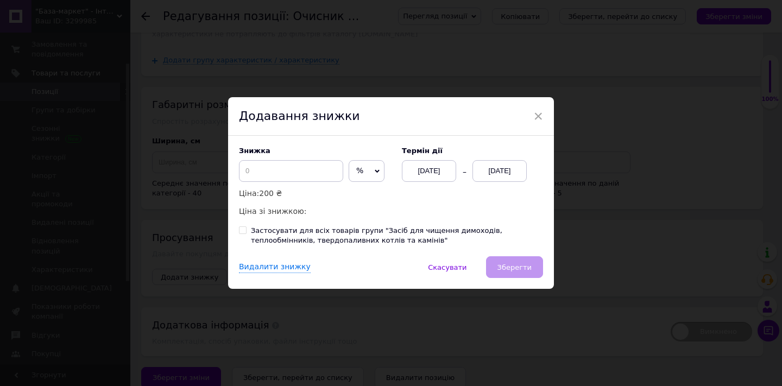
click at [352, 168] on span "%" at bounding box center [366, 171] width 36 height 22
click at [353, 190] on li "₴" at bounding box center [366, 193] width 35 height 15
click at [272, 175] on input at bounding box center [291, 171] width 104 height 22
type input "30"
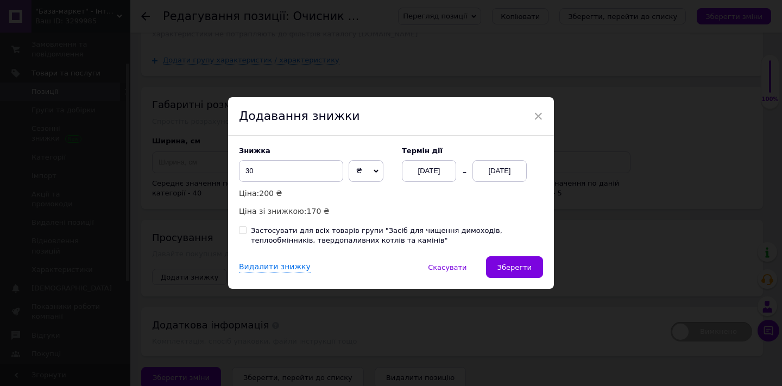
click at [499, 174] on div "[DATE]" at bounding box center [499, 171] width 54 height 22
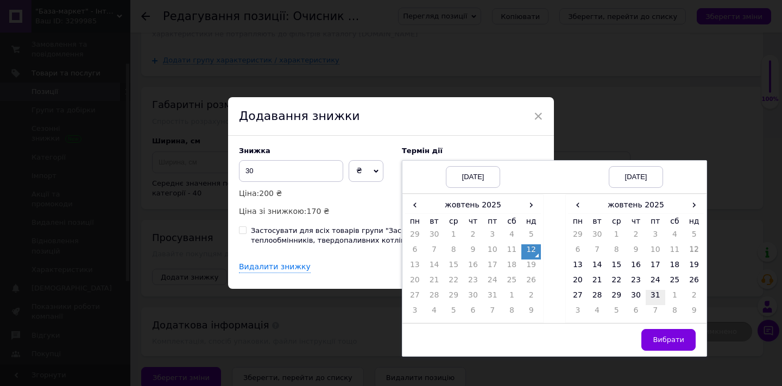
click at [651, 299] on td "31" at bounding box center [655, 297] width 20 height 15
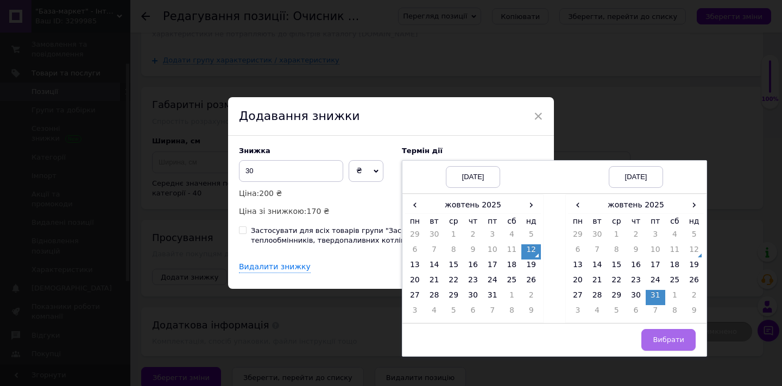
click at [670, 342] on span "Вибрати" at bounding box center [667, 339] width 31 height 8
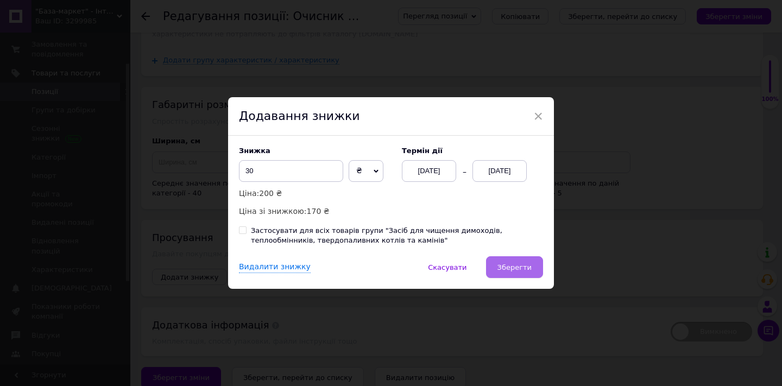
click at [515, 265] on span "Зберегти" at bounding box center [514, 267] width 34 height 8
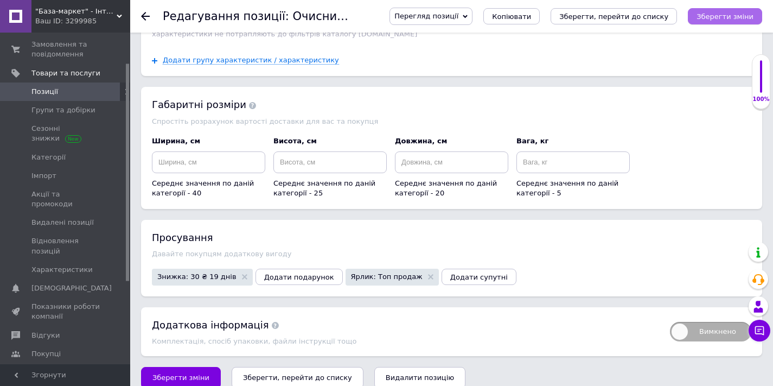
click at [713, 16] on icon "Зберегти зміни" at bounding box center [725, 16] width 57 height 8
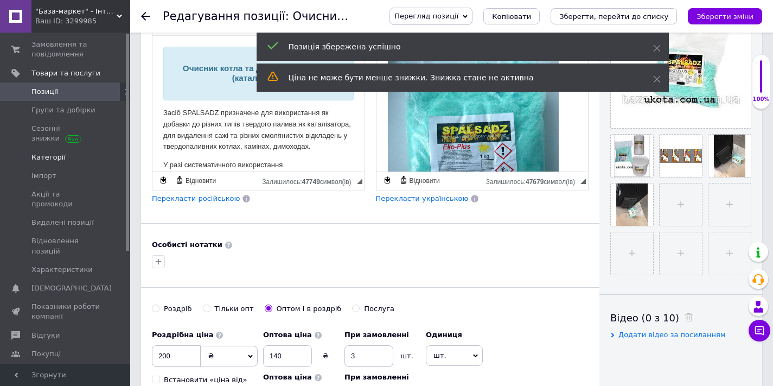
scroll to position [0, 0]
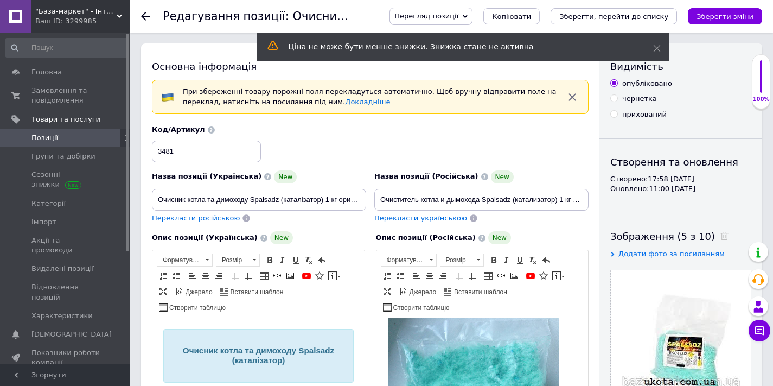
click at [143, 17] on use at bounding box center [145, 16] width 9 height 9
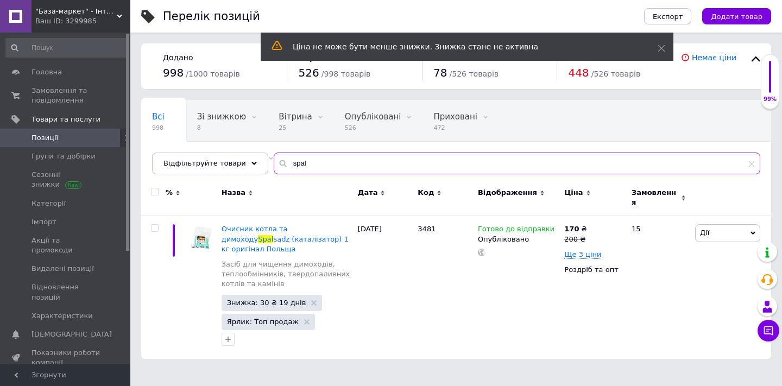
click at [342, 158] on input "spal" at bounding box center [517, 164] width 486 height 22
click at [342, 159] on input "spal" at bounding box center [517, 164] width 486 height 22
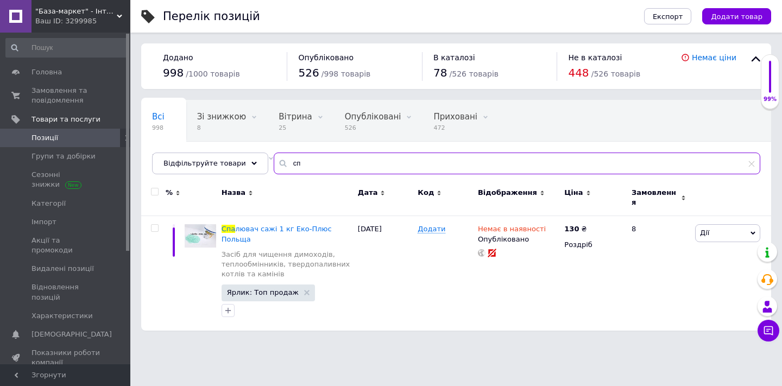
type input "с"
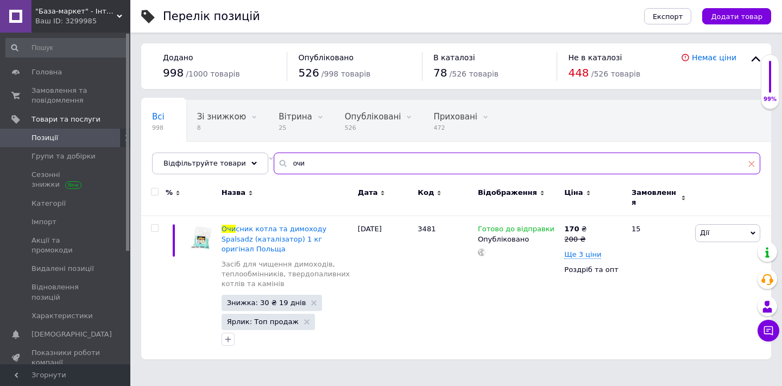
type input "очи"
click at [754, 162] on icon at bounding box center [751, 163] width 7 height 7
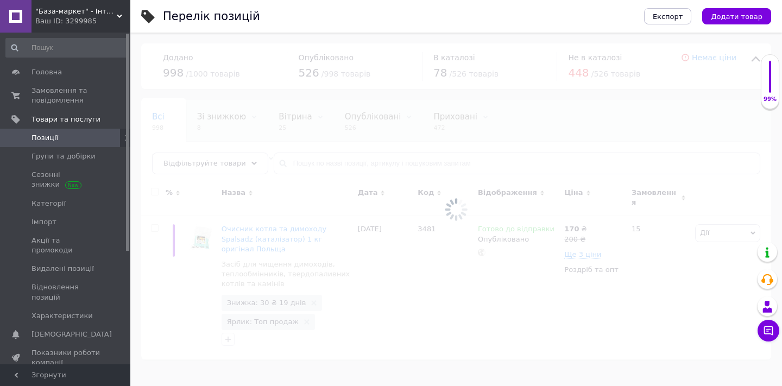
click at [349, 164] on div at bounding box center [455, 209] width 651 height 353
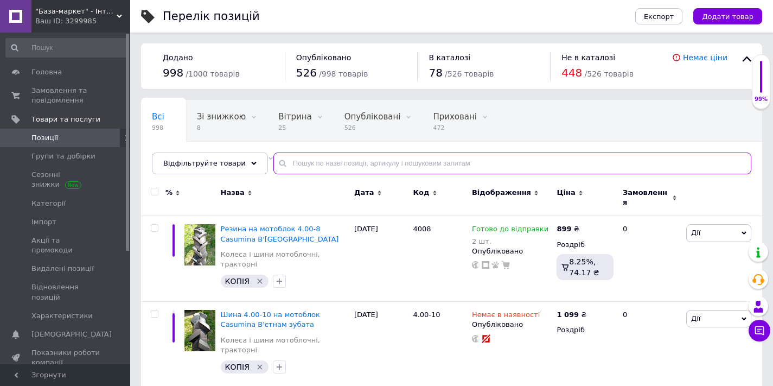
click at [315, 164] on input "text" at bounding box center [513, 164] width 478 height 22
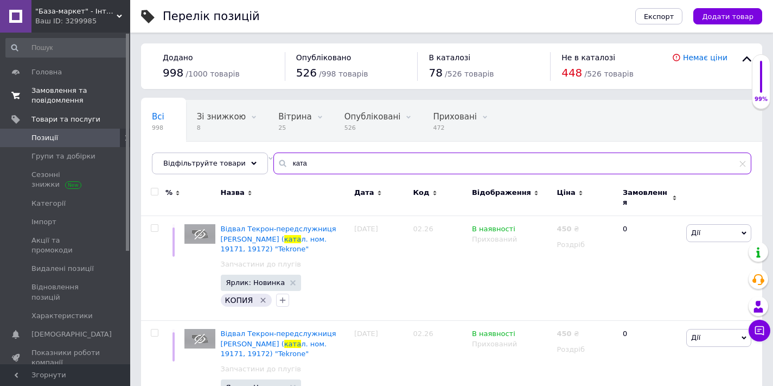
type input "ката"
click at [51, 92] on span "Замовлення та повідомлення" at bounding box center [65, 96] width 69 height 20
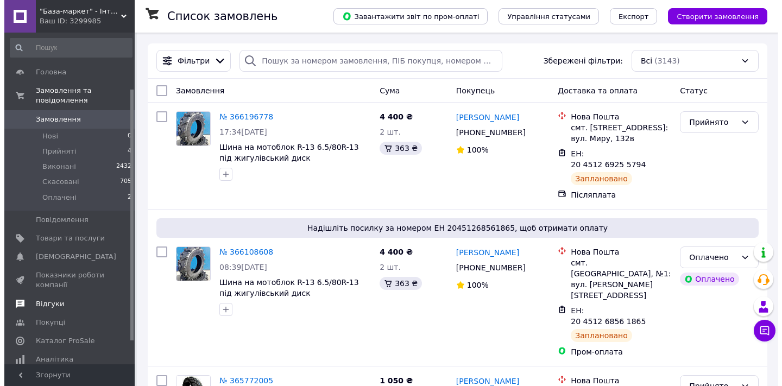
scroll to position [74, 0]
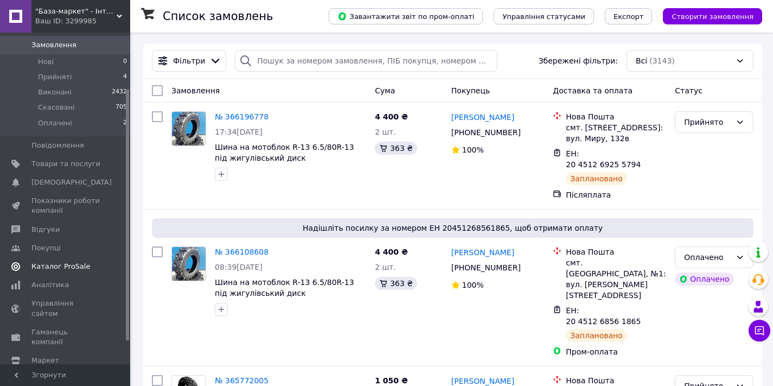
click at [52, 264] on span "Каталог ProSale" at bounding box center [60, 267] width 59 height 10
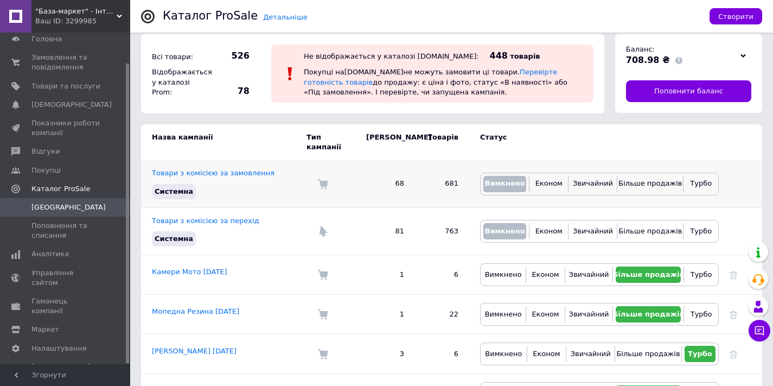
scroll to position [43, 0]
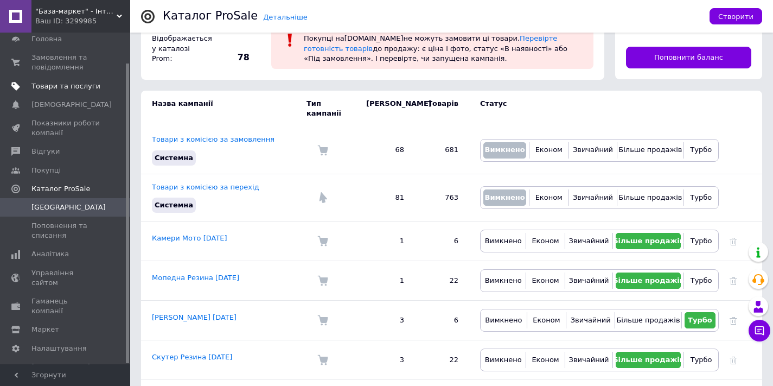
click at [61, 85] on span "Товари та послуги" at bounding box center [65, 86] width 69 height 10
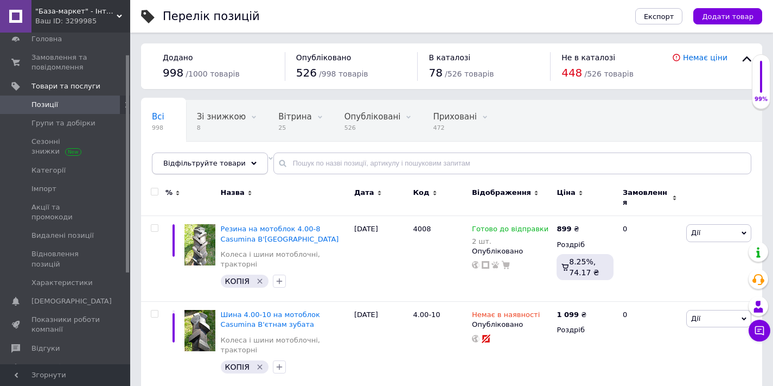
click at [238, 160] on div "Відфільтруйте товари" at bounding box center [210, 164] width 116 height 22
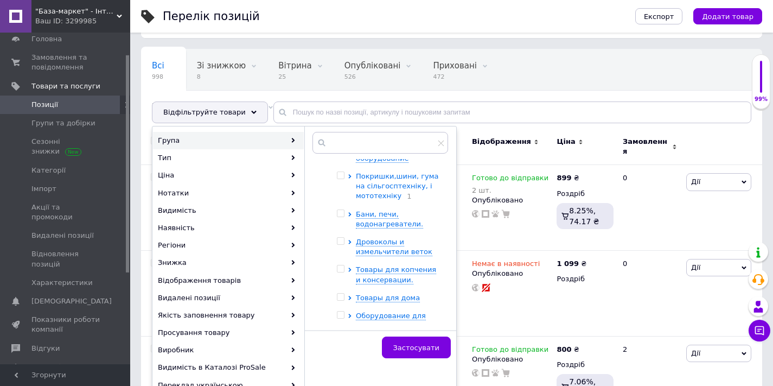
scroll to position [46, 0]
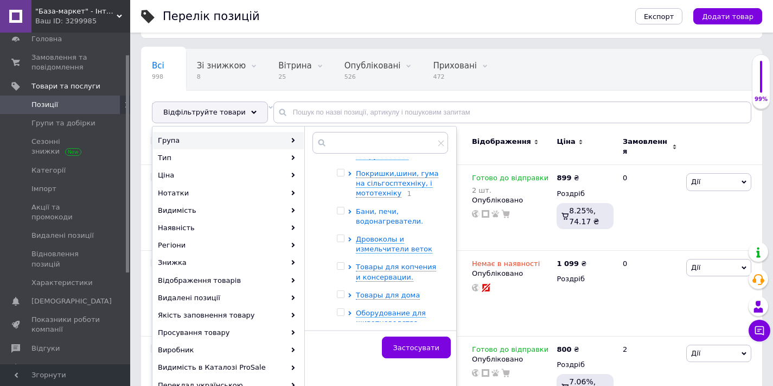
click at [351, 211] on icon at bounding box center [349, 211] width 3 height 4
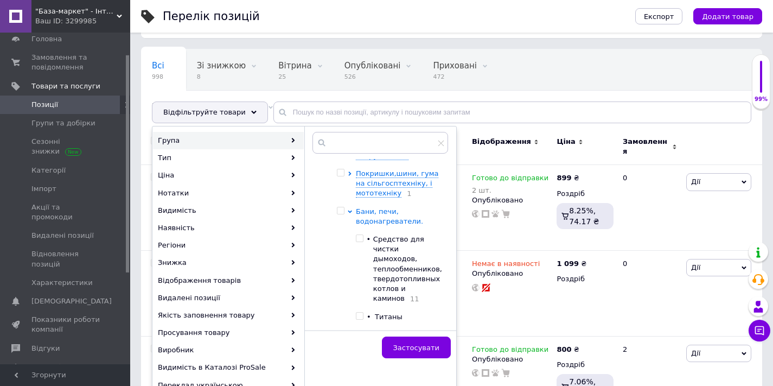
scroll to position [60, 0]
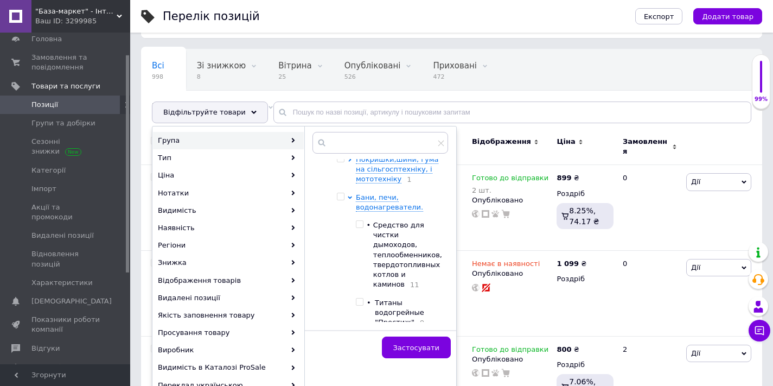
click at [358, 224] on input "checkbox" at bounding box center [359, 224] width 7 height 7
checkbox input "true"
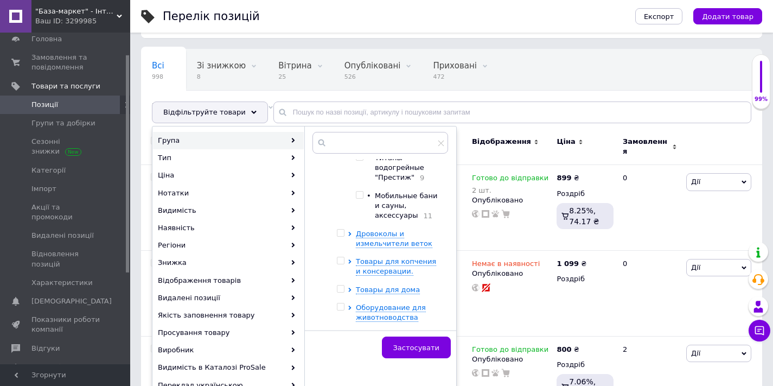
scroll to position [68, 0]
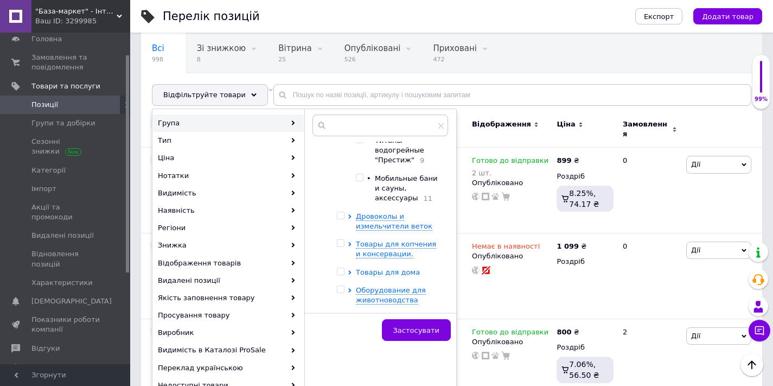
click at [351, 270] on icon at bounding box center [350, 272] width 4 height 4
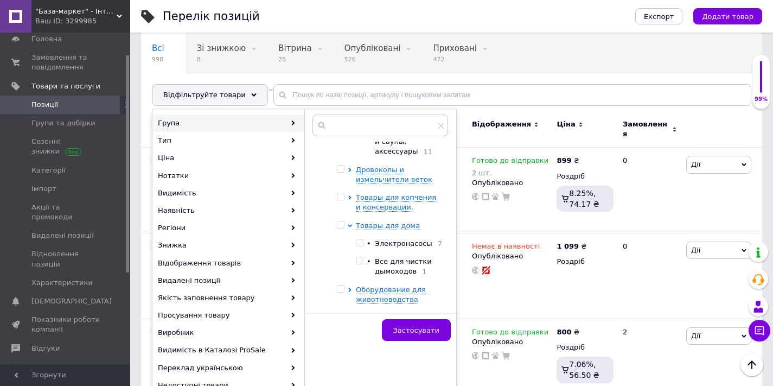
click at [360, 259] on input "checkbox" at bounding box center [359, 260] width 7 height 7
checkbox input "true"
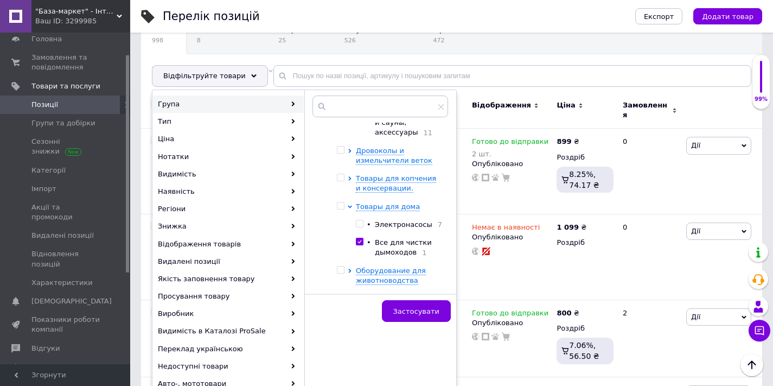
scroll to position [250, 0]
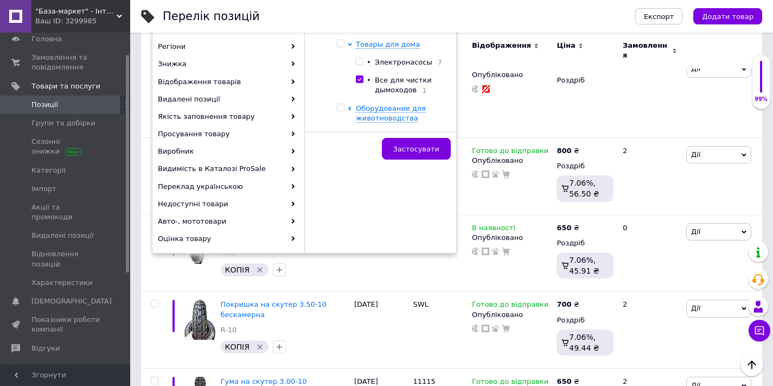
click at [435, 130] on div "Коренева група Сельхозтехника и навесное оборудование Покришки,шини, гума на сі…" at bounding box center [380, 32] width 152 height 198
click at [412, 151] on span "Застосувати" at bounding box center [416, 149] width 46 height 8
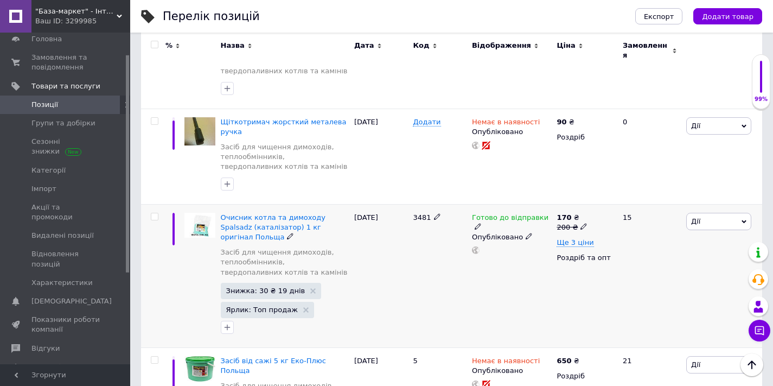
scroll to position [981, 0]
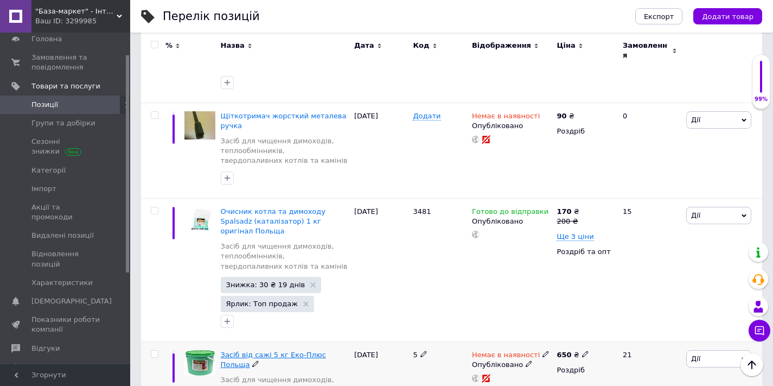
click at [313, 351] on span "Засіб від сажі 5 кг Еко-Плюс Польща" at bounding box center [273, 360] width 105 height 18
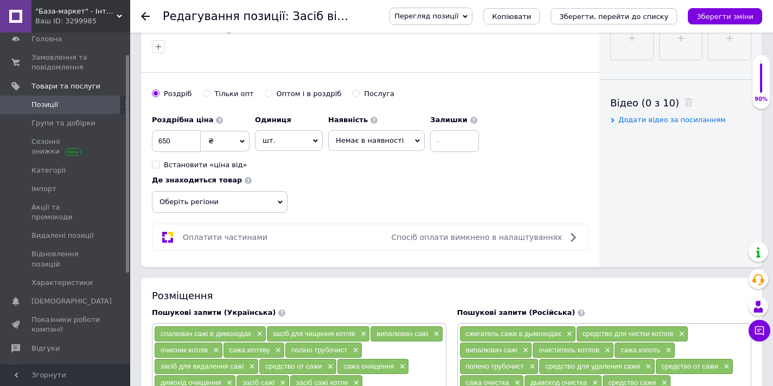
scroll to position [436, 0]
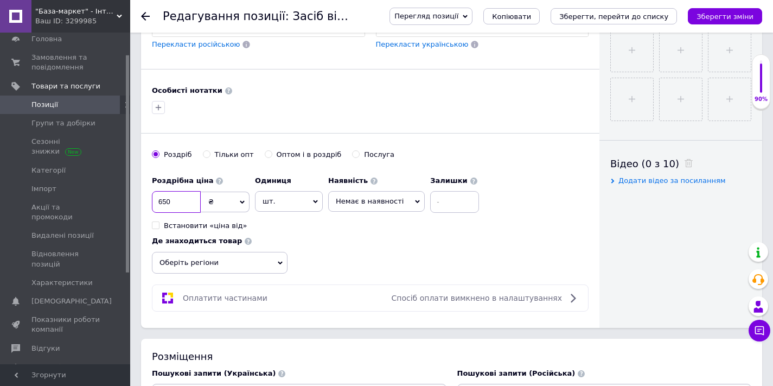
click at [181, 201] on input "650" at bounding box center [176, 202] width 49 height 22
type input "800"
click at [329, 240] on div "Роздрібна ціна 800 ₴ $ EUR CHF GBP ¥ PLN ₸ MDL HUF KGS CNY TRY KRW lei Встанови…" at bounding box center [370, 221] width 437 height 103
click at [374, 202] on span "Немає в наявності" at bounding box center [370, 201] width 68 height 8
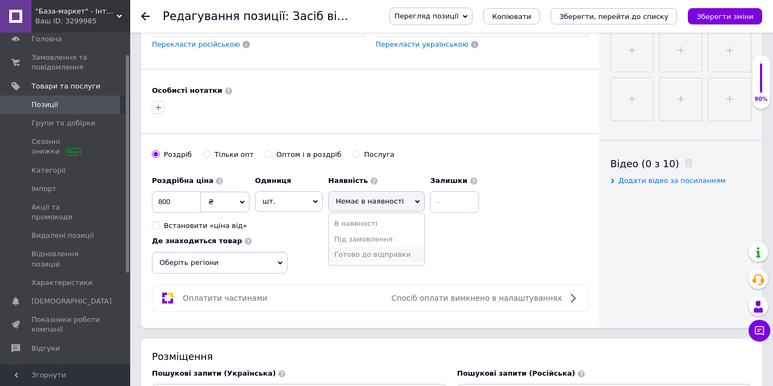
click at [370, 255] on li "Готово до відправки" at bounding box center [377, 254] width 96 height 15
click at [452, 255] on div "Роздрібна ціна 800 ₴ $ EUR CHF GBP ¥ PLN ₸ MDL HUF KGS CNY TRY KRW lei Встанови…" at bounding box center [370, 221] width 437 height 103
click at [226, 262] on span "Оберіть регіони" at bounding box center [220, 263] width 136 height 22
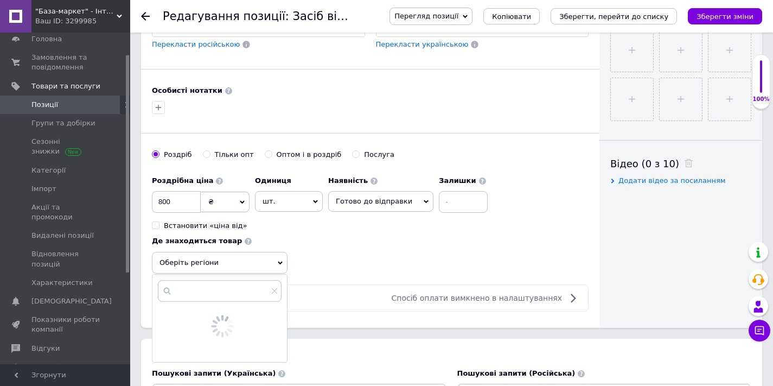
scroll to position [454, 0]
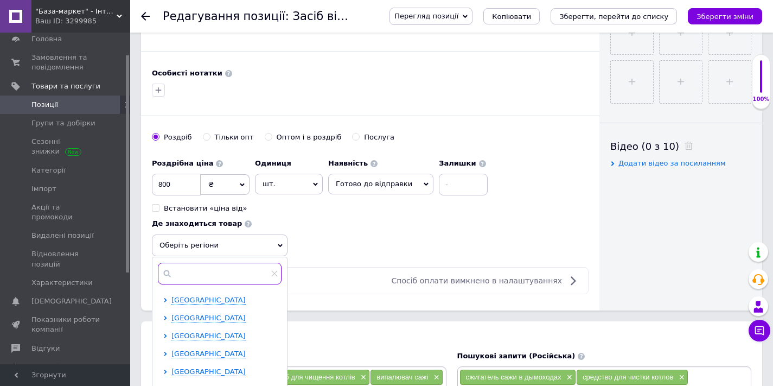
click at [190, 270] on input "text" at bounding box center [220, 274] width 124 height 22
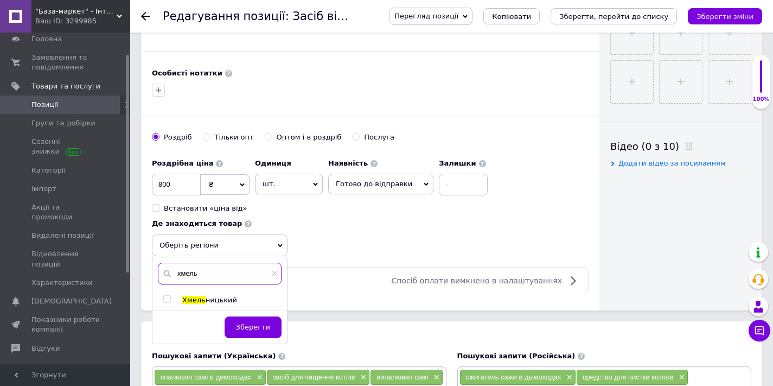
type input "хмель"
click at [168, 297] on input "checkbox" at bounding box center [166, 299] width 7 height 7
checkbox input "true"
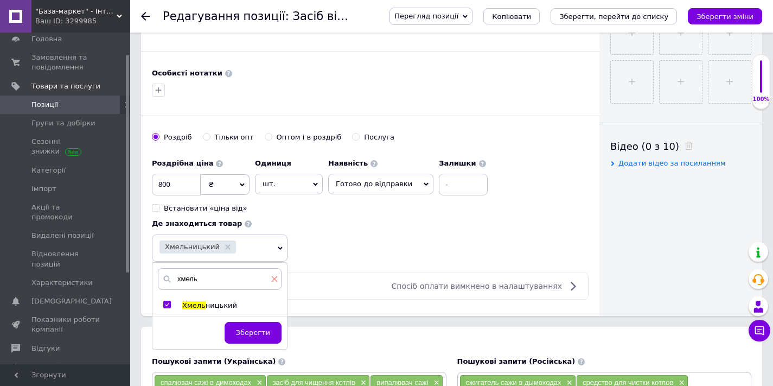
click at [275, 279] on icon at bounding box center [274, 279] width 7 height 7
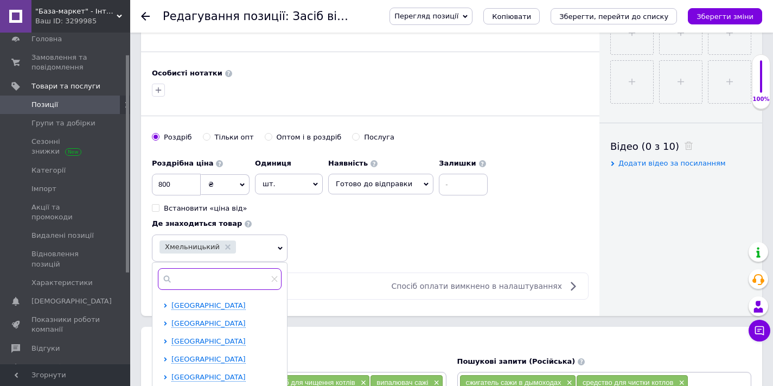
click at [232, 278] on input "text" at bounding box center [220, 279] width 124 height 22
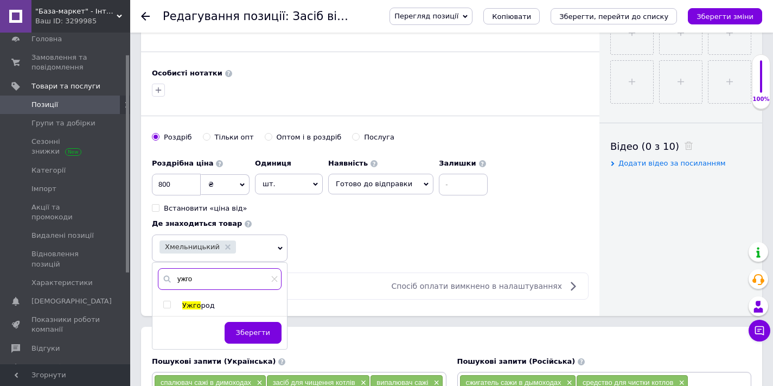
type input "ужго"
click at [166, 302] on input "checkbox" at bounding box center [166, 304] width 7 height 7
checkbox input "true"
click at [289, 282] on input "ужго" at bounding box center [226, 279] width 136 height 22
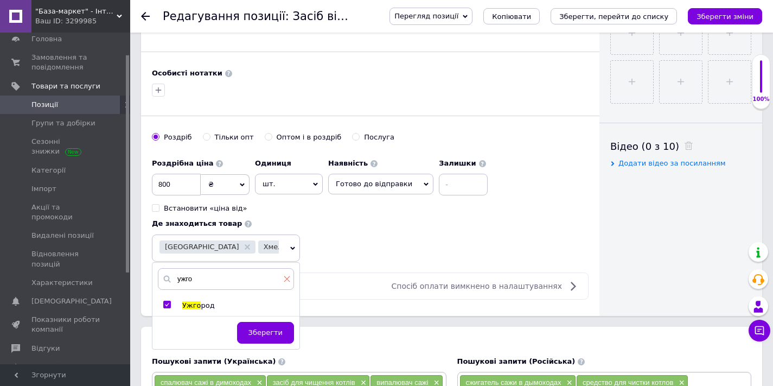
click at [287, 278] on icon at bounding box center [287, 279] width 6 height 6
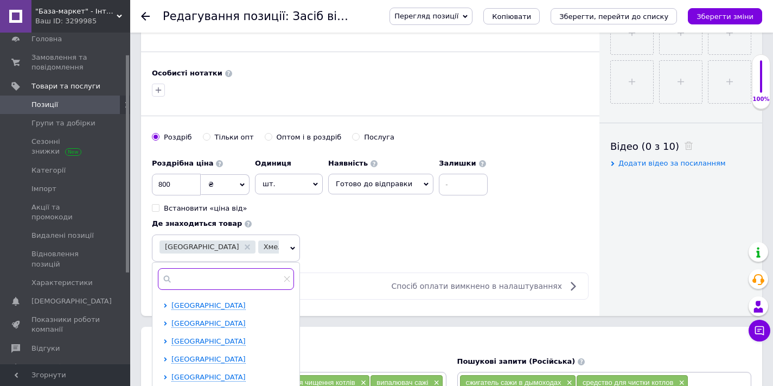
click at [234, 278] on input "text" at bounding box center [226, 279] width 136 height 22
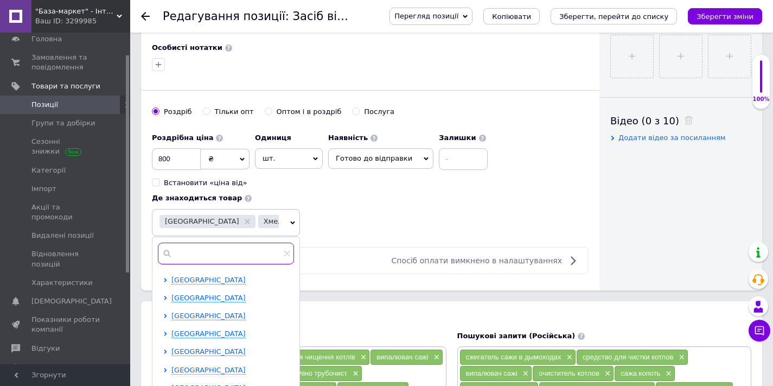
scroll to position [498, 0]
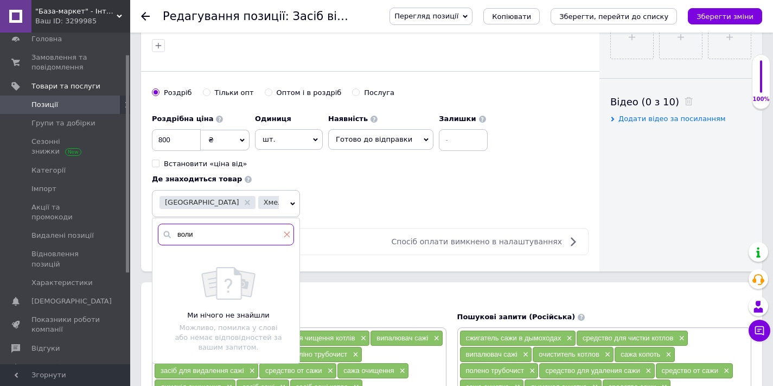
type input "воли"
click at [284, 231] on icon at bounding box center [287, 234] width 7 height 7
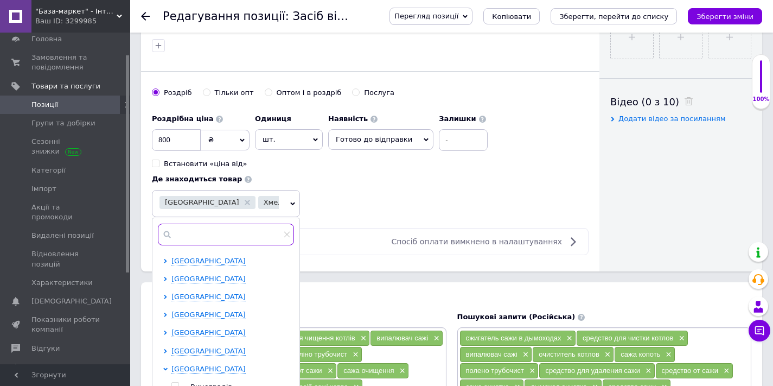
click at [220, 233] on input "text" at bounding box center [226, 235] width 136 height 22
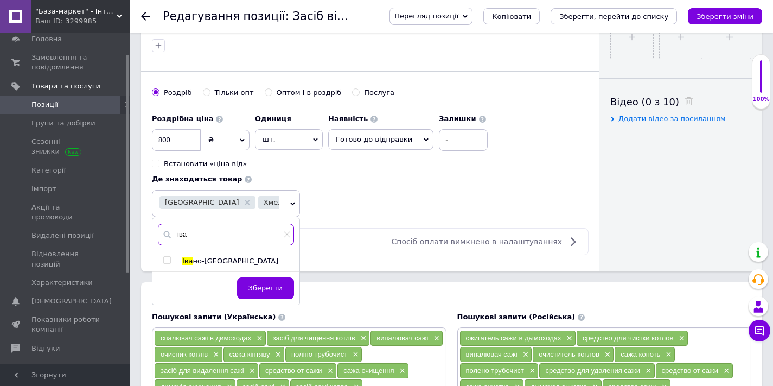
type input "іва"
click at [167, 259] on input "checkbox" at bounding box center [166, 260] width 7 height 7
checkbox input "true"
click at [288, 234] on icon at bounding box center [287, 235] width 6 height 6
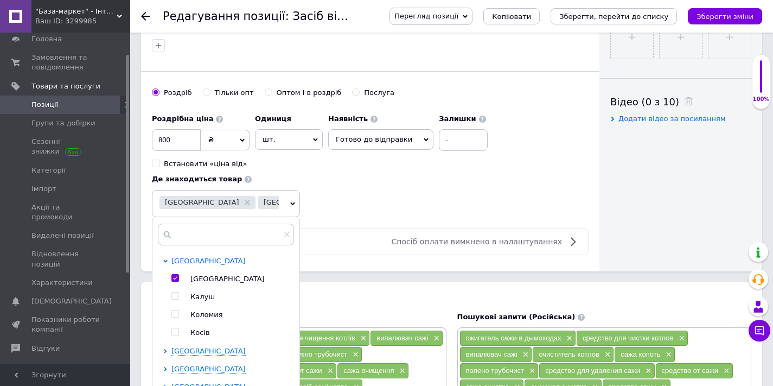
click at [218, 261] on span "[GEOGRAPHIC_DATA]" at bounding box center [209, 261] width 74 height 8
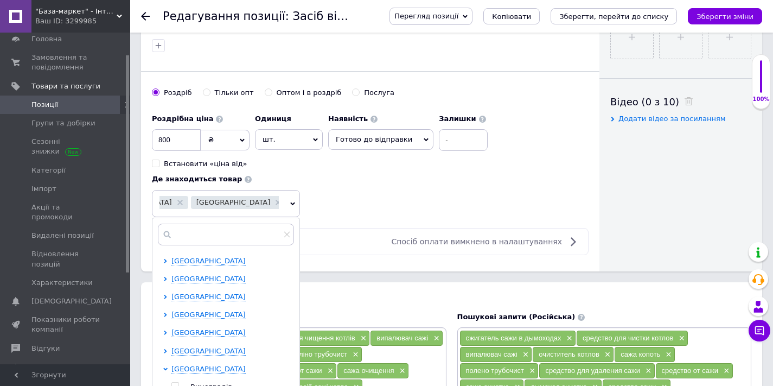
scroll to position [0, 94]
click at [328, 200] on use at bounding box center [330, 202] width 5 height 5
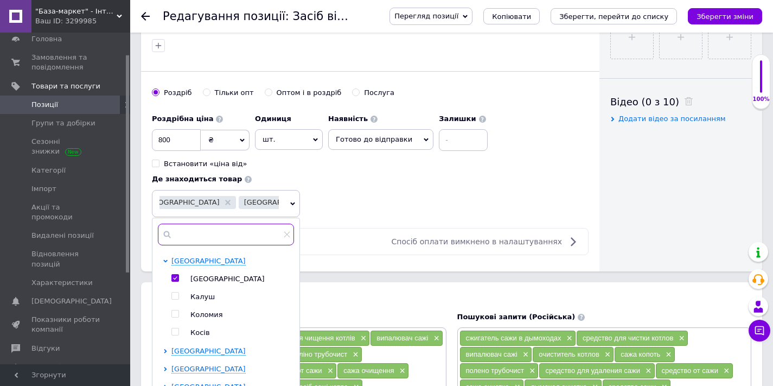
click at [214, 233] on input "text" at bounding box center [226, 235] width 136 height 22
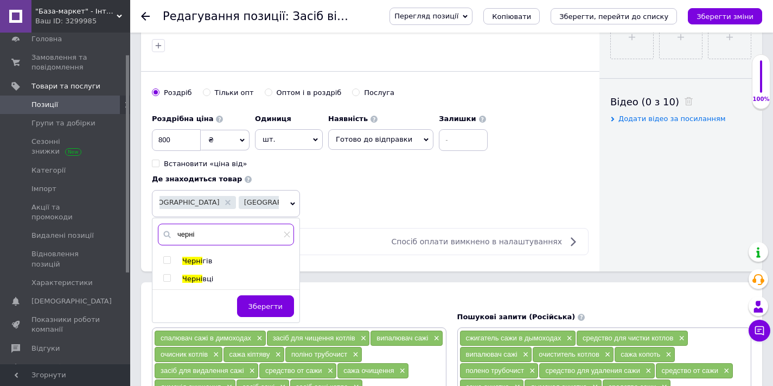
type input "черні"
click at [166, 276] on input "checkbox" at bounding box center [166, 278] width 7 height 7
checkbox input "true"
click at [288, 237] on icon at bounding box center [287, 234] width 7 height 7
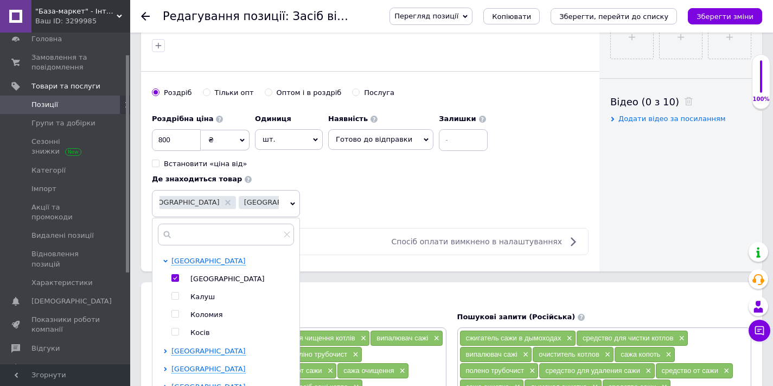
drag, startPoint x: 212, startPoint y: 208, endPoint x: 242, endPoint y: 211, distance: 29.4
click at [274, 213] on span "Ужгород Івано-Франківськ Чернівці" at bounding box center [226, 203] width 148 height 27
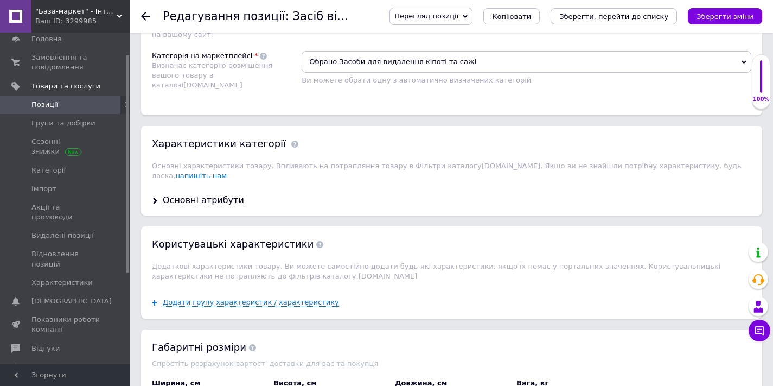
scroll to position [999, 0]
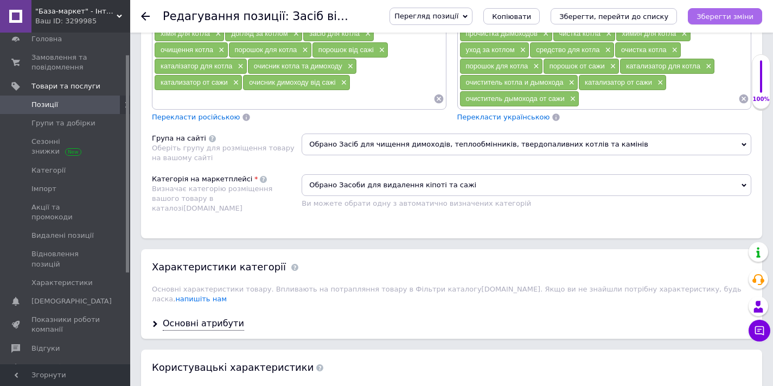
click at [723, 19] on icon "Зберегти зміни" at bounding box center [725, 16] width 57 height 8
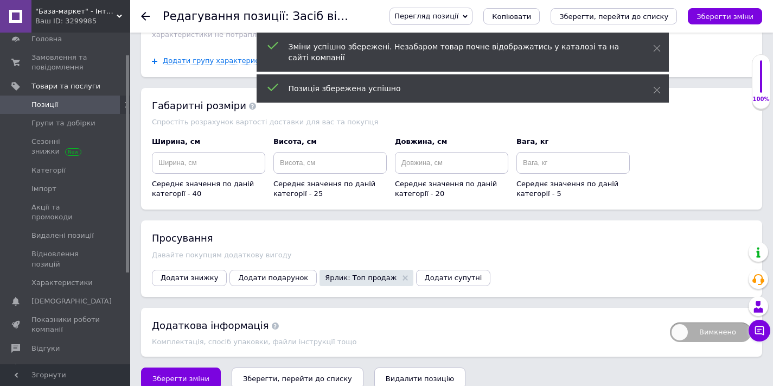
scroll to position [1366, 0]
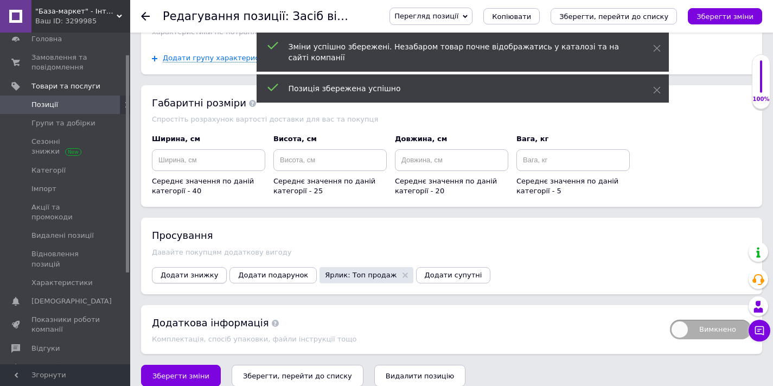
click at [186, 271] on span "Додати знижку" at bounding box center [190, 275] width 58 height 8
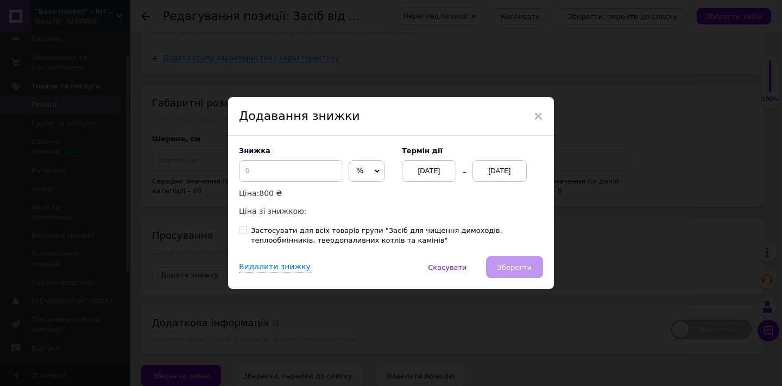
click at [374, 174] on icon at bounding box center [376, 171] width 5 height 5
click at [359, 195] on li "₴" at bounding box center [366, 193] width 35 height 15
click at [276, 172] on input at bounding box center [291, 171] width 104 height 22
type input "151"
click at [491, 170] on div "[DATE]" at bounding box center [499, 171] width 54 height 22
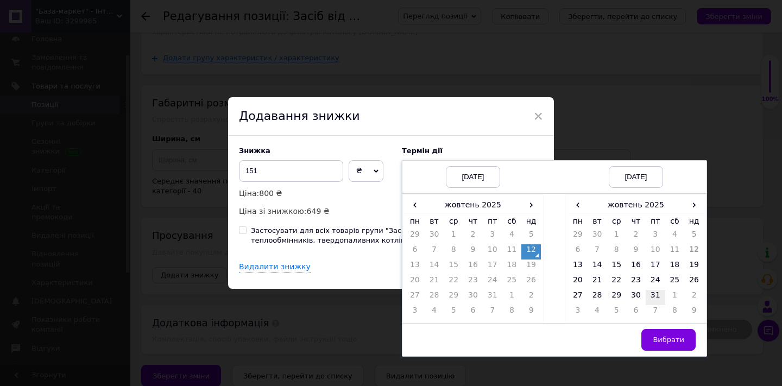
click at [658, 298] on td "31" at bounding box center [655, 297] width 20 height 15
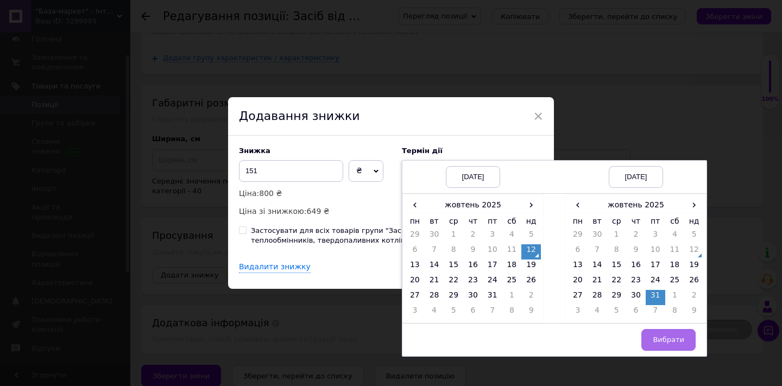
click at [668, 341] on span "Вибрати" at bounding box center [667, 339] width 31 height 8
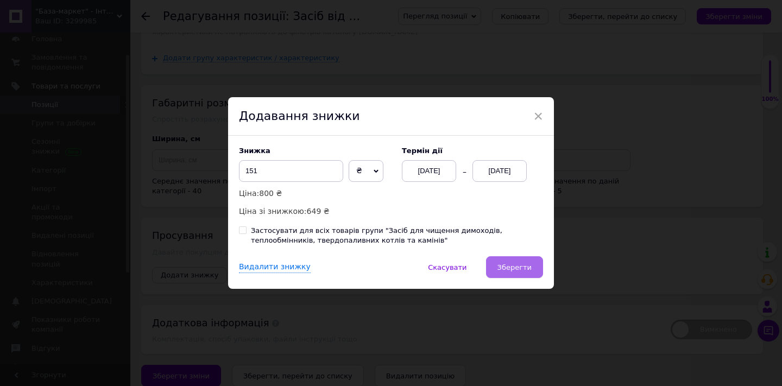
click at [516, 266] on span "Зберегти" at bounding box center [514, 267] width 34 height 8
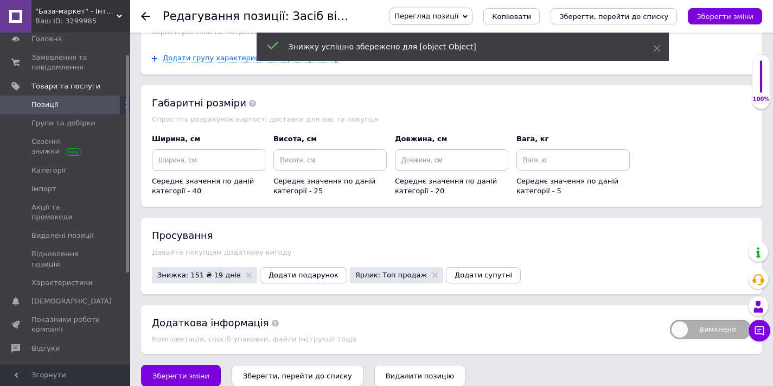
scroll to position [854, 0]
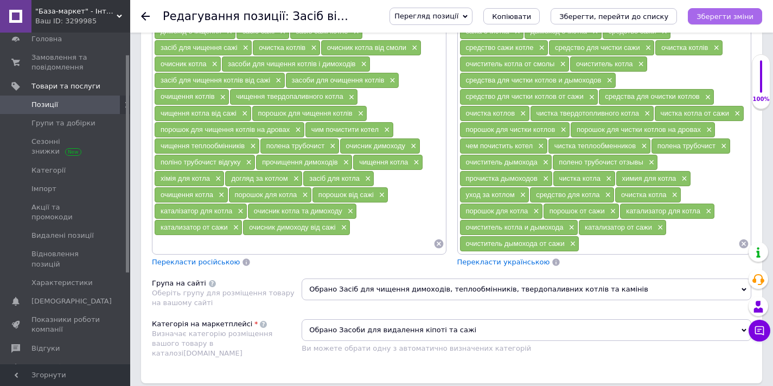
click at [726, 17] on icon "Зберегти зміни" at bounding box center [725, 16] width 57 height 8
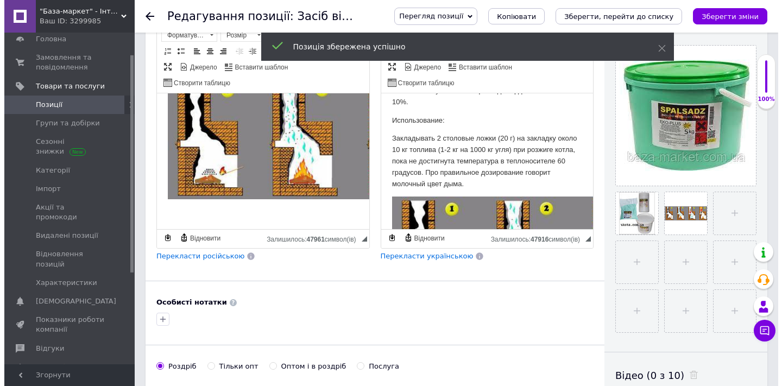
scroll to position [0, 0]
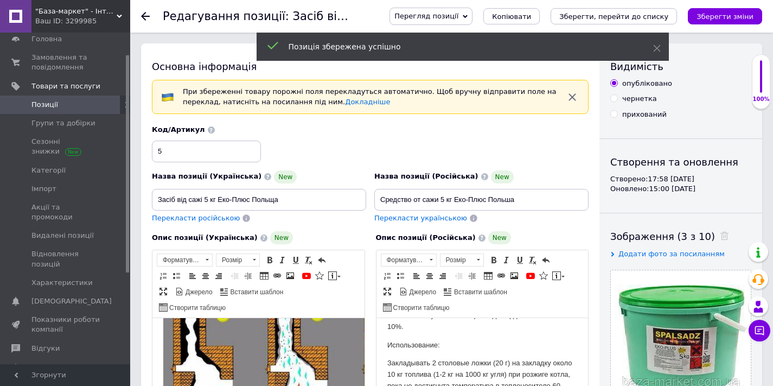
click at [145, 15] on icon at bounding box center [145, 16] width 9 height 9
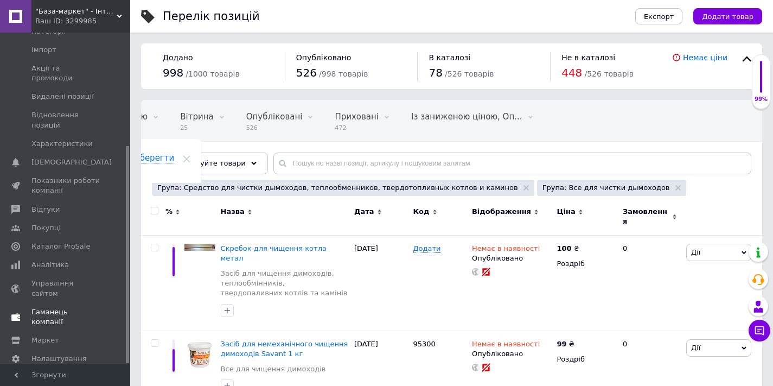
scroll to position [21, 0]
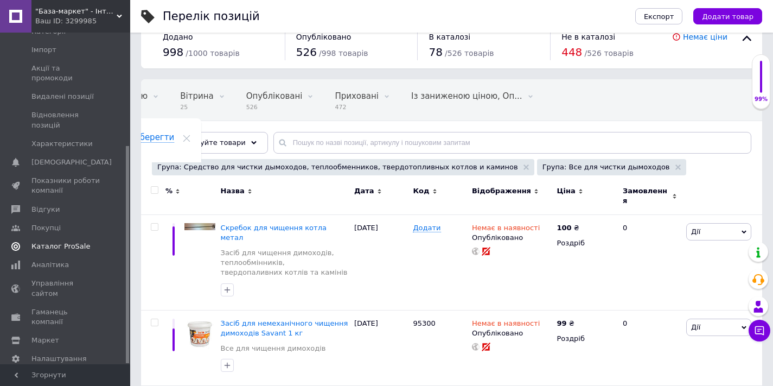
click at [45, 242] on span "Каталог ProSale" at bounding box center [60, 247] width 59 height 10
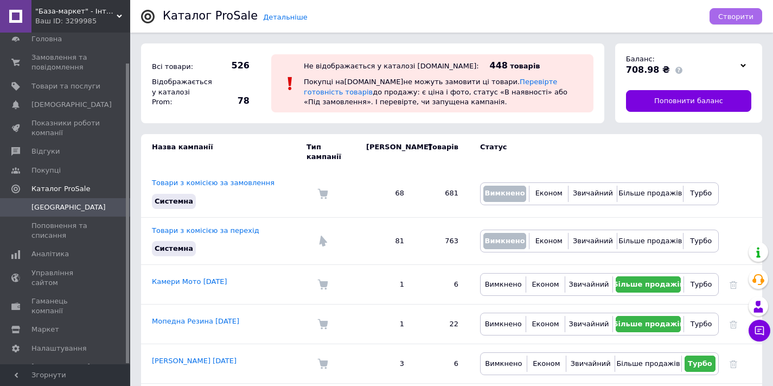
click at [736, 17] on span "Створити" at bounding box center [736, 16] width 35 height 8
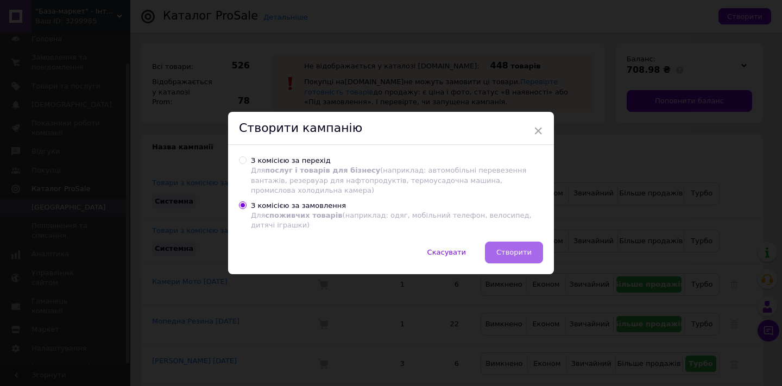
click at [512, 252] on span "Створити" at bounding box center [513, 252] width 35 height 8
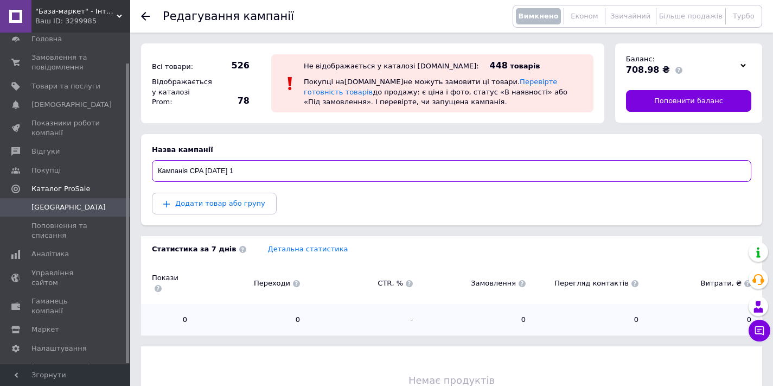
drag, startPoint x: 187, startPoint y: 169, endPoint x: 151, endPoint y: 169, distance: 35.8
click at [151, 169] on section "Назва кампанії Кампанія CPA 12.10.2025 1 Додати товар або групу" at bounding box center [451, 179] width 621 height 91
drag, startPoint x: 196, startPoint y: 170, endPoint x: 210, endPoint y: 171, distance: 13.6
click at [210, 171] on input "SPALSADZ CPA 12.10.2025 1" at bounding box center [452, 171] width 600 height 22
click at [244, 172] on input "SPALSADZ 12.10.2025 1" at bounding box center [452, 171] width 600 height 22
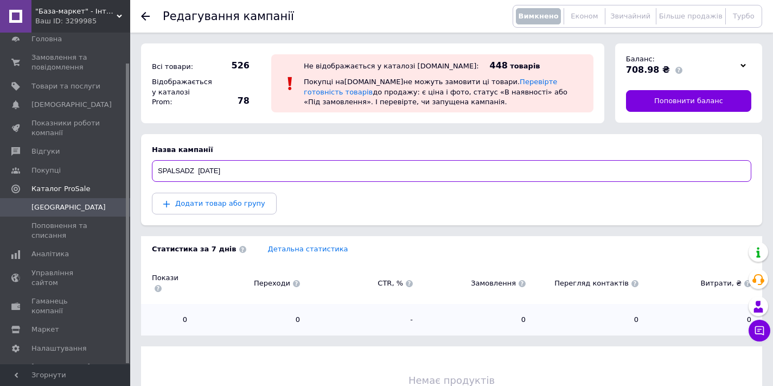
type input "SPALSADZ 12.10.2025"
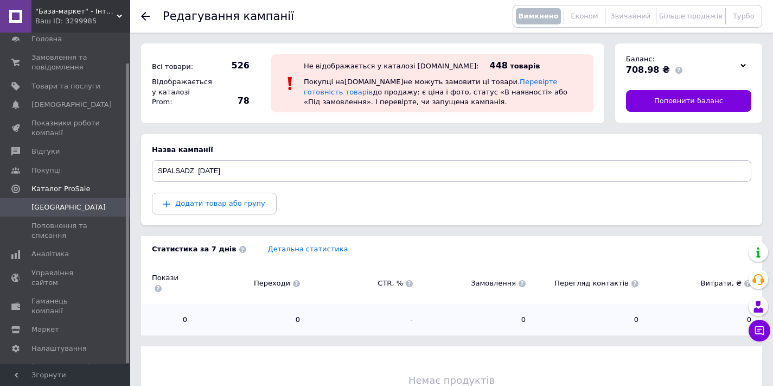
click at [346, 194] on div "Додати товар або групу" at bounding box center [452, 204] width 600 height 22
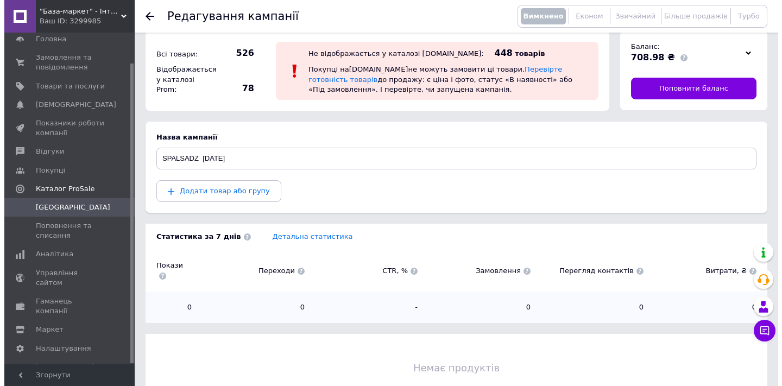
scroll to position [55, 0]
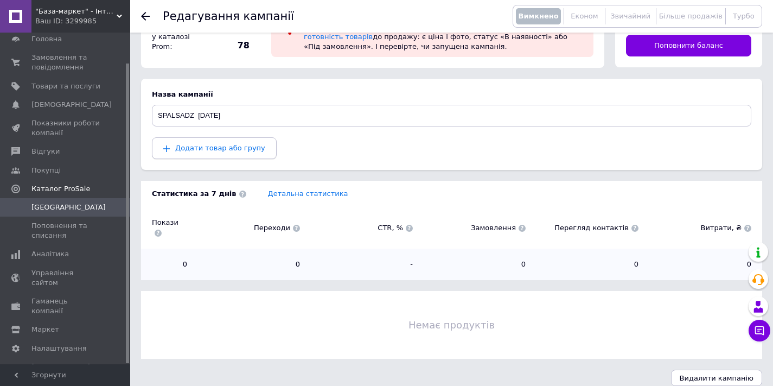
click at [226, 151] on span "Додати товар або групу" at bounding box center [220, 148] width 90 height 8
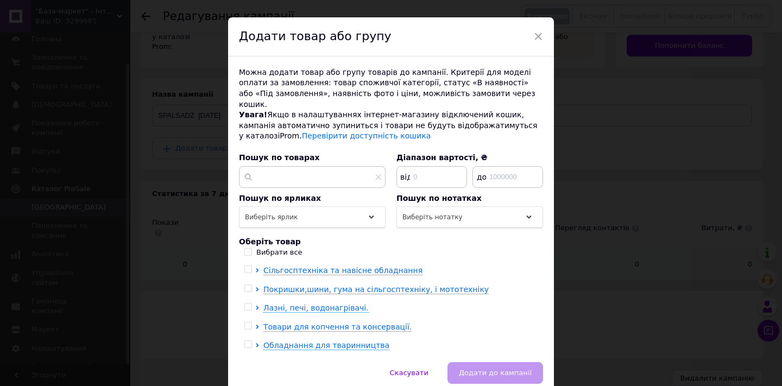
scroll to position [53, 0]
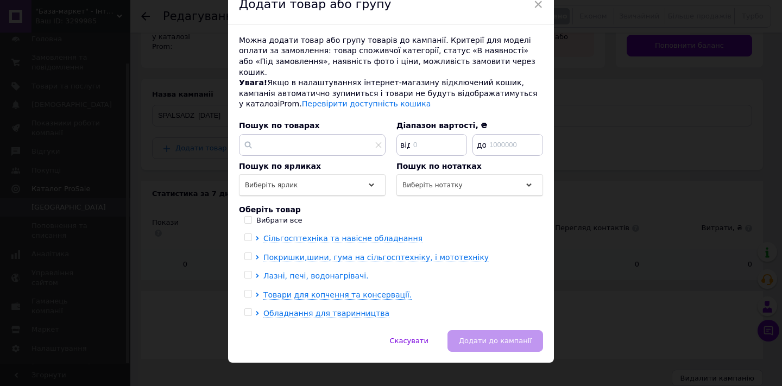
click at [256, 274] on icon at bounding box center [257, 276] width 4 height 4
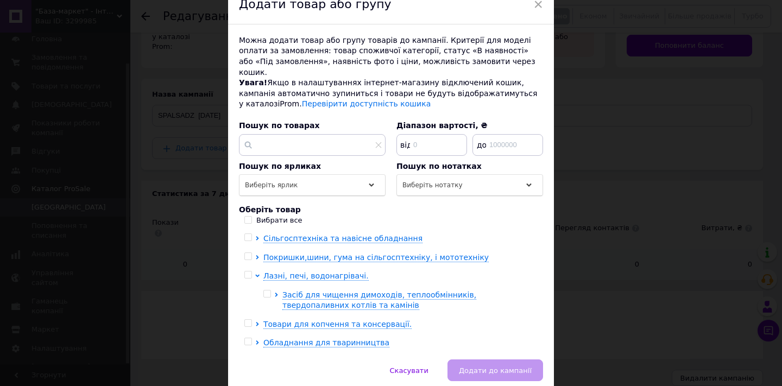
click at [276, 290] on div at bounding box center [278, 300] width 8 height 21
click at [275, 293] on icon at bounding box center [276, 295] width 3 height 4
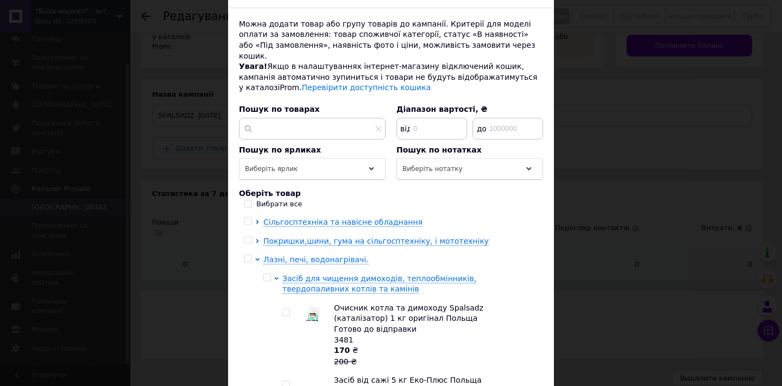
scroll to position [130, 0]
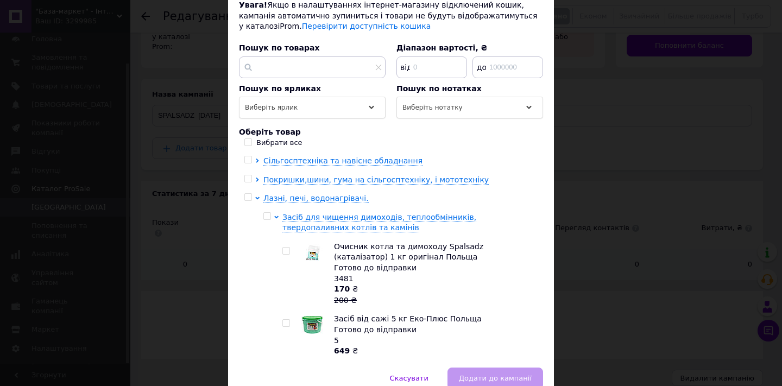
click at [283, 247] on input "checkbox" at bounding box center [285, 250] width 7 height 7
checkbox input "true"
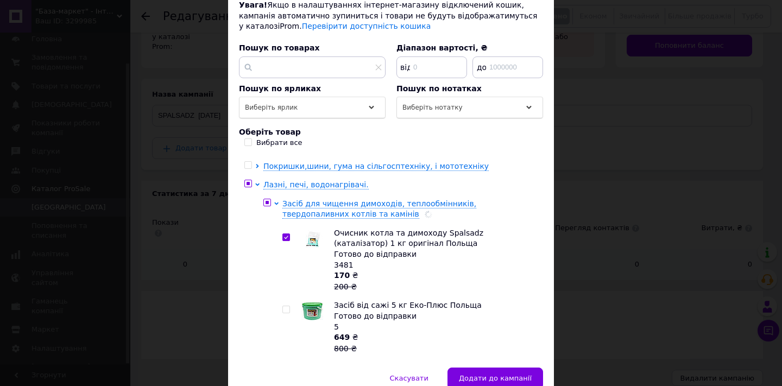
scroll to position [39, 0]
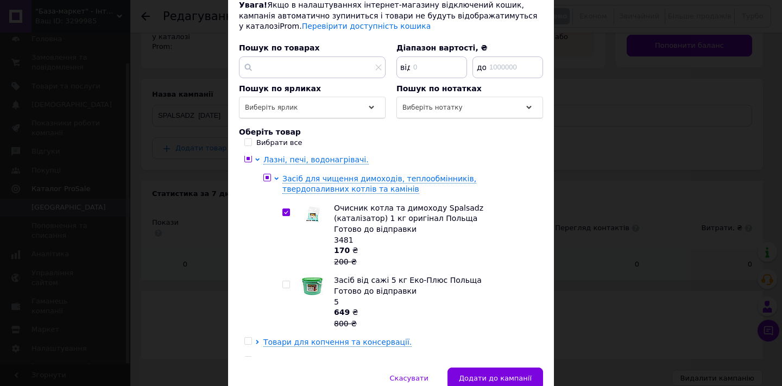
click at [284, 281] on input "checkbox" at bounding box center [285, 284] width 7 height 7
checkbox input "true"
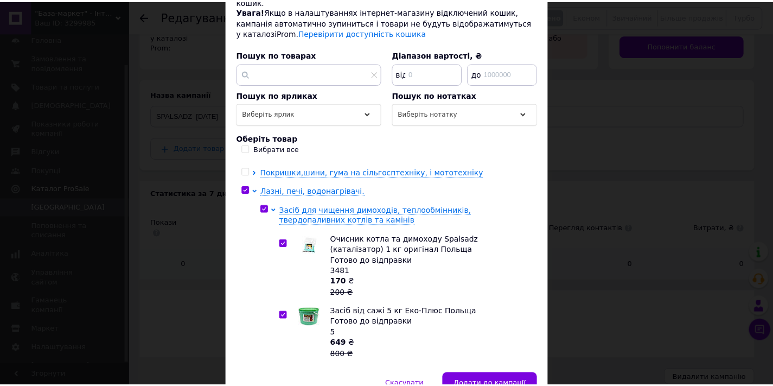
scroll to position [43, 0]
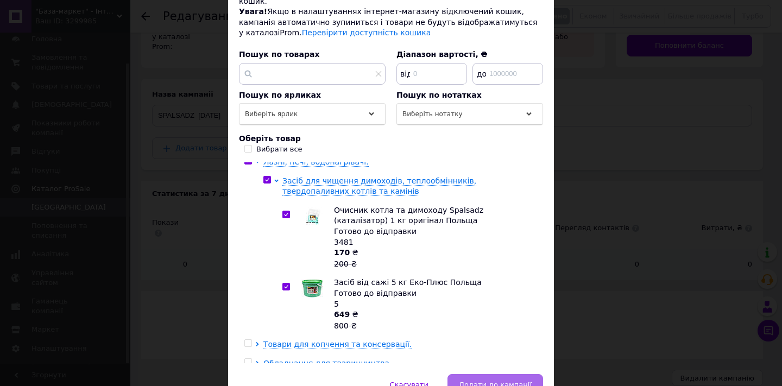
click at [499, 380] on span "Додати до кампанії" at bounding box center [495, 384] width 73 height 8
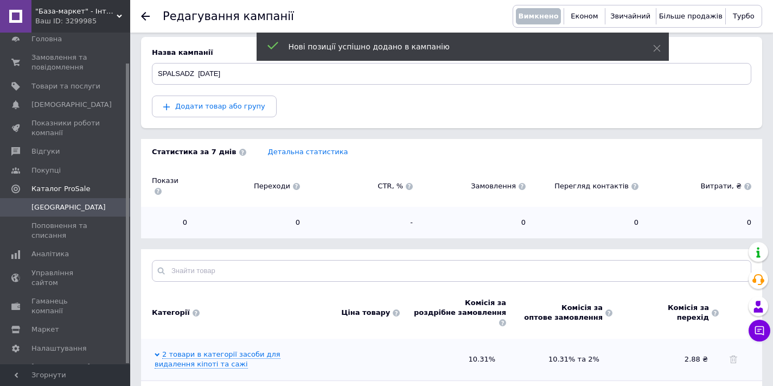
scroll to position [261, 0]
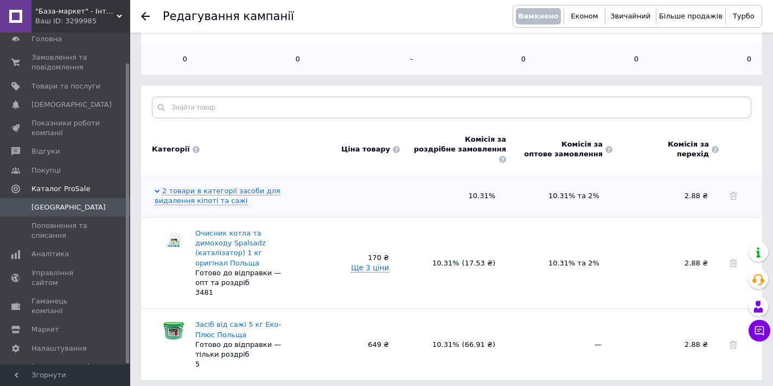
click at [717, 146] on span at bounding box center [715, 149] width 7 height 7
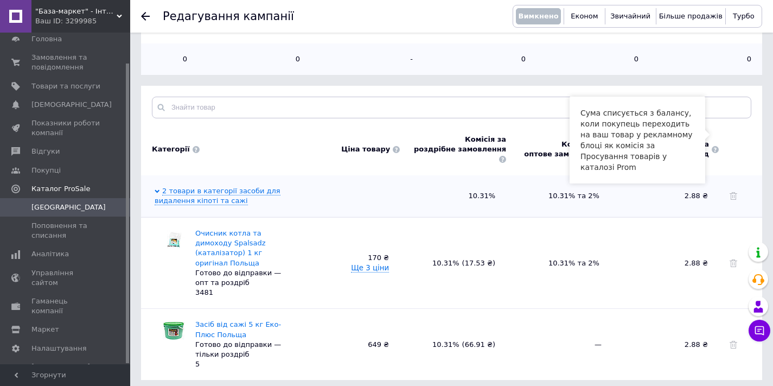
click at [717, 146] on span at bounding box center [715, 149] width 7 height 7
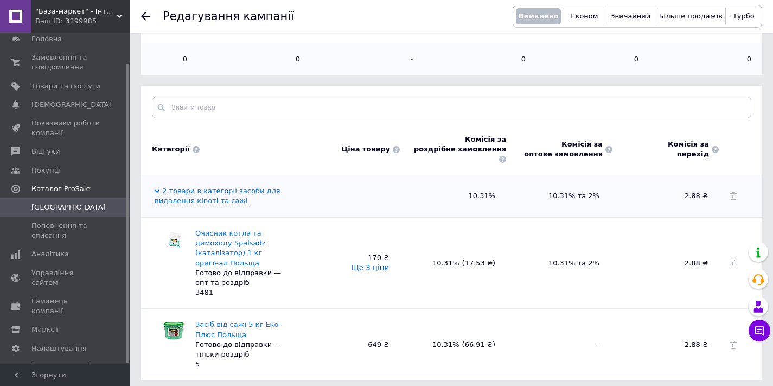
click at [377, 264] on button "Ще 3 ціни" at bounding box center [370, 268] width 38 height 9
click at [448, 253] on div "Очисник котла та димоходу Spalsadz (каталізатор) 1 кг оригінал Польща Готово до…" at bounding box center [452, 262] width 611 height 69
drag, startPoint x: 195, startPoint y: 261, endPoint x: 220, endPoint y: 260, distance: 25.0
click at [220, 260] on div "Очисник котла та димоходу Spalsadz (каталізатор) 1 кг оригінал Польща Готово до…" at bounding box center [244, 262] width 98 height 69
click at [263, 260] on div "Очисник котла та димоходу Spalsadz (каталізатор) 1 кг оригінал Польща Готово до…" at bounding box center [244, 262] width 98 height 69
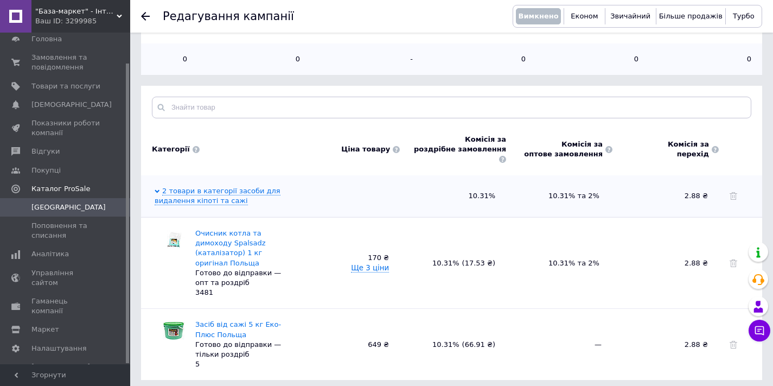
scroll to position [154, 0]
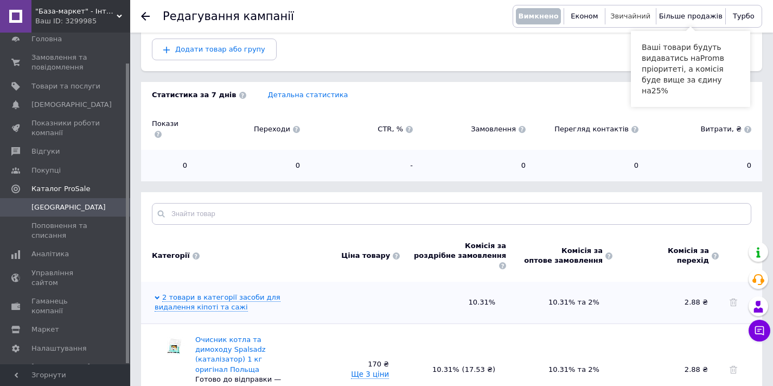
click at [632, 15] on span "Звичайний" at bounding box center [631, 16] width 40 height 8
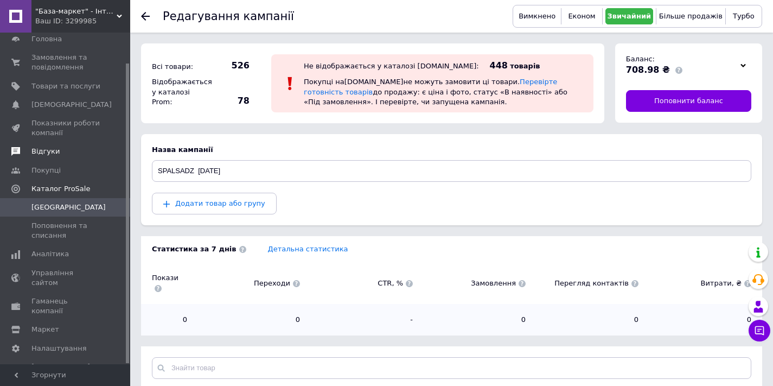
scroll to position [0, 0]
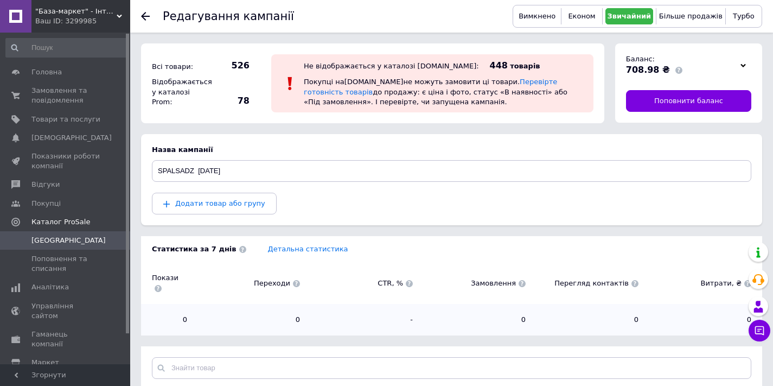
click at [77, 10] on span ""База-маркет" - Інтернет-магазин" at bounding box center [75, 12] width 81 height 10
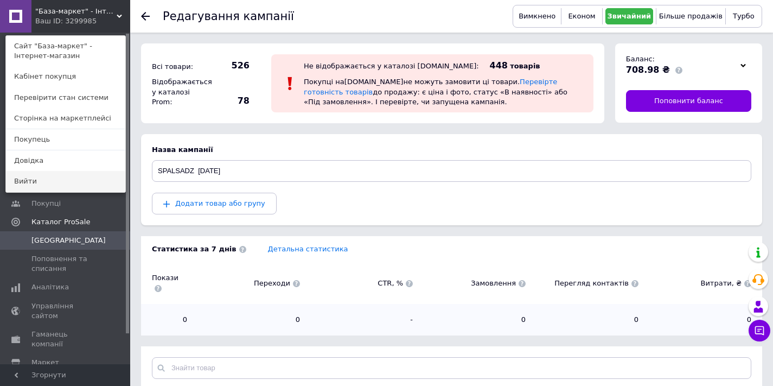
click at [46, 178] on link "Вийти" at bounding box center [65, 181] width 119 height 21
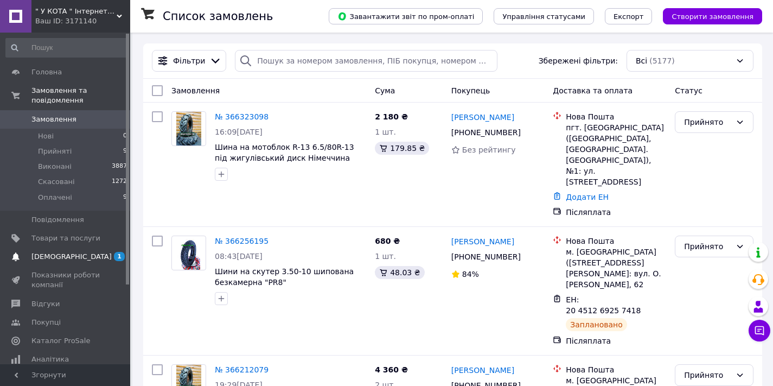
click at [53, 259] on span "[DEMOGRAPHIC_DATA]" at bounding box center [71, 257] width 80 height 10
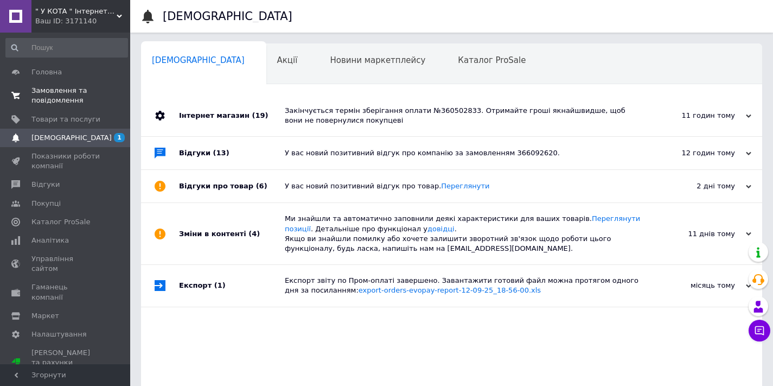
click at [49, 93] on span "Замовлення та повідомлення" at bounding box center [65, 96] width 69 height 20
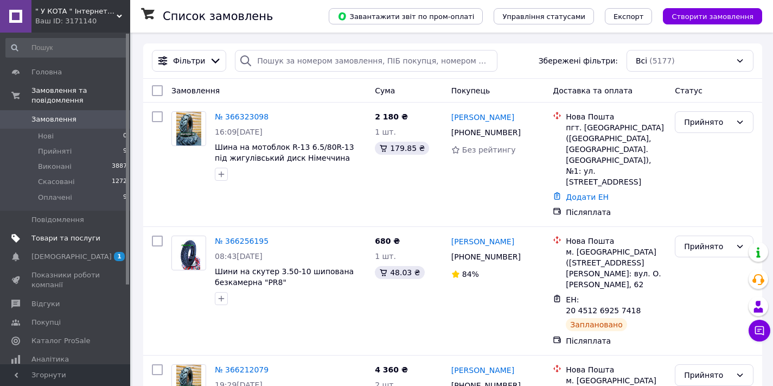
click at [61, 233] on span "Товари та послуги" at bounding box center [65, 238] width 69 height 10
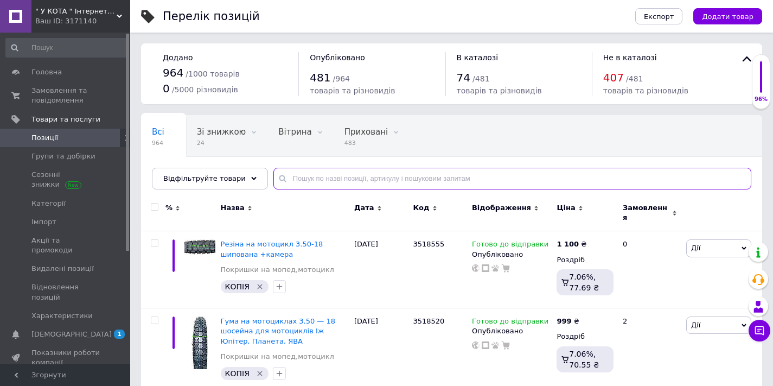
click at [357, 177] on input "text" at bounding box center [513, 179] width 478 height 22
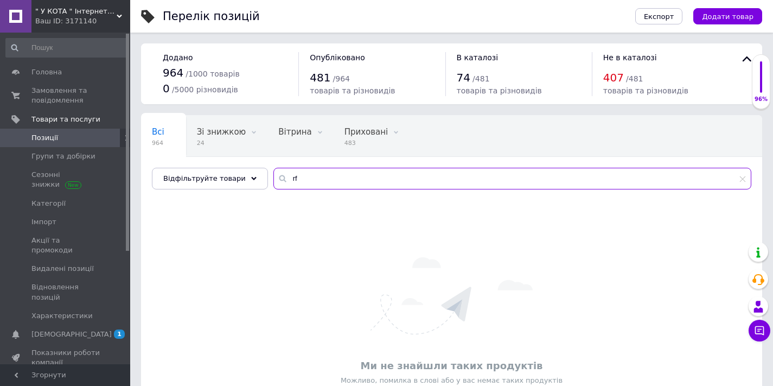
type input "r"
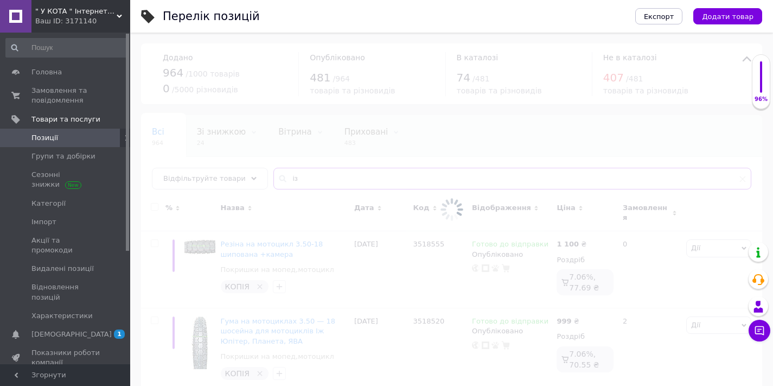
type input "і"
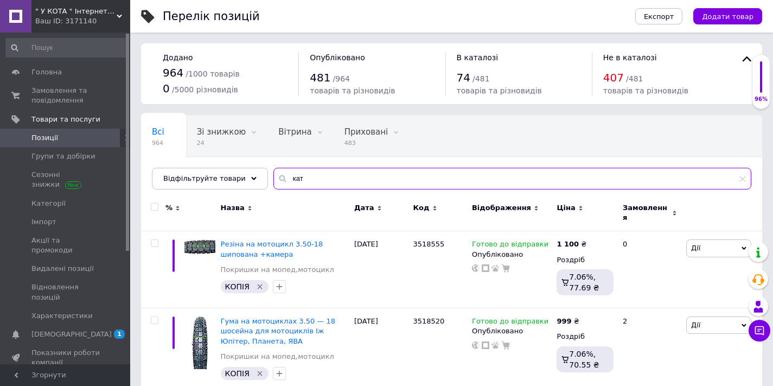
type input "ката"
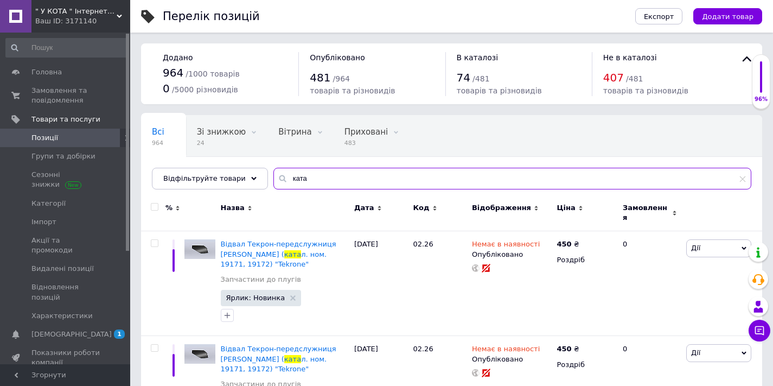
click at [314, 176] on input "ката" at bounding box center [513, 179] width 478 height 22
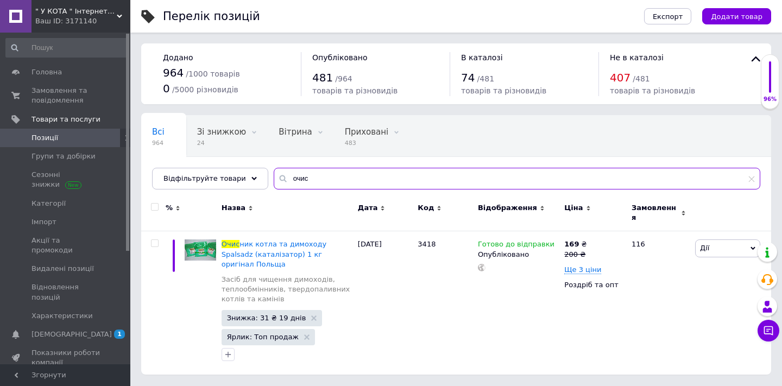
click at [332, 179] on input "очис" at bounding box center [517, 179] width 486 height 22
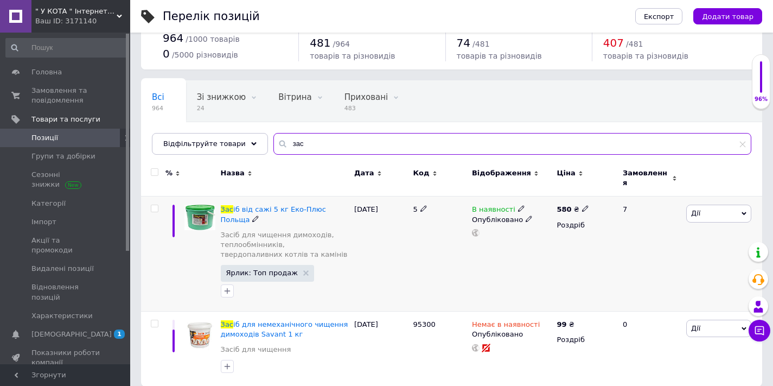
scroll to position [39, 0]
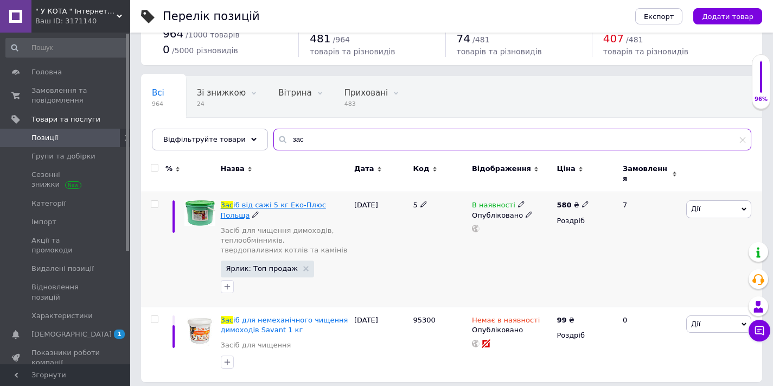
type input "зас"
click at [274, 201] on span "іб від сажі 5 кг Еко-Плюс Польща" at bounding box center [273, 210] width 105 height 18
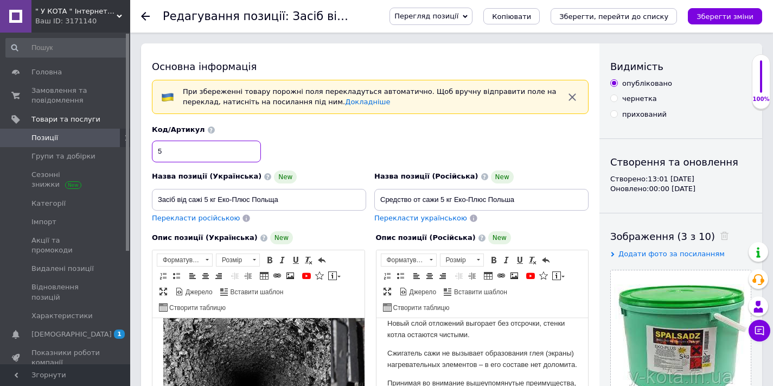
click at [167, 153] on input "5" at bounding box center [206, 152] width 109 height 22
type input "7"
click at [354, 141] on div "Код/Артикул 7" at bounding box center [370, 143] width 445 height 45
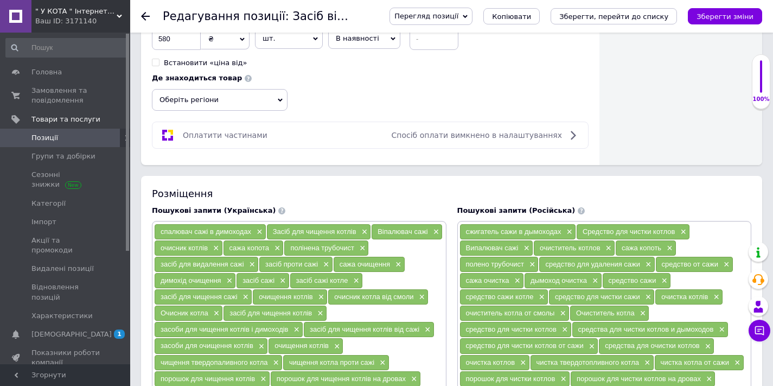
scroll to position [504, 0]
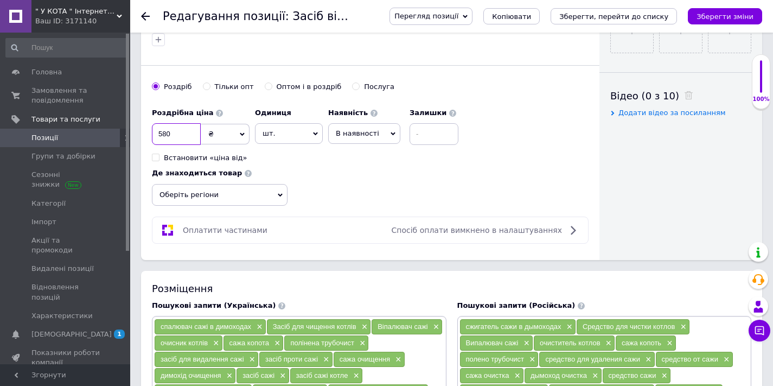
click at [178, 134] on input "580" at bounding box center [176, 134] width 49 height 22
type input "800"
click at [340, 169] on div "Роздрібна ціна 800 ₴ $ EUR CHF GBP ¥ PLN ₸ MDL HUF KGS CNY TRY KRW lei Встанови…" at bounding box center [370, 154] width 437 height 103
click at [354, 133] on span "В наявності" at bounding box center [357, 133] width 43 height 8
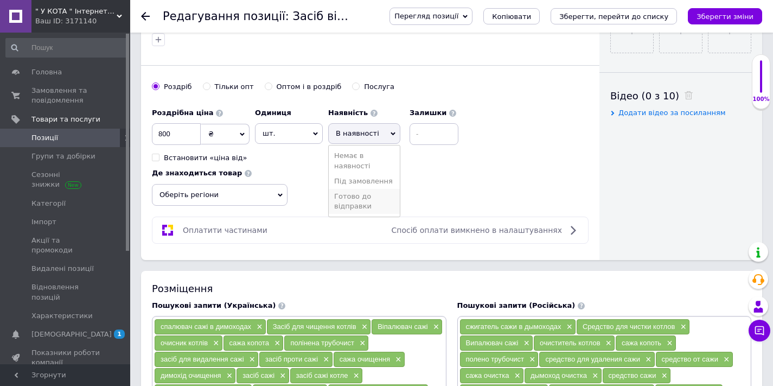
click at [360, 199] on li "Готово до відправки" at bounding box center [364, 201] width 71 height 25
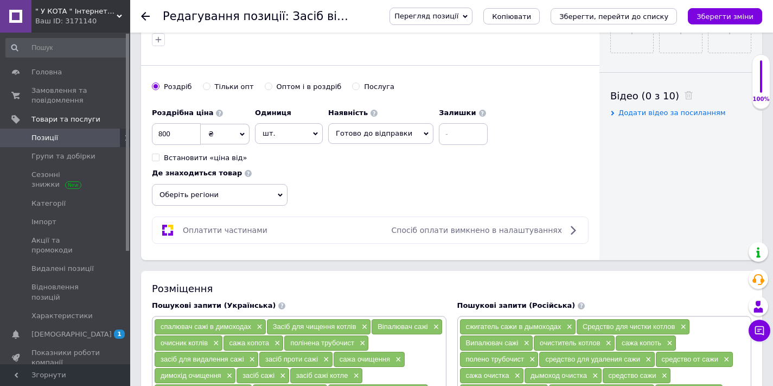
click at [333, 185] on div "Роздрібна ціна 800 ₴ $ EUR CHF GBP ¥ PLN ₸ MDL HUF KGS CNY TRY KRW lei Встанови…" at bounding box center [370, 154] width 437 height 103
click at [228, 198] on span "Оберіть регіони" at bounding box center [220, 195] width 136 height 22
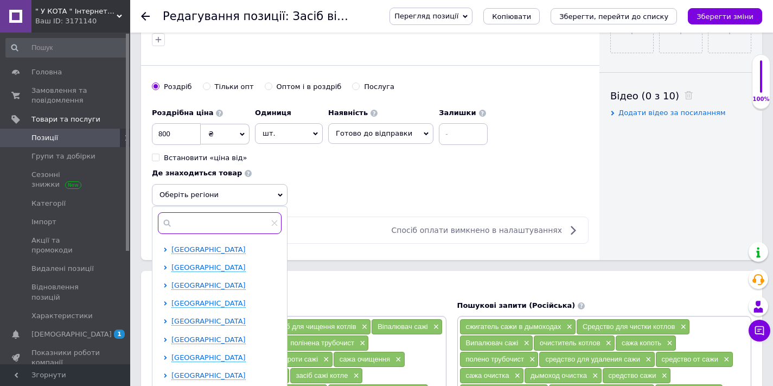
click at [208, 225] on input "text" at bounding box center [220, 223] width 124 height 22
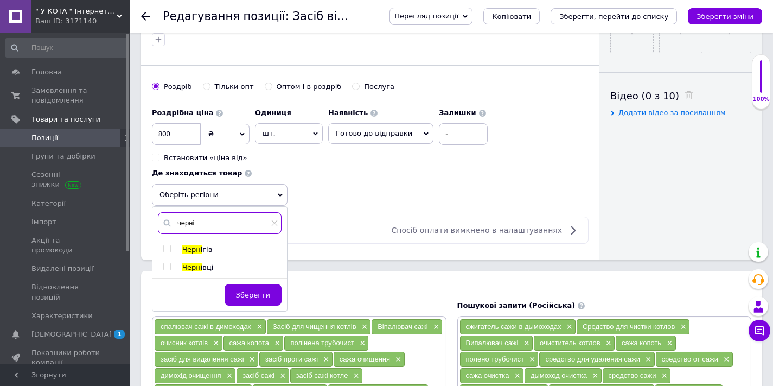
type input "черні"
click at [170, 264] on span at bounding box center [167, 267] width 8 height 8
click at [170, 264] on input "checkbox" at bounding box center [166, 266] width 7 height 7
checkbox input "true"
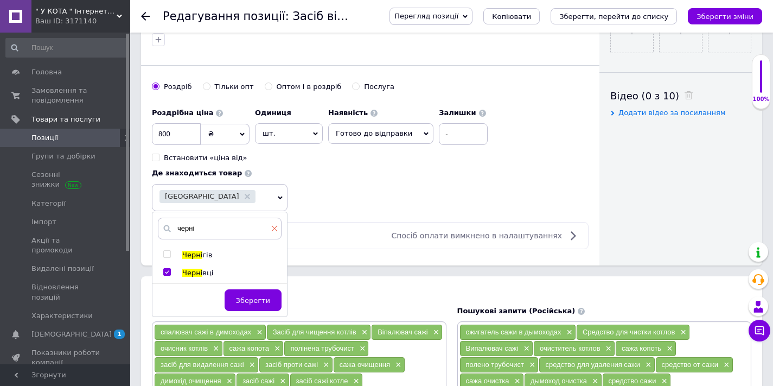
click at [276, 228] on icon at bounding box center [274, 228] width 7 height 7
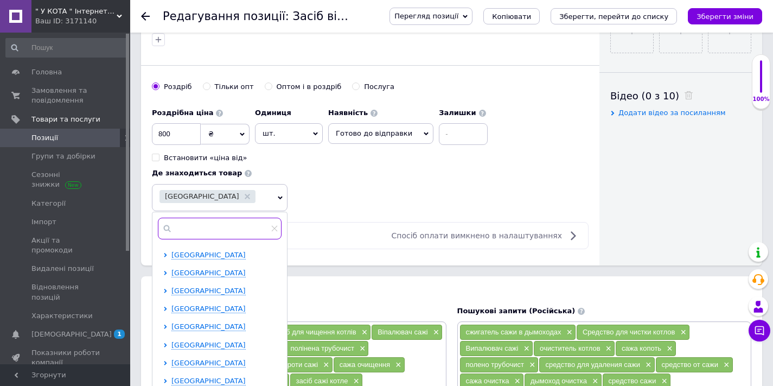
click at [218, 223] on input "text" at bounding box center [220, 229] width 124 height 22
click at [212, 254] on span "Івано-Франківська область" at bounding box center [209, 255] width 74 height 8
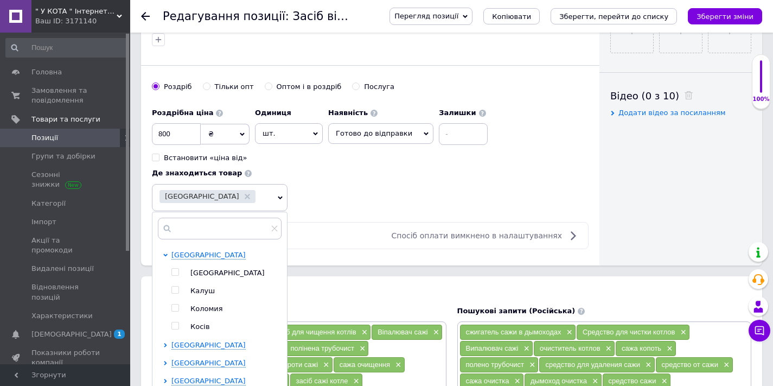
click at [176, 269] on input "checkbox" at bounding box center [175, 272] width 7 height 7
checkbox input "true"
click at [182, 251] on span "Івано-Франківська область" at bounding box center [209, 255] width 74 height 8
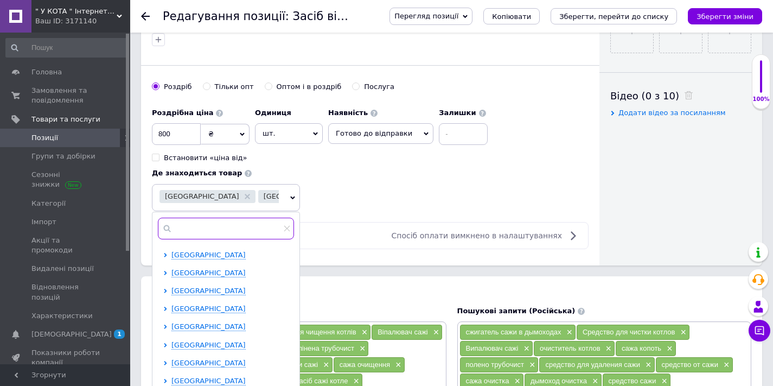
click at [201, 228] on input "text" at bounding box center [226, 229] width 136 height 22
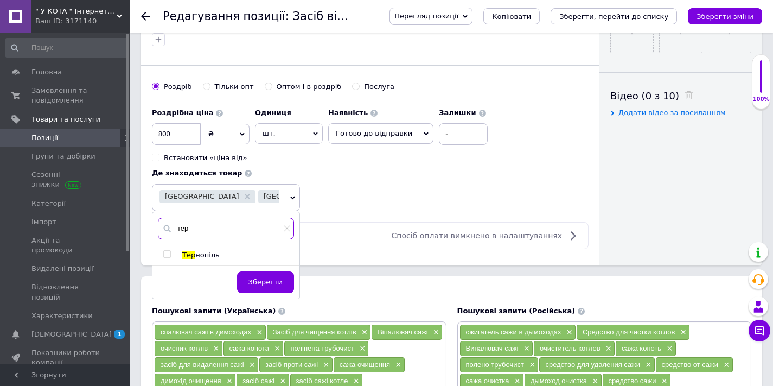
type input "тер"
click at [167, 253] on input "checkbox" at bounding box center [166, 254] width 7 height 7
checkbox input "true"
click at [287, 228] on icon at bounding box center [287, 228] width 7 height 7
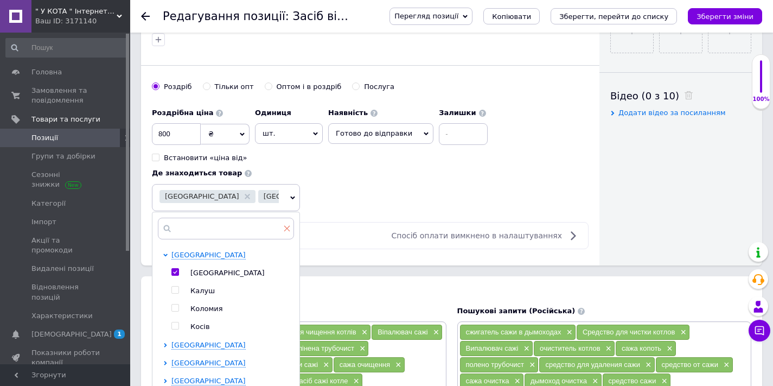
click at [286, 227] on icon at bounding box center [287, 228] width 7 height 7
click at [352, 185] on div "Роздрібна ціна 800 ₴ $ EUR CHF GBP ¥ PLN ₸ MDL HUF KGS CNY TRY KRW lei Встанови…" at bounding box center [370, 157] width 437 height 109
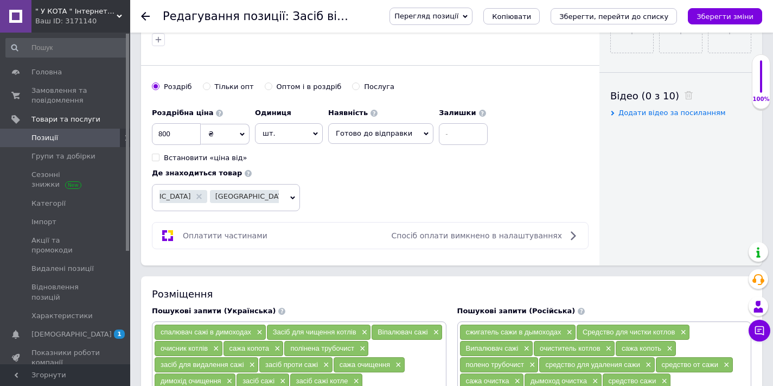
scroll to position [0, 78]
click at [375, 187] on div "Роздрібна ціна 800 ₴ $ EUR CHF GBP ¥ PLN ₸ MDL HUF KGS CNY TRY KRW lei Встанови…" at bounding box center [370, 157] width 437 height 109
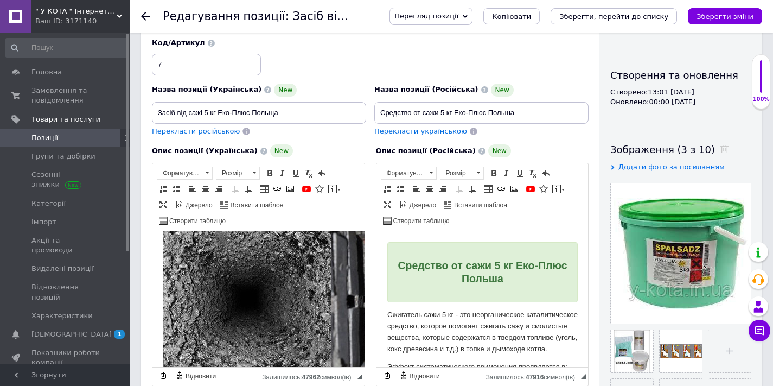
scroll to position [0, 0]
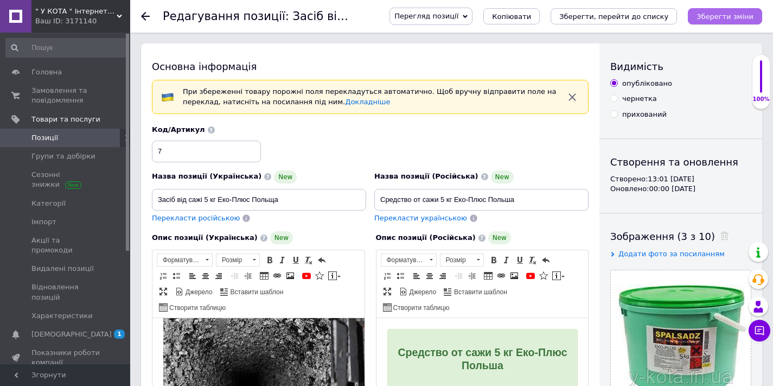
click at [718, 17] on icon "Зберегти зміни" at bounding box center [725, 16] width 57 height 8
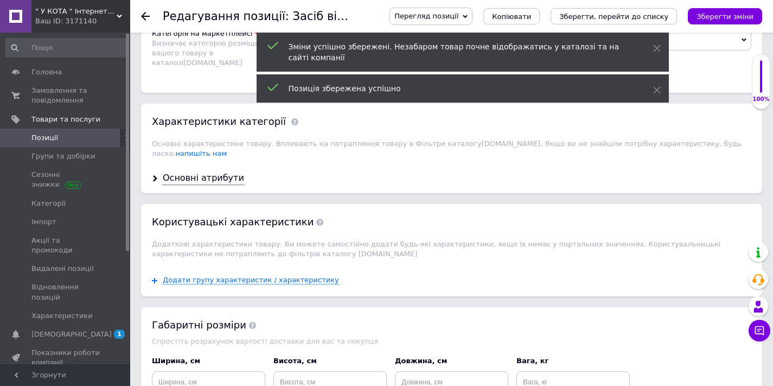
scroll to position [1428, 0]
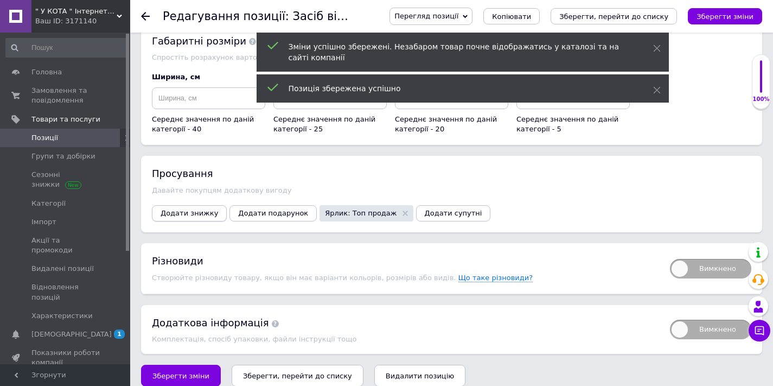
click at [182, 209] on span "Додати знижку" at bounding box center [190, 213] width 58 height 8
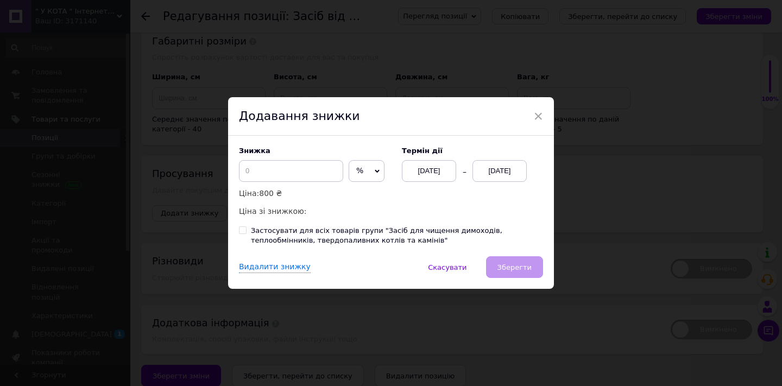
click at [363, 167] on span "%" at bounding box center [366, 171] width 36 height 22
click at [355, 190] on li "₴" at bounding box center [366, 193] width 35 height 15
click at [285, 174] on input at bounding box center [291, 171] width 104 height 22
type input "150"
click at [504, 171] on div "12.10.2025" at bounding box center [499, 171] width 54 height 22
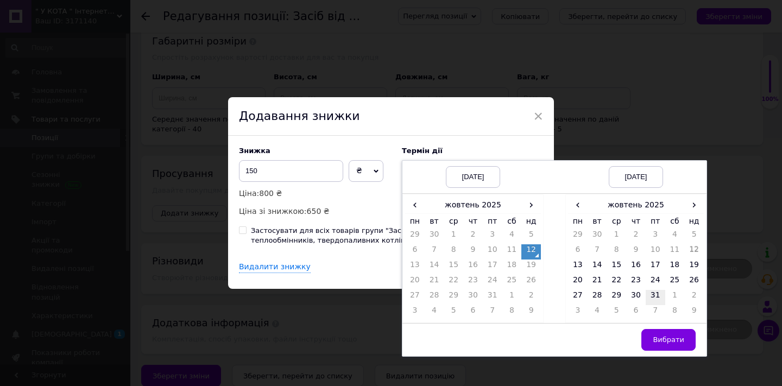
click at [653, 296] on td "31" at bounding box center [655, 297] width 20 height 15
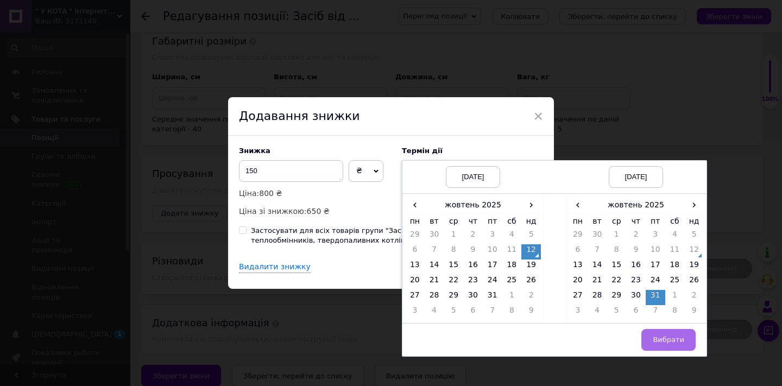
click at [670, 333] on button "Вибрати" at bounding box center [668, 340] width 54 height 22
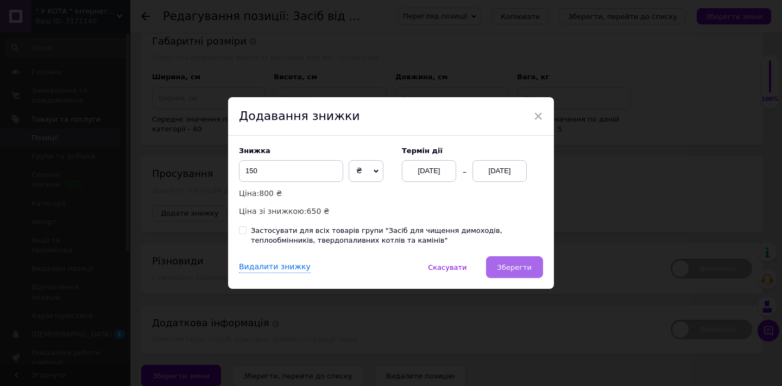
click at [500, 271] on button "Зберегти" at bounding box center [514, 267] width 57 height 22
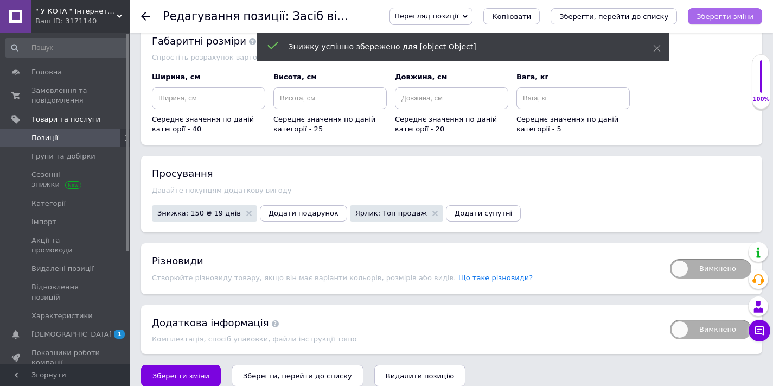
click at [708, 17] on icon "Зберегти зміни" at bounding box center [725, 16] width 57 height 8
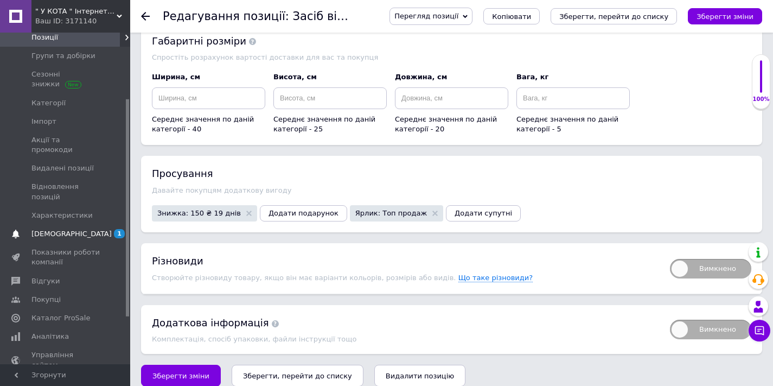
scroll to position [172, 0]
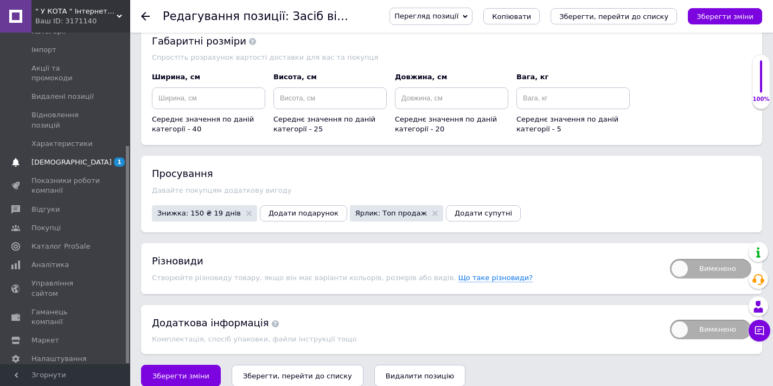
click at [54, 157] on span "[DEMOGRAPHIC_DATA]" at bounding box center [71, 162] width 80 height 10
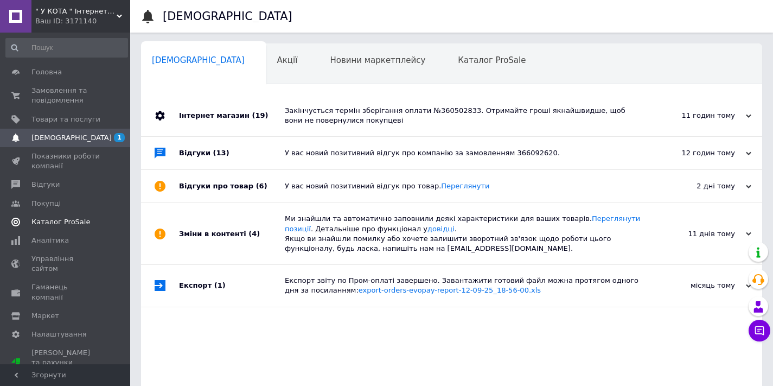
click at [43, 219] on span "Каталог ProSale" at bounding box center [60, 222] width 59 height 10
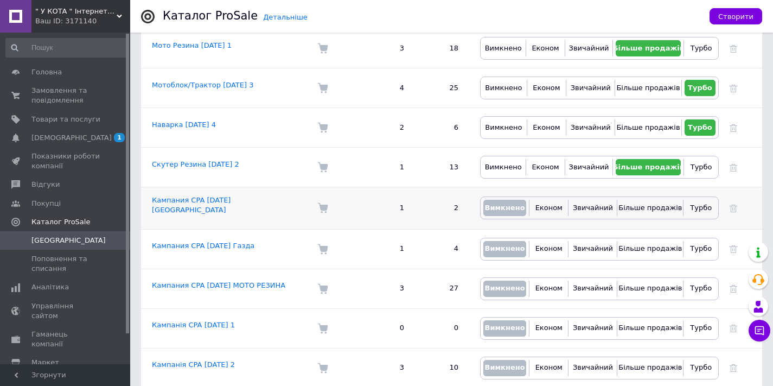
scroll to position [335, 0]
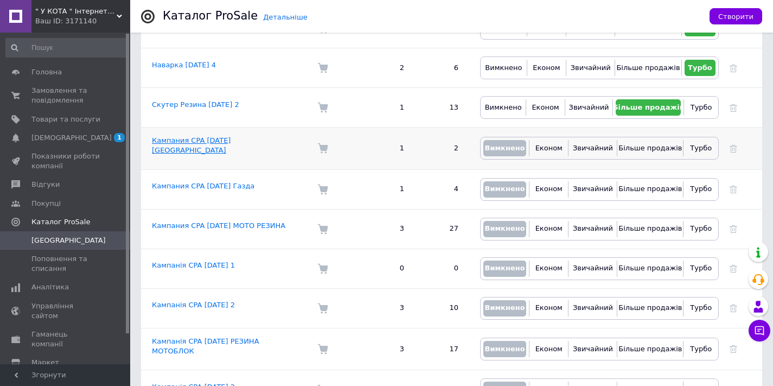
click at [203, 136] on link "Кампания CPA 09.10.2020 Спалзац" at bounding box center [191, 145] width 79 height 18
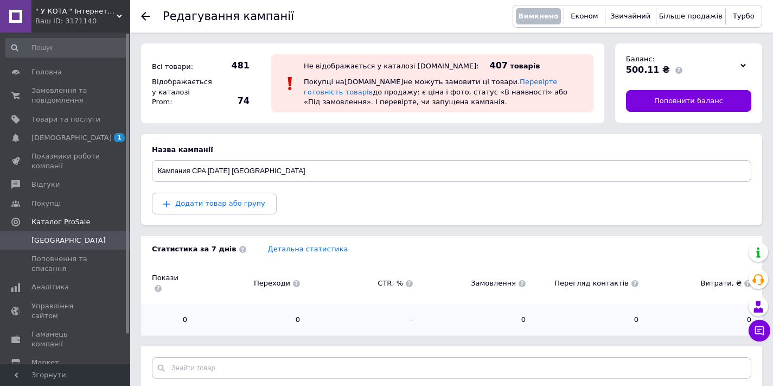
scroll to position [108, 0]
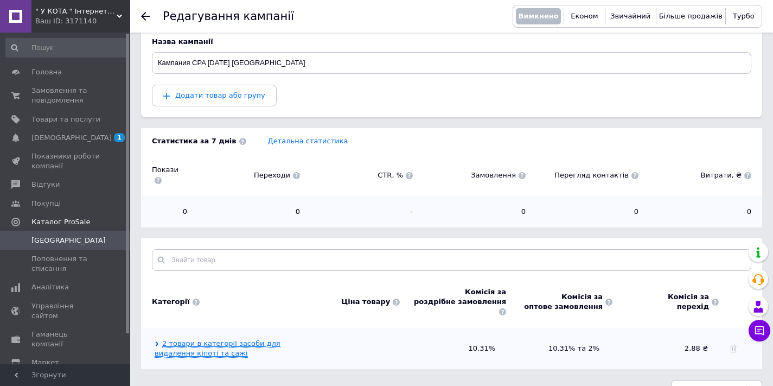
click at [194, 339] on link "2 товари в категорії засоби для видалення кіпоті та сажі" at bounding box center [218, 348] width 126 height 18
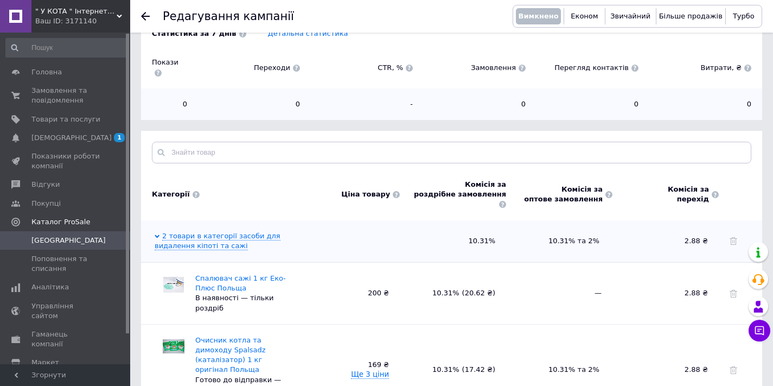
scroll to position [251, 0]
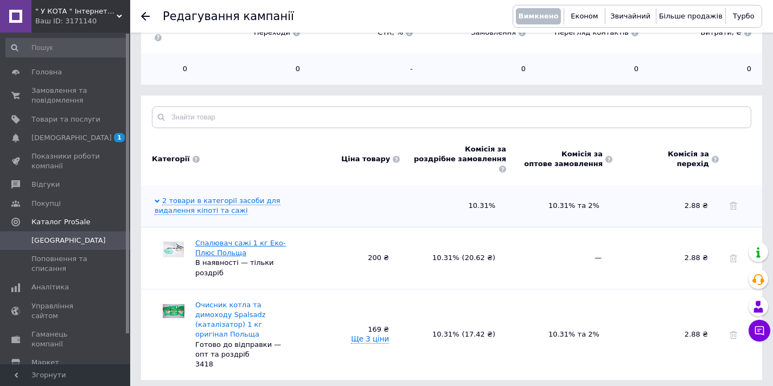
click at [230, 239] on link "Спалювач сажі 1 кг Еко-Плюс Польща" at bounding box center [240, 248] width 91 height 18
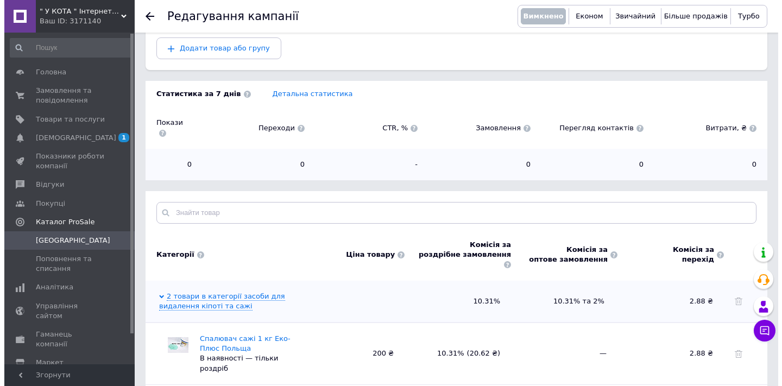
scroll to position [86, 0]
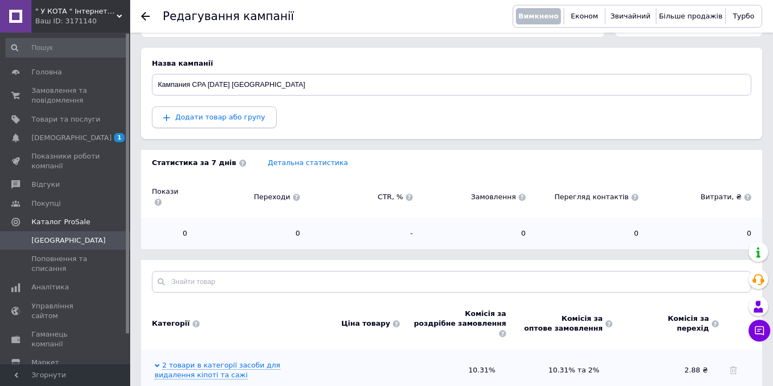
click at [231, 123] on button "Додати товар або групу" at bounding box center [214, 117] width 125 height 22
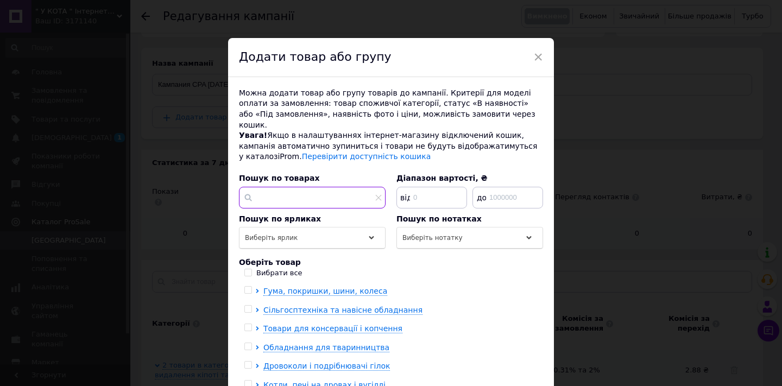
click at [286, 190] on input "text" at bounding box center [312, 198] width 147 height 22
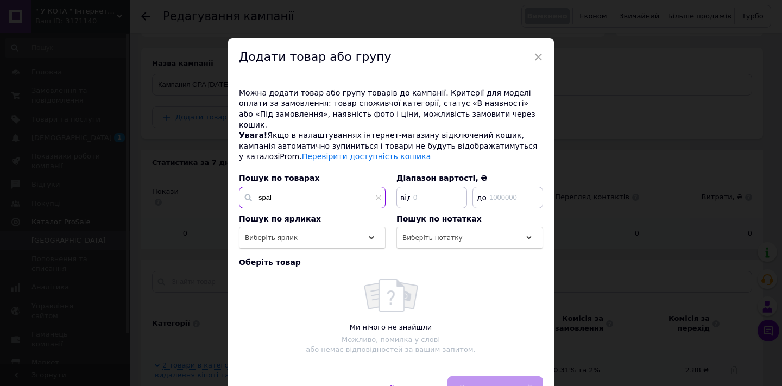
scroll to position [19, 0]
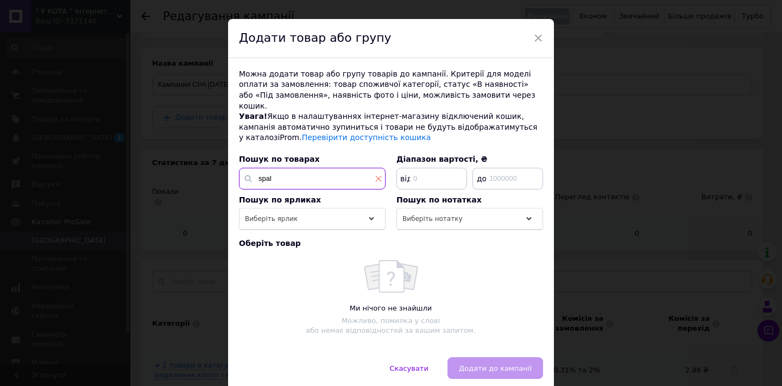
type input "spal"
click at [377, 175] on icon at bounding box center [378, 178] width 7 height 7
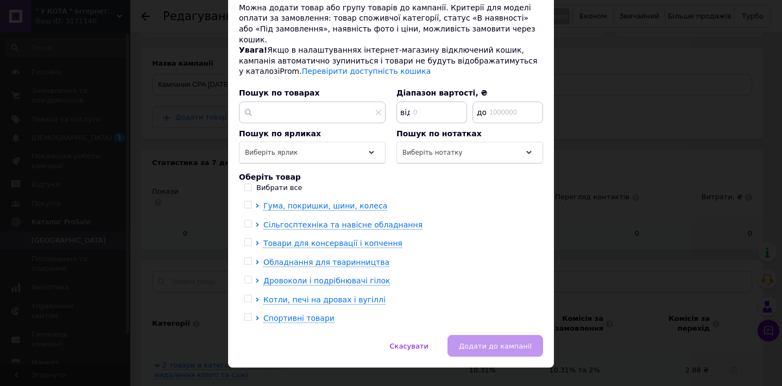
scroll to position [90, 0]
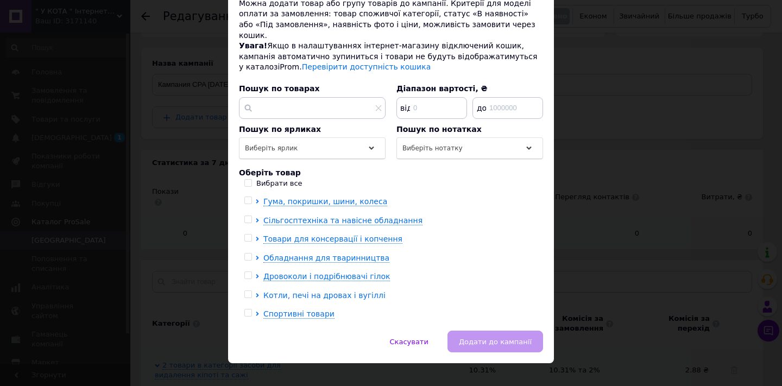
click at [256, 293] on icon at bounding box center [257, 295] width 3 height 4
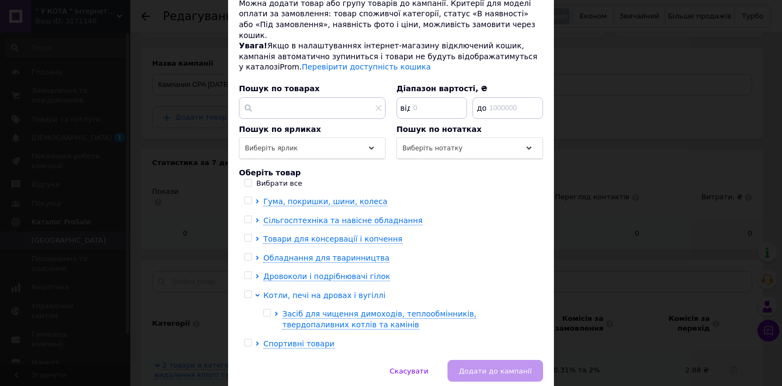
scroll to position [105, 0]
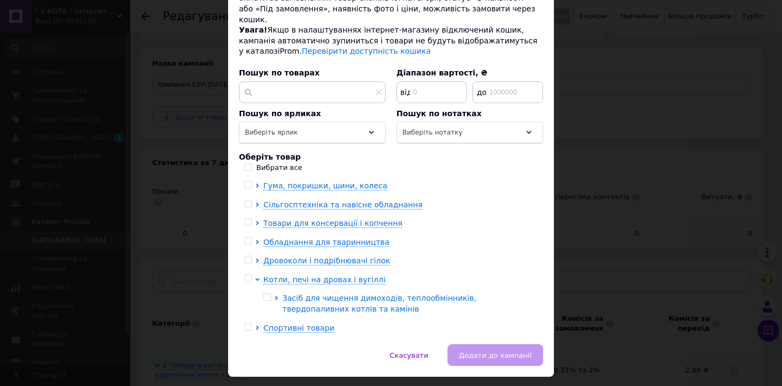
click at [275, 296] on icon at bounding box center [276, 298] width 3 height 4
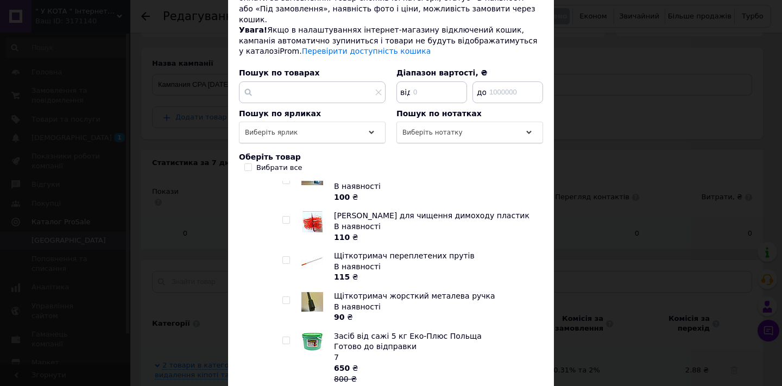
scroll to position [155, 0]
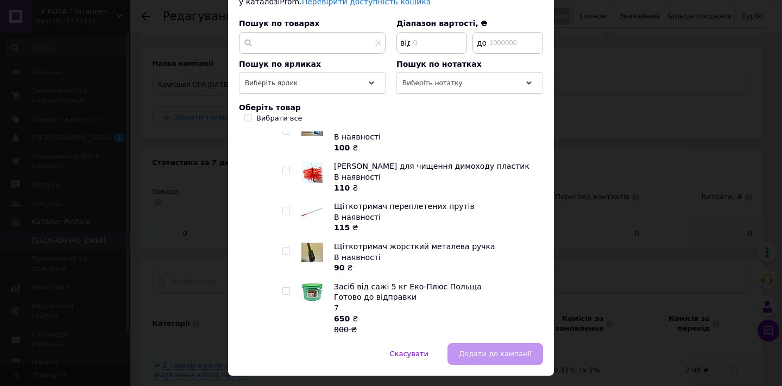
click at [287, 287] on span at bounding box center [286, 291] width 8 height 8
click at [287, 288] on input "checkbox" at bounding box center [285, 291] width 7 height 7
checkbox input "true"
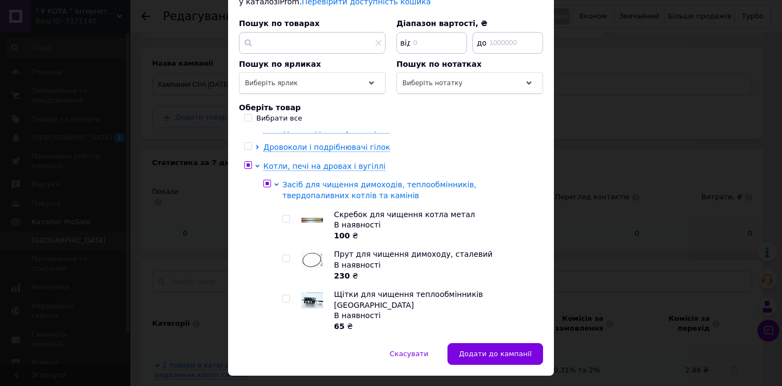
scroll to position [37, 0]
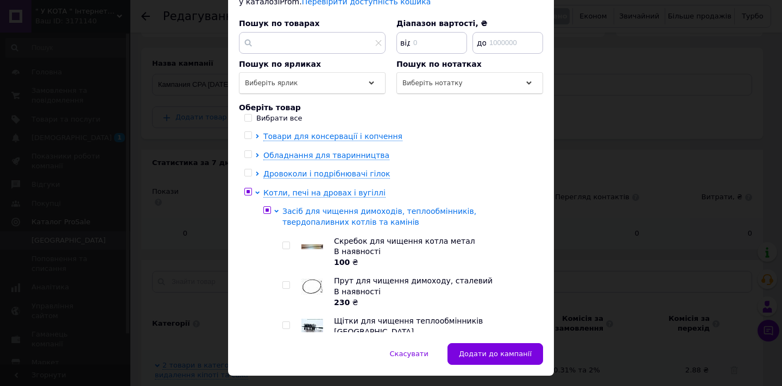
click at [274, 209] on icon at bounding box center [276, 211] width 4 height 4
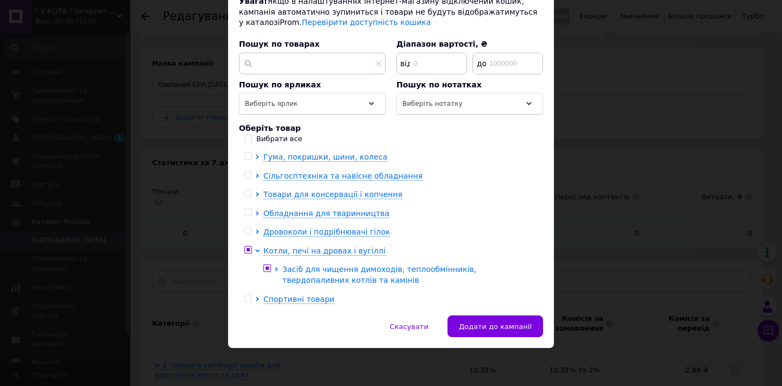
scroll to position [118, 0]
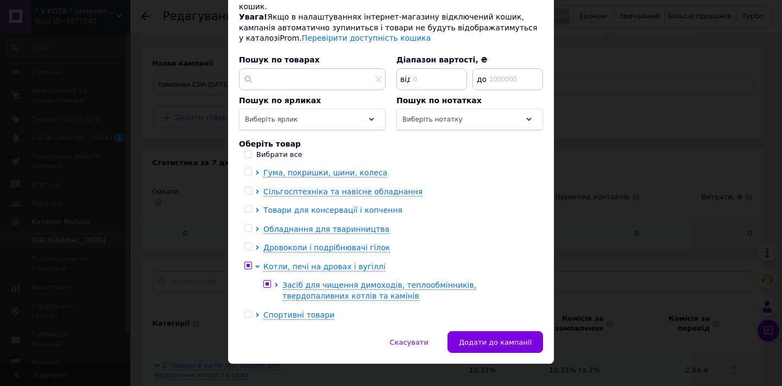
click at [256, 208] on icon at bounding box center [257, 210] width 3 height 4
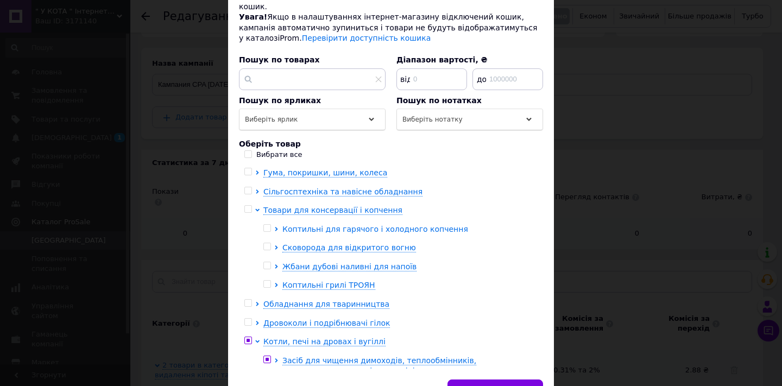
click at [275, 227] on icon at bounding box center [276, 229] width 3 height 4
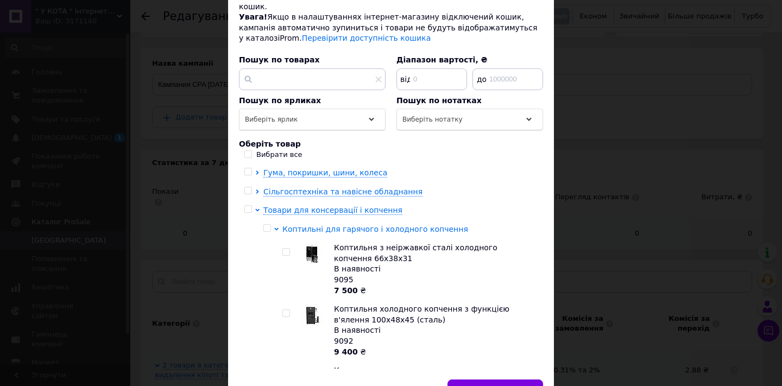
click at [275, 227] on icon at bounding box center [276, 229] width 4 height 4
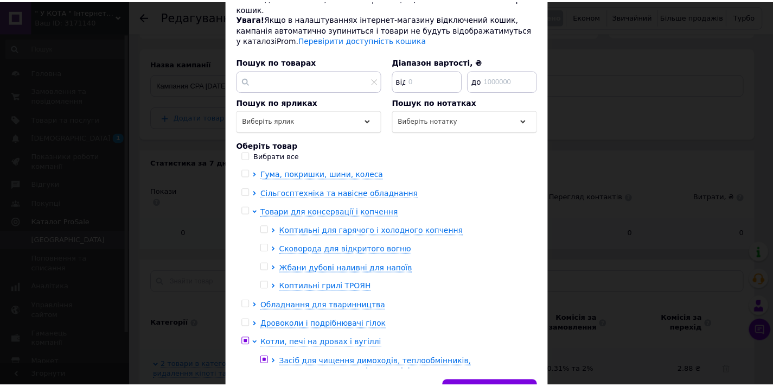
scroll to position [23, 0]
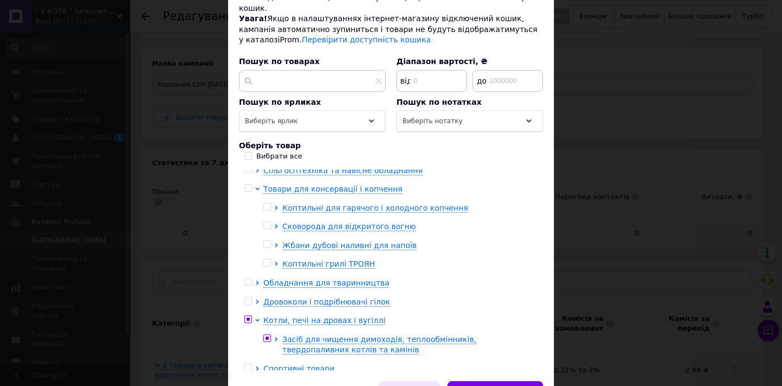
click at [419, 385] on span "Скасувати" at bounding box center [409, 392] width 39 height 8
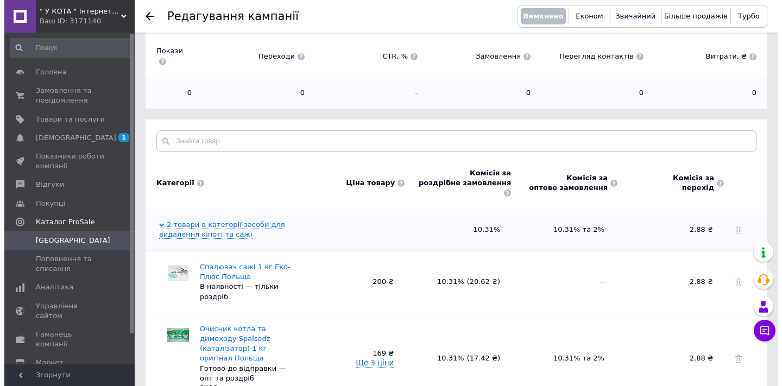
scroll to position [132, 0]
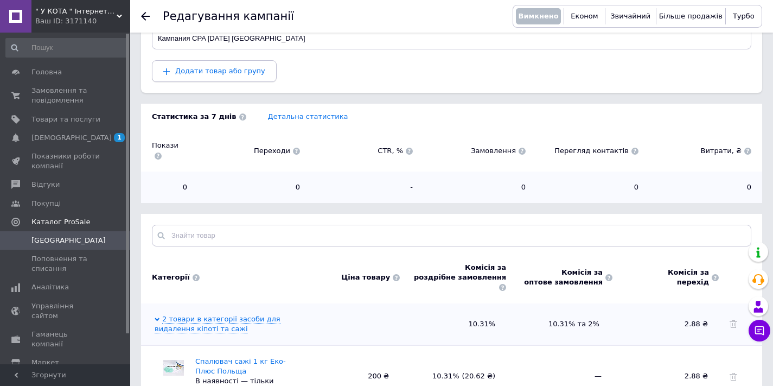
click at [231, 69] on span "Додати товар або групу" at bounding box center [220, 71] width 90 height 8
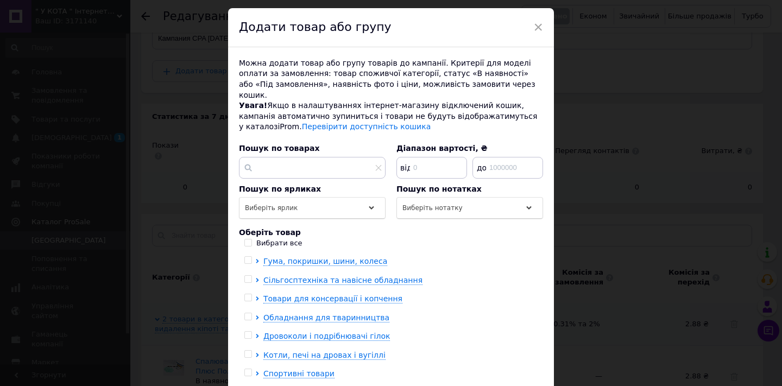
scroll to position [71, 0]
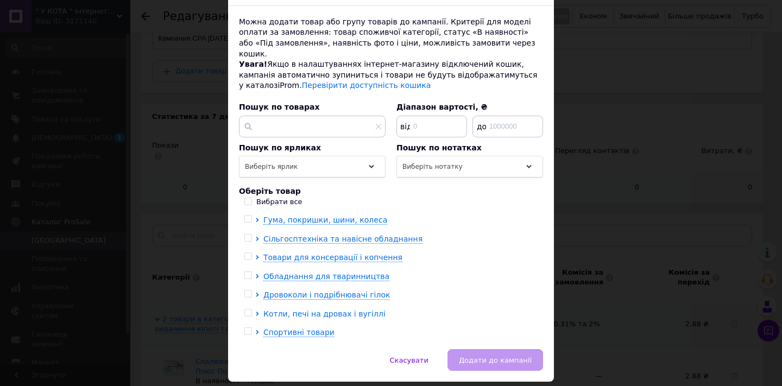
click at [256, 312] on icon at bounding box center [257, 314] width 3 height 4
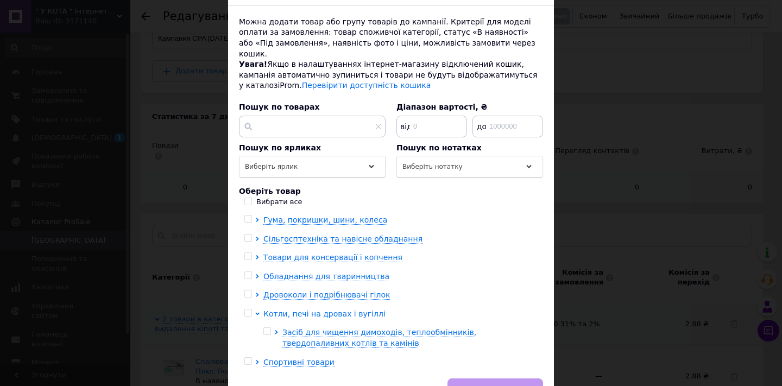
scroll to position [92, 0]
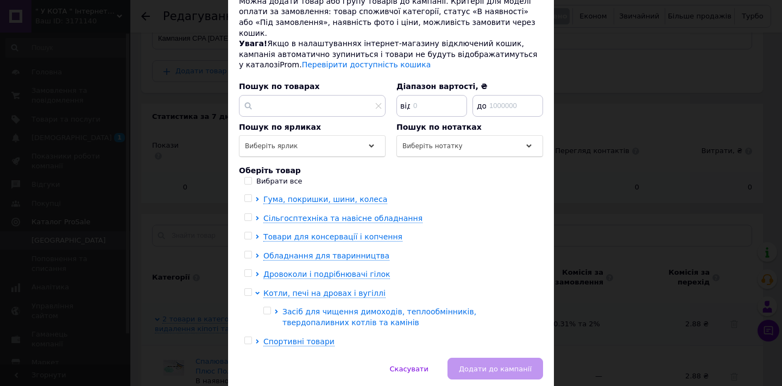
click at [276, 309] on icon at bounding box center [276, 311] width 4 height 4
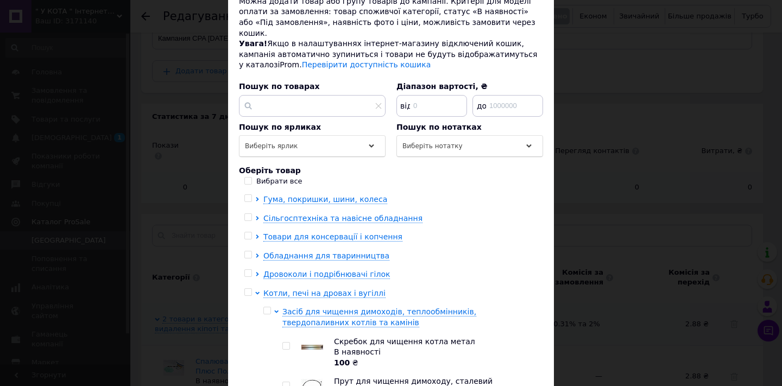
scroll to position [283, 0]
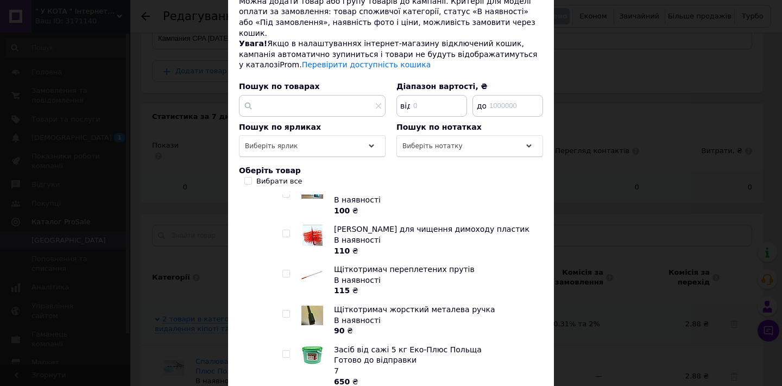
click at [285, 351] on input "checkbox" at bounding box center [285, 354] width 7 height 7
checkbox input "true"
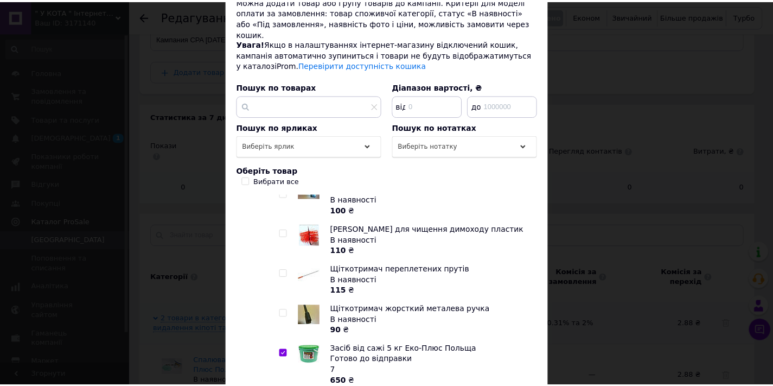
scroll to position [169, 0]
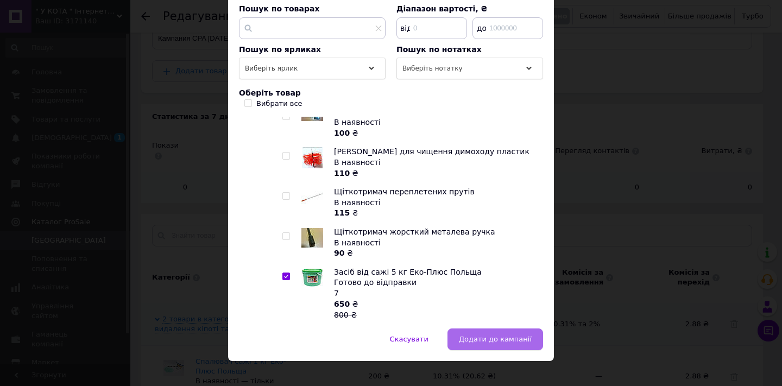
click at [494, 335] on span "Додати до кампанії" at bounding box center [495, 339] width 73 height 8
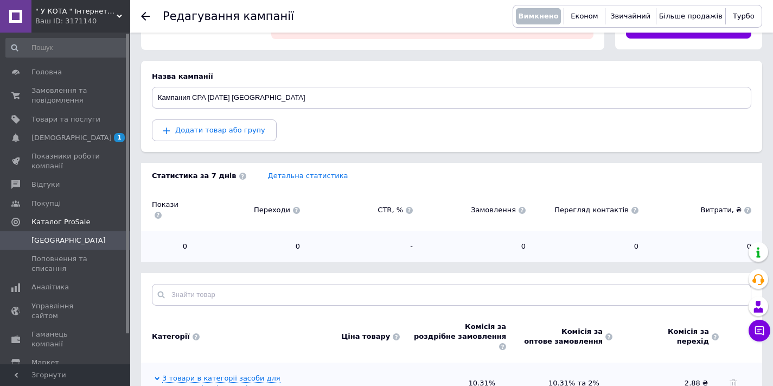
scroll to position [0, 0]
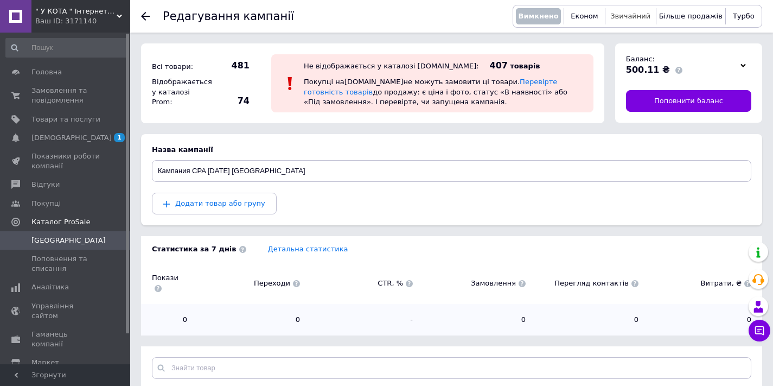
click at [637, 14] on span "Звичайний" at bounding box center [631, 16] width 40 height 8
click at [628, 17] on span "Звичайний" at bounding box center [631, 16] width 40 height 8
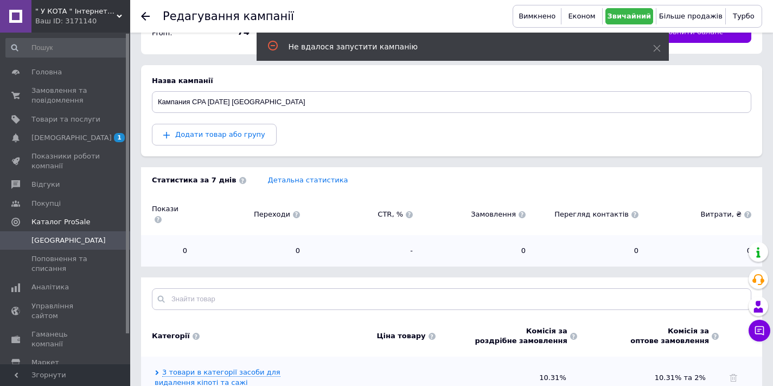
scroll to position [109, 0]
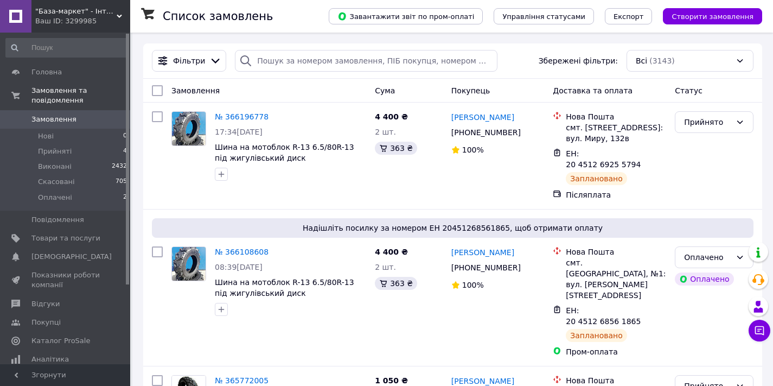
click at [64, 21] on div "Ваш ID: 3299985" at bounding box center [82, 21] width 95 height 10
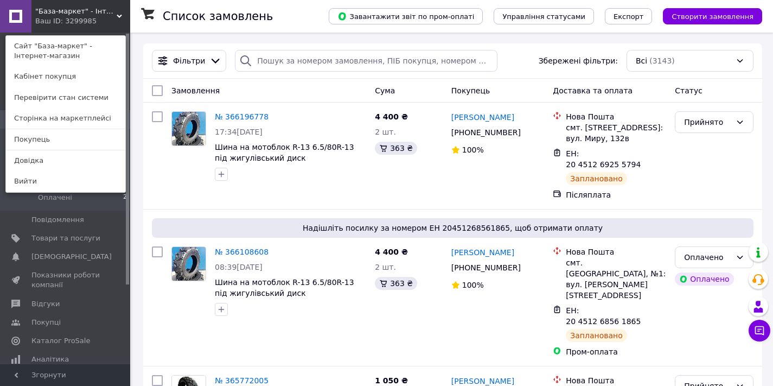
click at [66, 18] on div "Ваш ID: 3299985" at bounding box center [58, 21] width 46 height 10
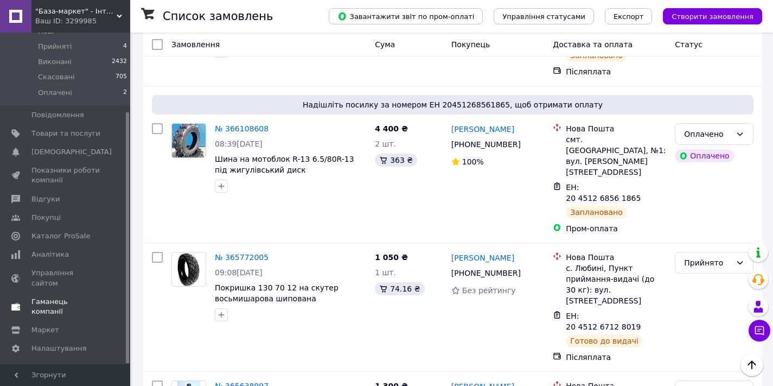
scroll to position [196, 0]
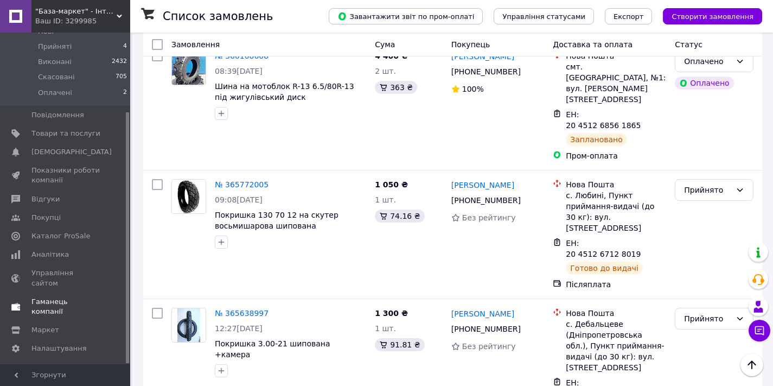
click at [48, 297] on span "Гаманець компанії" at bounding box center [65, 307] width 69 height 20
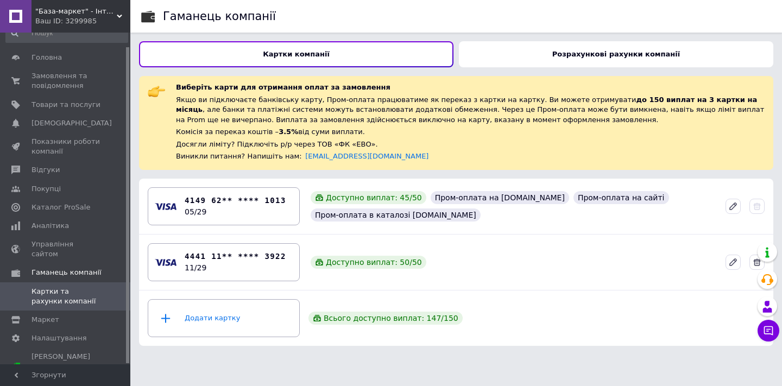
click at [563, 51] on b "Розрахункові рахунки компанії" at bounding box center [616, 54] width 128 height 8
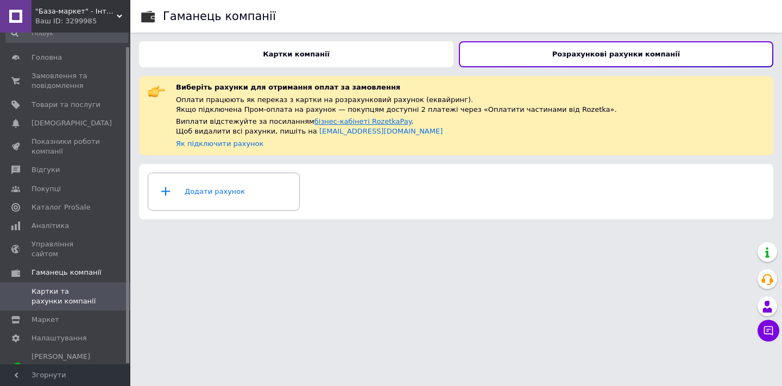
click at [341, 121] on link "бізнес-кабінеті RozetkaPay" at bounding box center [362, 121] width 97 height 8
click at [293, 50] on b "Картки компанії" at bounding box center [296, 54] width 67 height 8
